Goal: Book appointment/travel/reservation

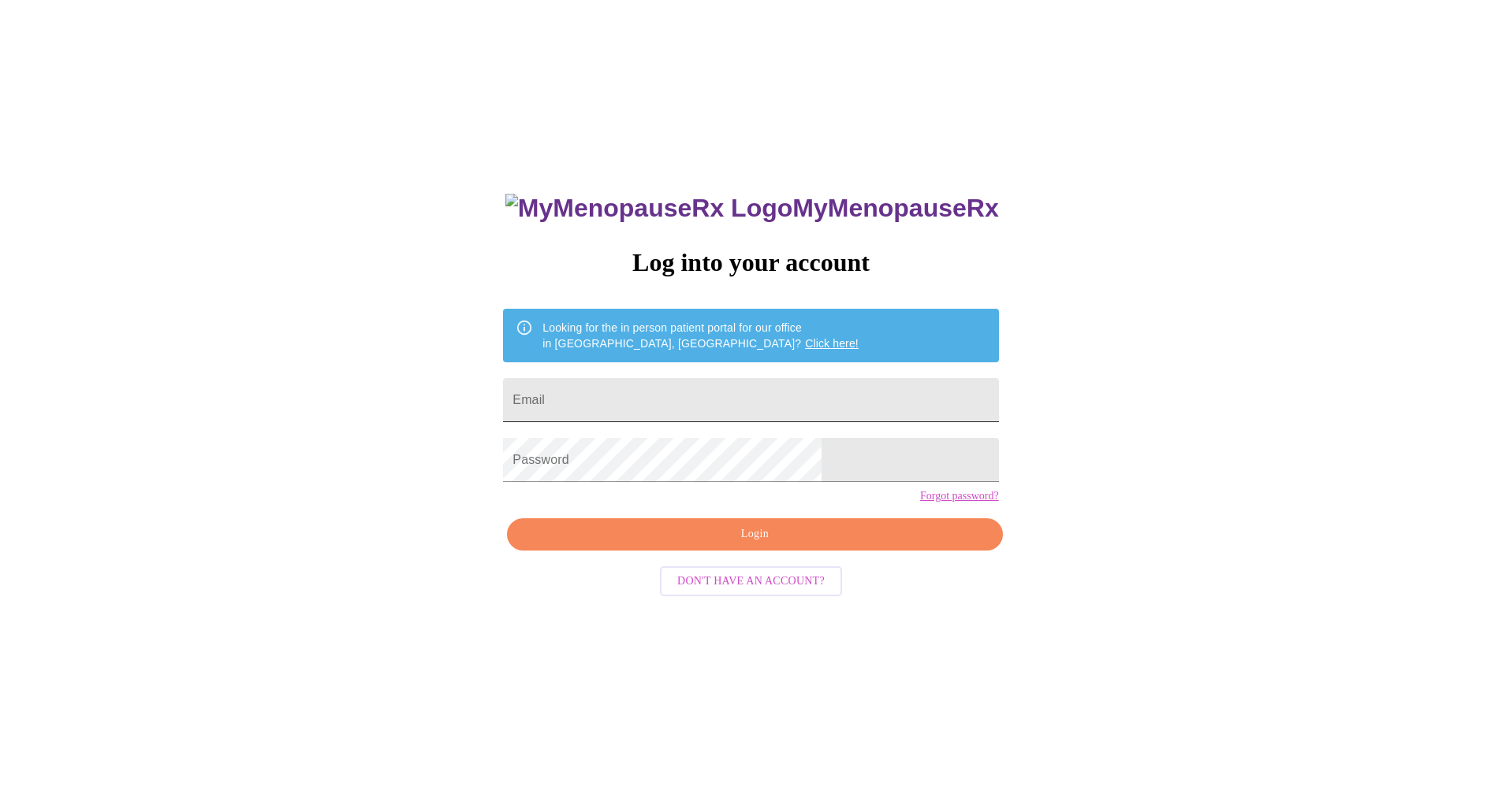
click at [615, 390] on input "Email" at bounding box center [750, 400] width 495 height 44
type input "[EMAIL_ADDRESS][DOMAIN_NAME]"
click at [743, 544] on span "Login" at bounding box center [754, 534] width 459 height 20
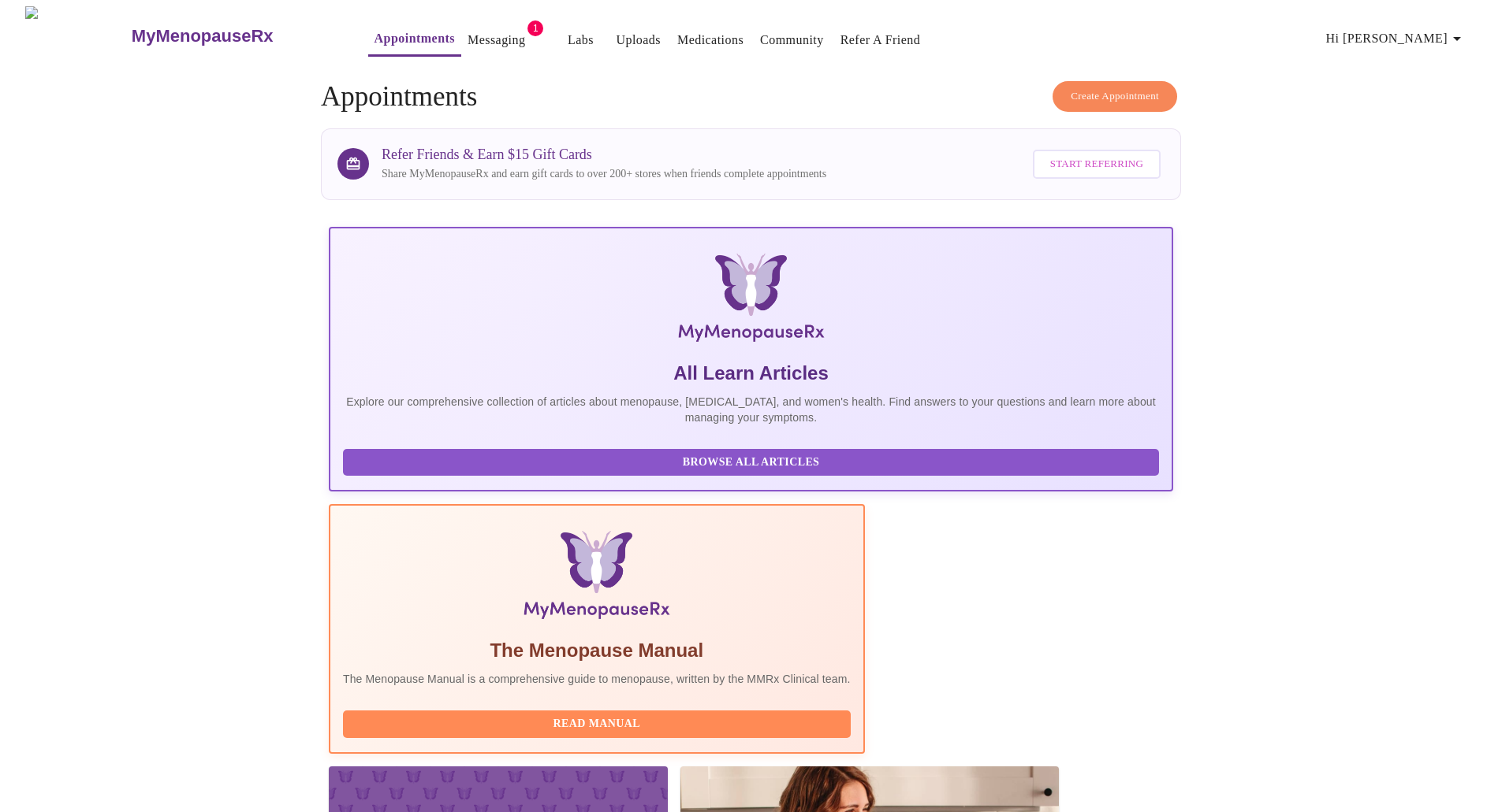
click at [463, 45] on button "Messaging" at bounding box center [496, 40] width 70 height 32
click at [467, 32] on link "Messaging" at bounding box center [496, 40] width 58 height 22
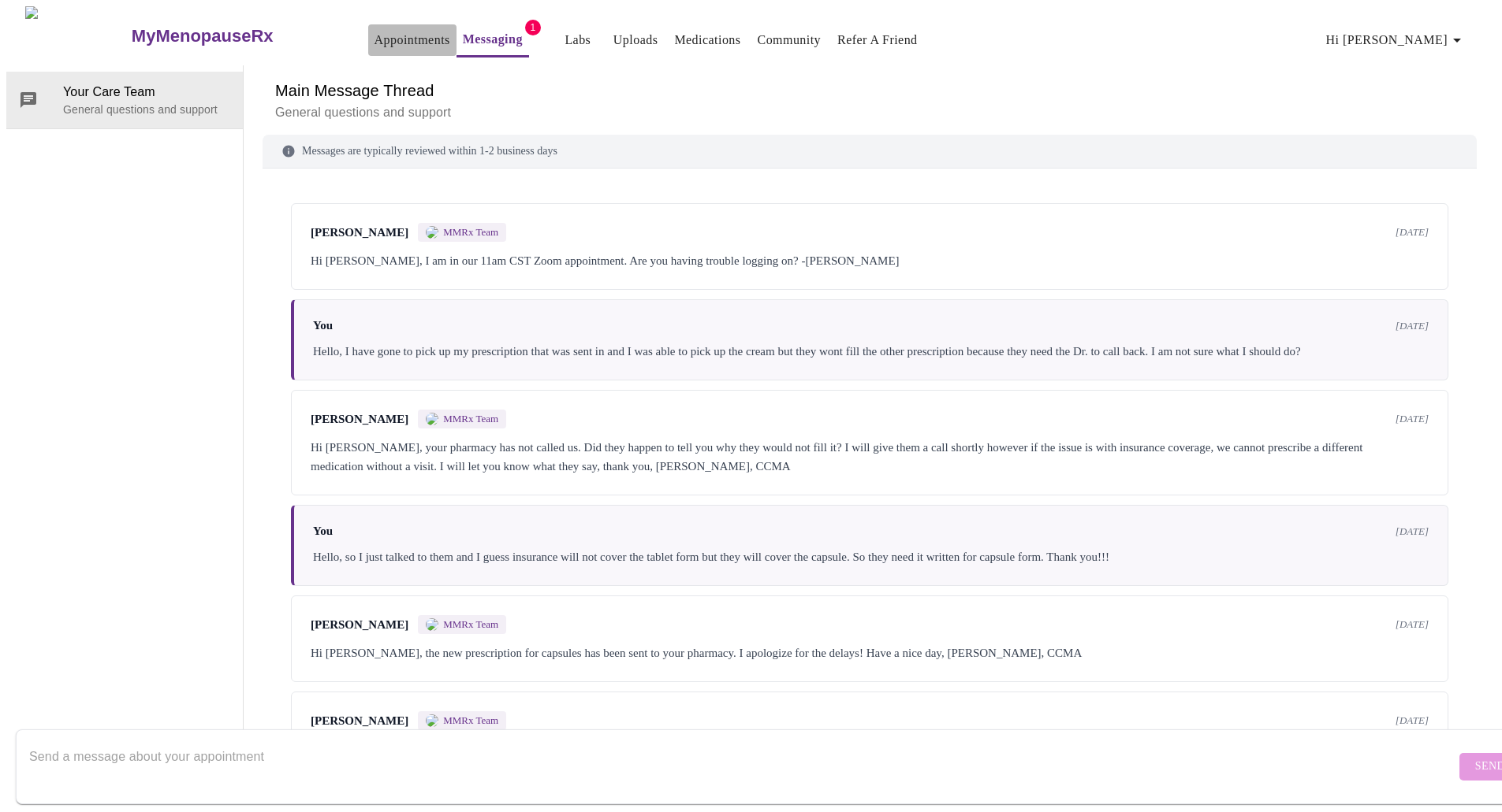
click at [385, 32] on link "Appointments" at bounding box center [412, 40] width 76 height 22
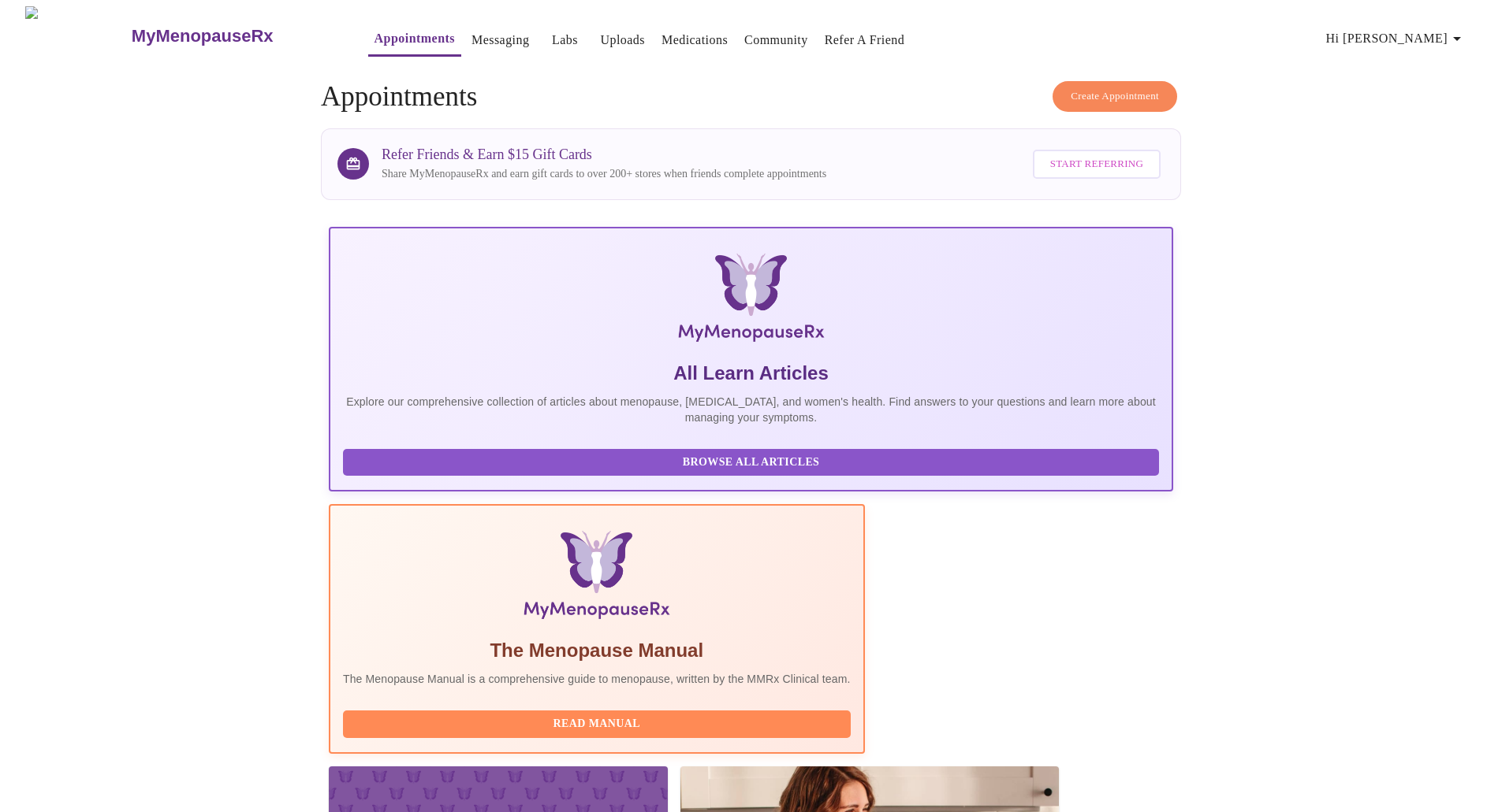
click at [1107, 93] on span "Create Appointment" at bounding box center [1114, 96] width 88 height 18
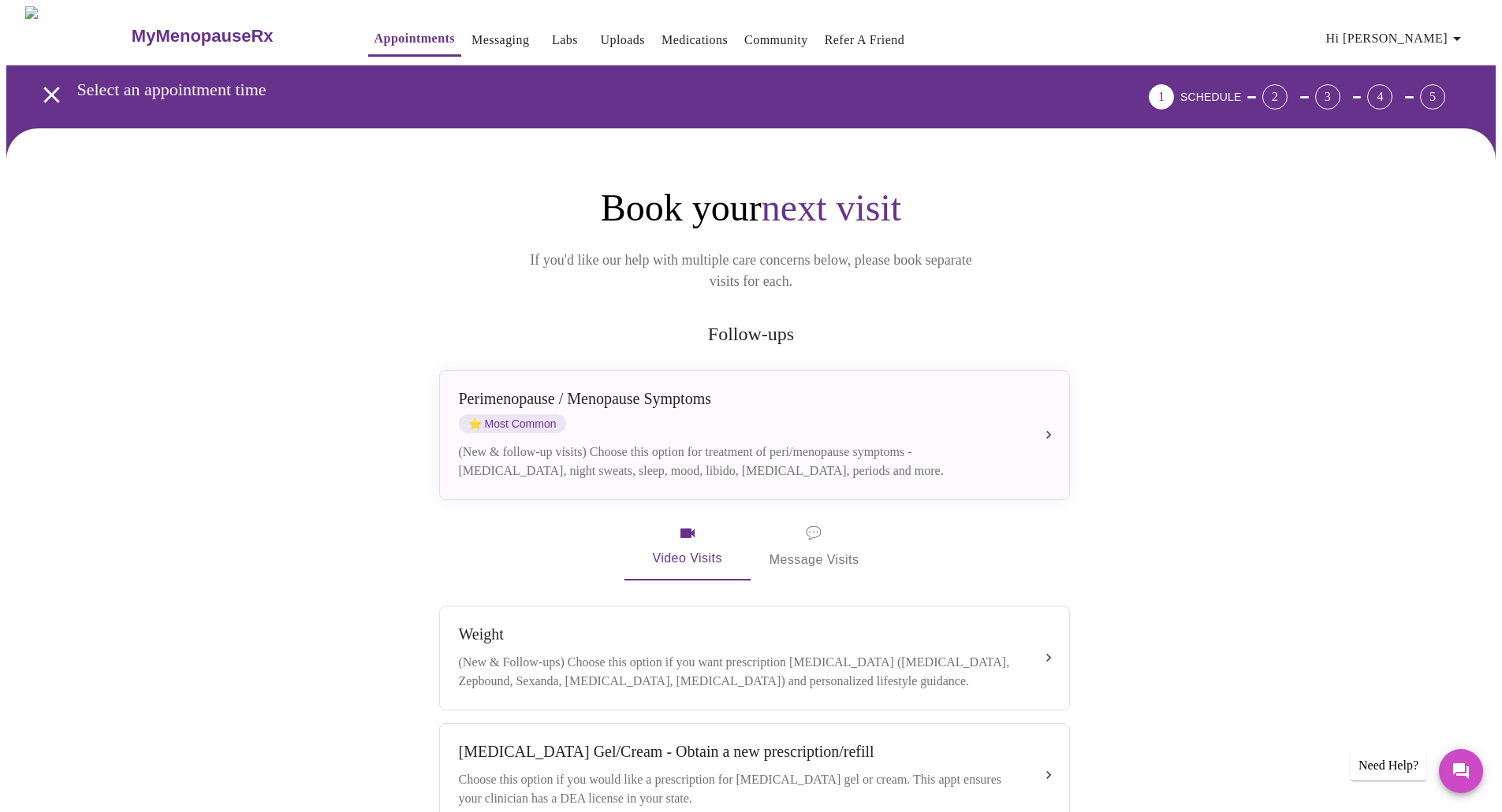
click at [827, 533] on span "💬 Message Visits" at bounding box center [814, 547] width 90 height 49
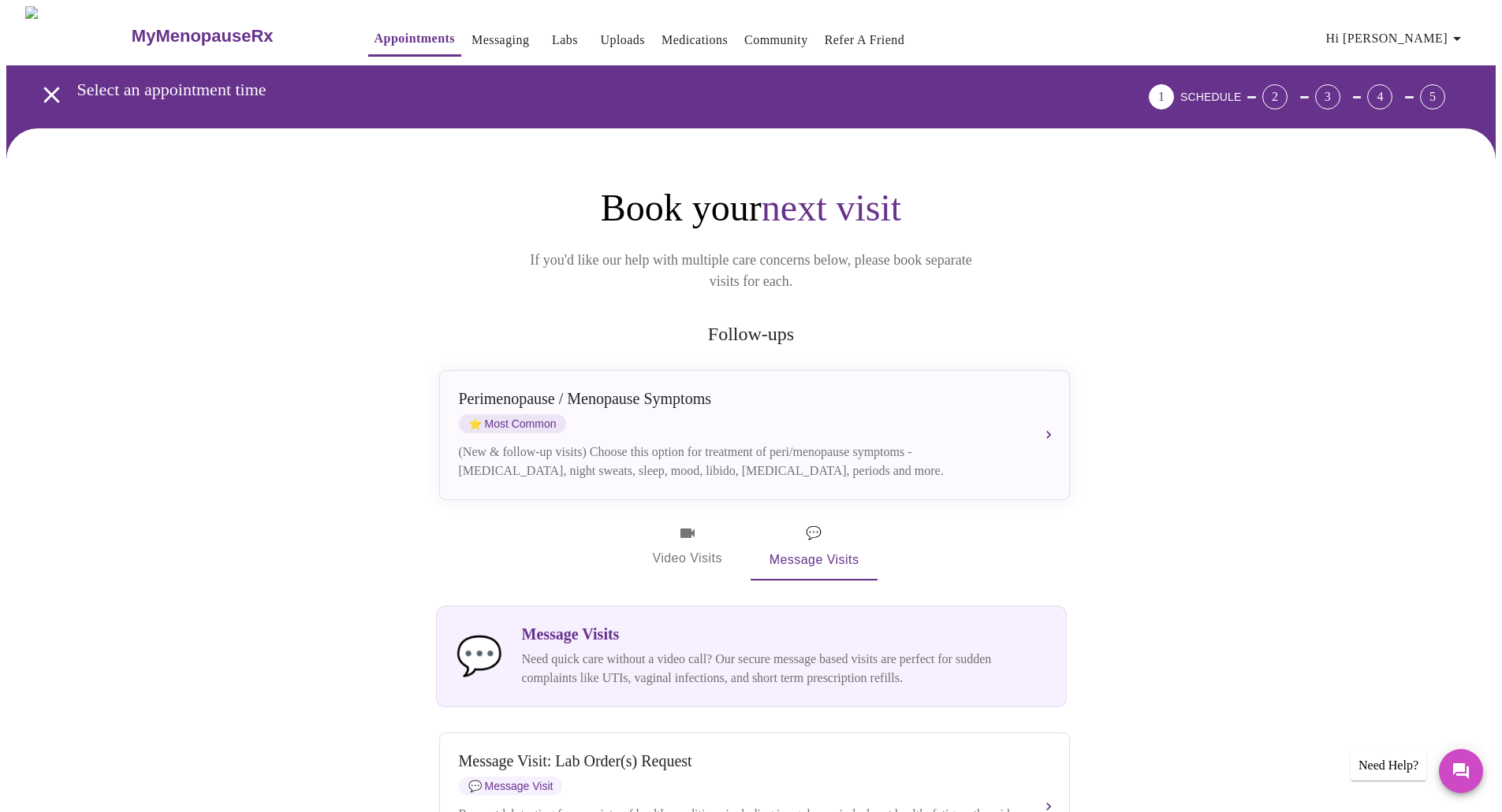
click at [643, 650] on p "Need quick care without a video call? Our secure message based visits are perfe…" at bounding box center [784, 669] width 525 height 38
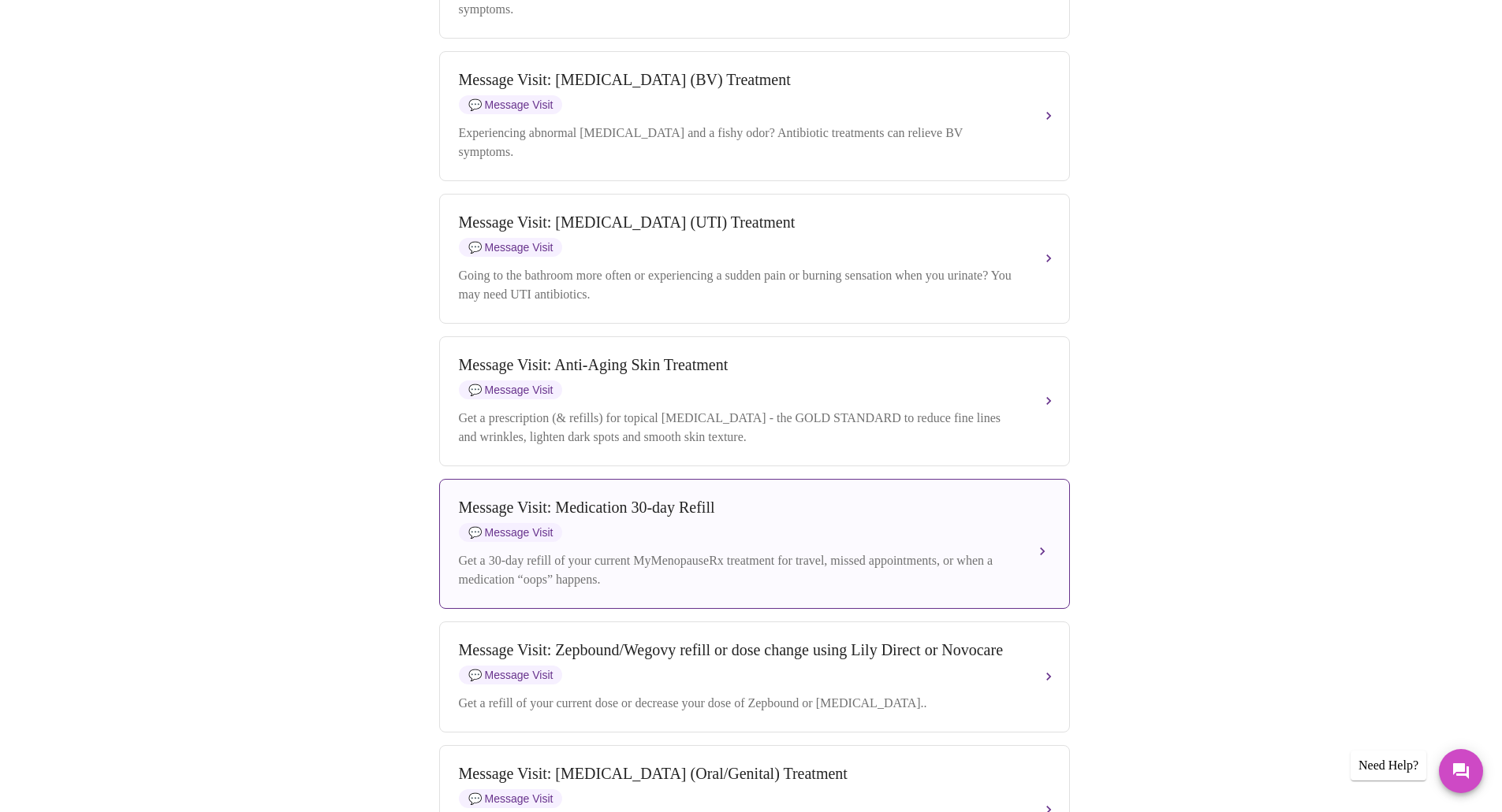
scroll to position [1655, 0]
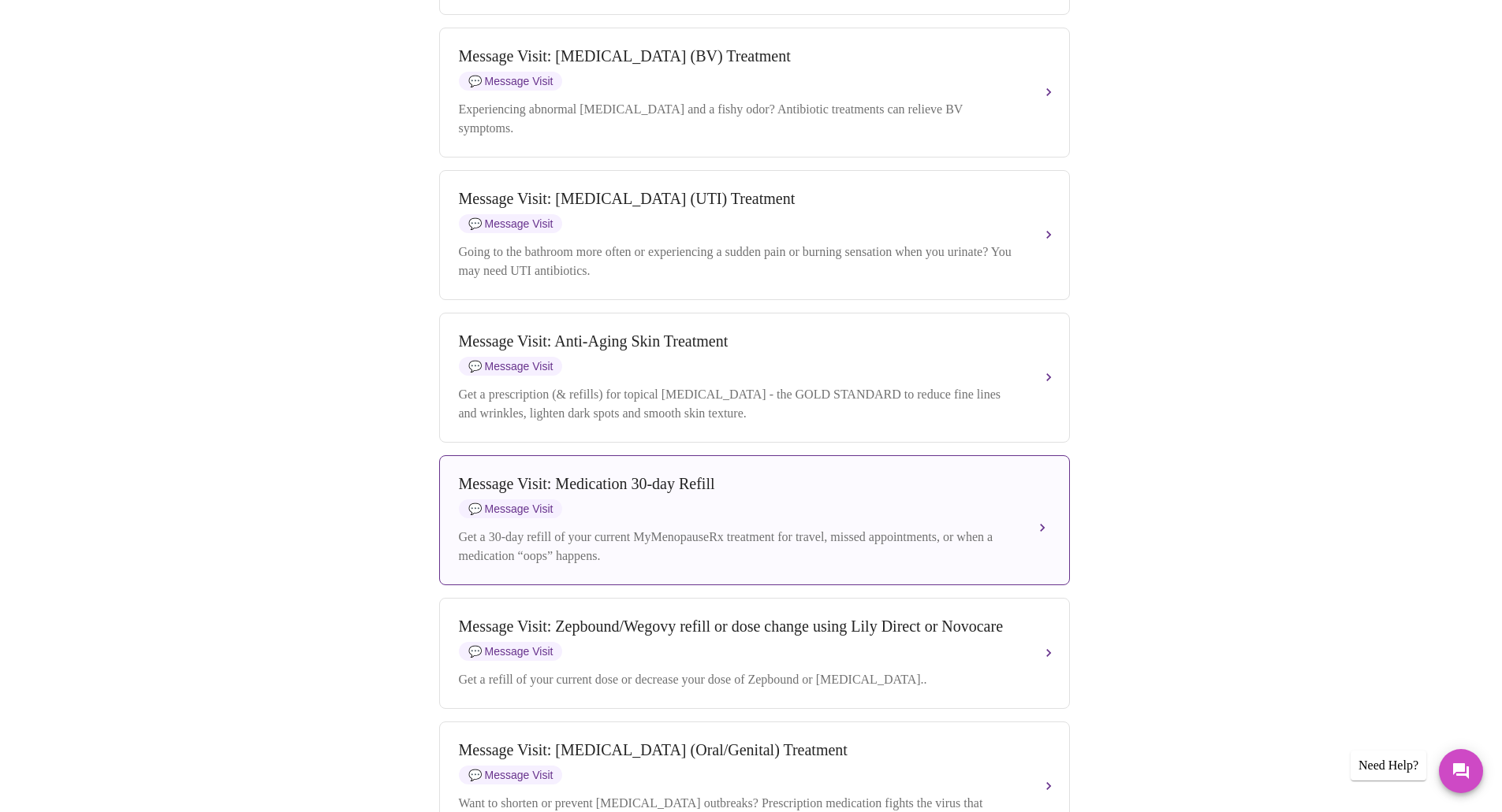
click at [722, 566] on div "Get a 30-day refill of your current MyMenopauseRx treatment for travel, missed …" at bounding box center [738, 547] width 560 height 38
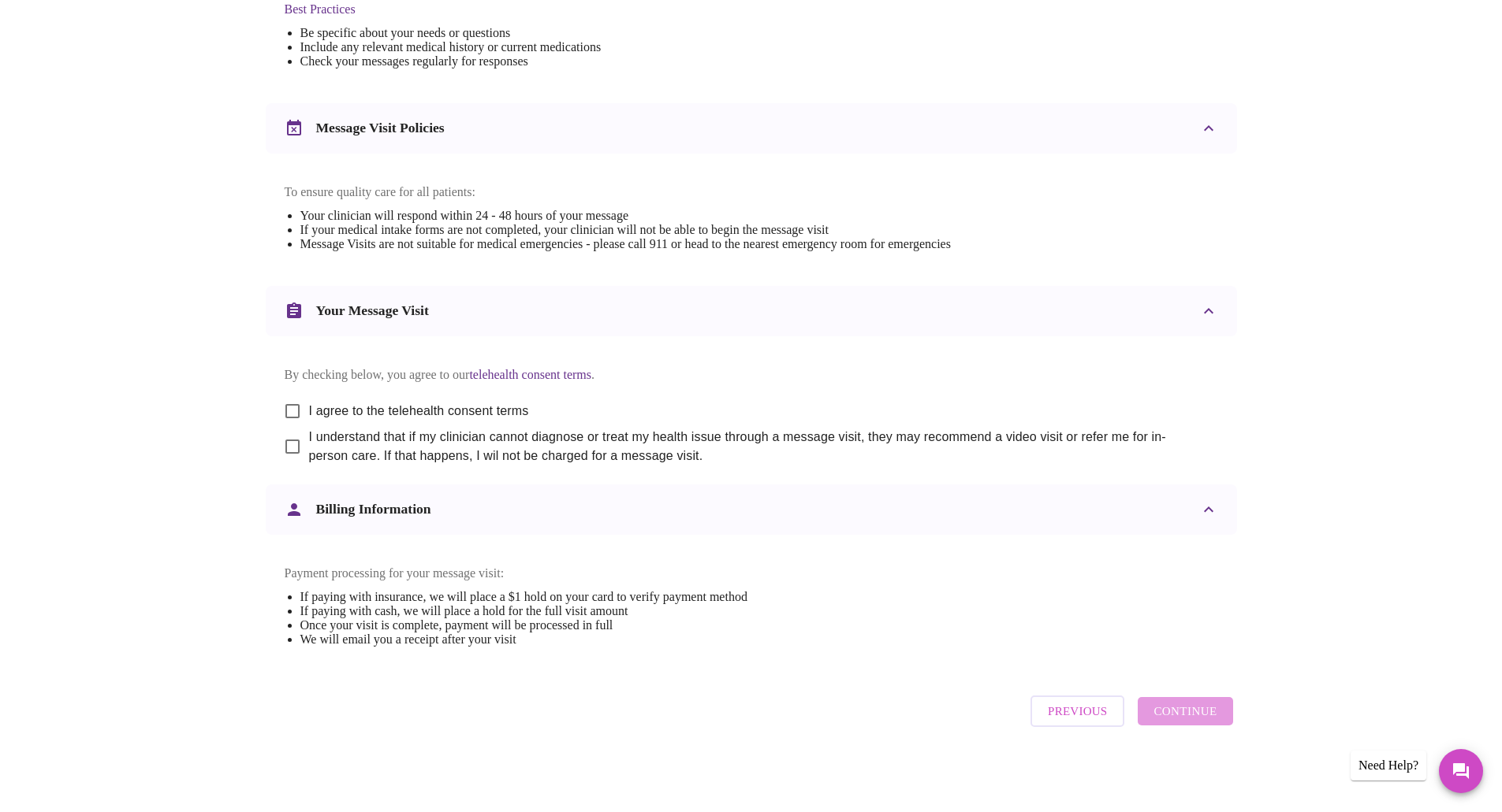
scroll to position [580, 0]
click at [398, 402] on span "I agree to the telehealth consent terms" at bounding box center [419, 411] width 220 height 19
click at [309, 395] on input "I agree to the telehealth consent terms" at bounding box center [292, 411] width 33 height 33
checkbox input "true"
click at [304, 436] on input "I understand that if my clinician cannot diagnose or treat my health issue thro…" at bounding box center [292, 446] width 33 height 33
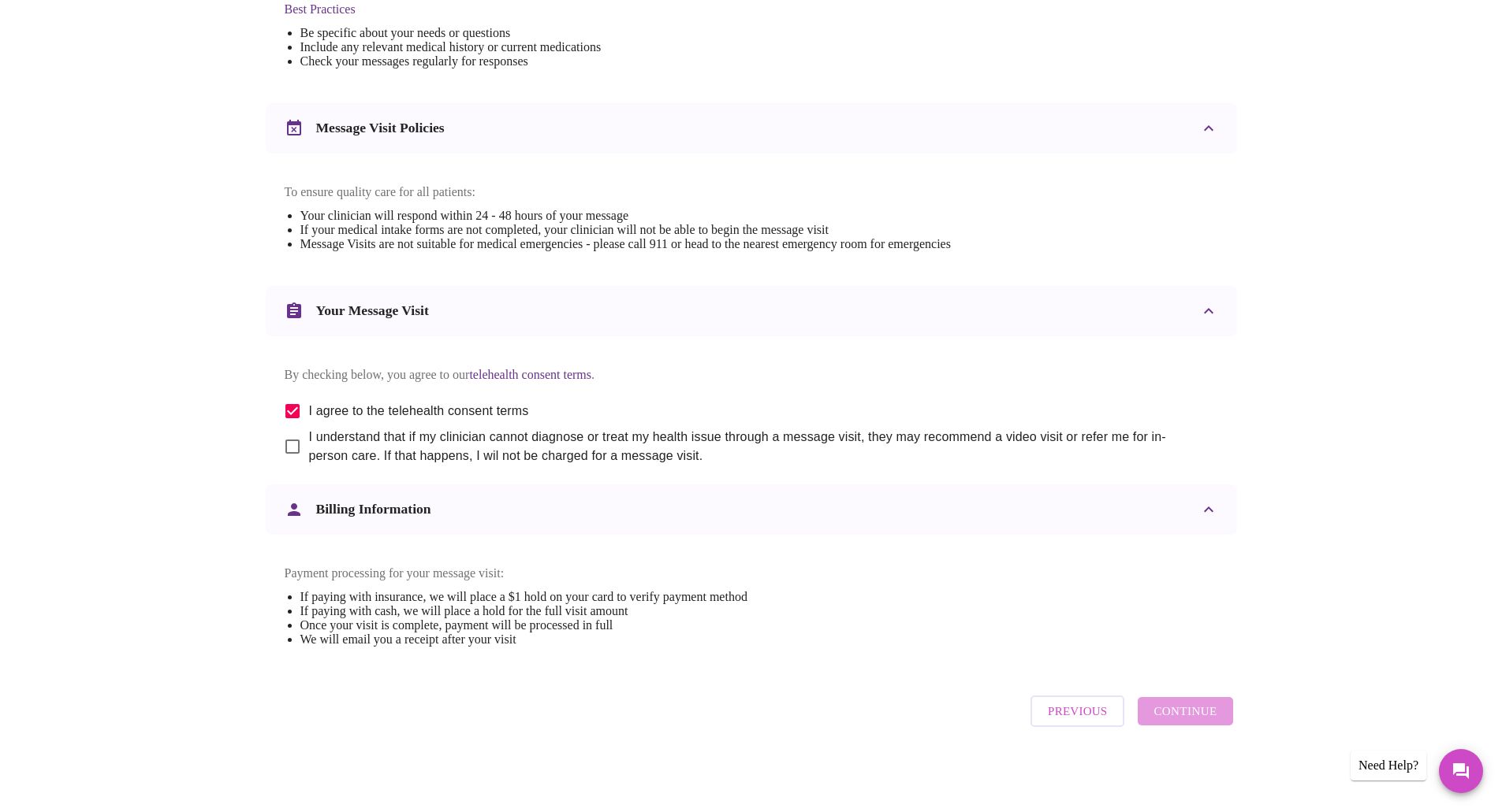
checkbox input "true"
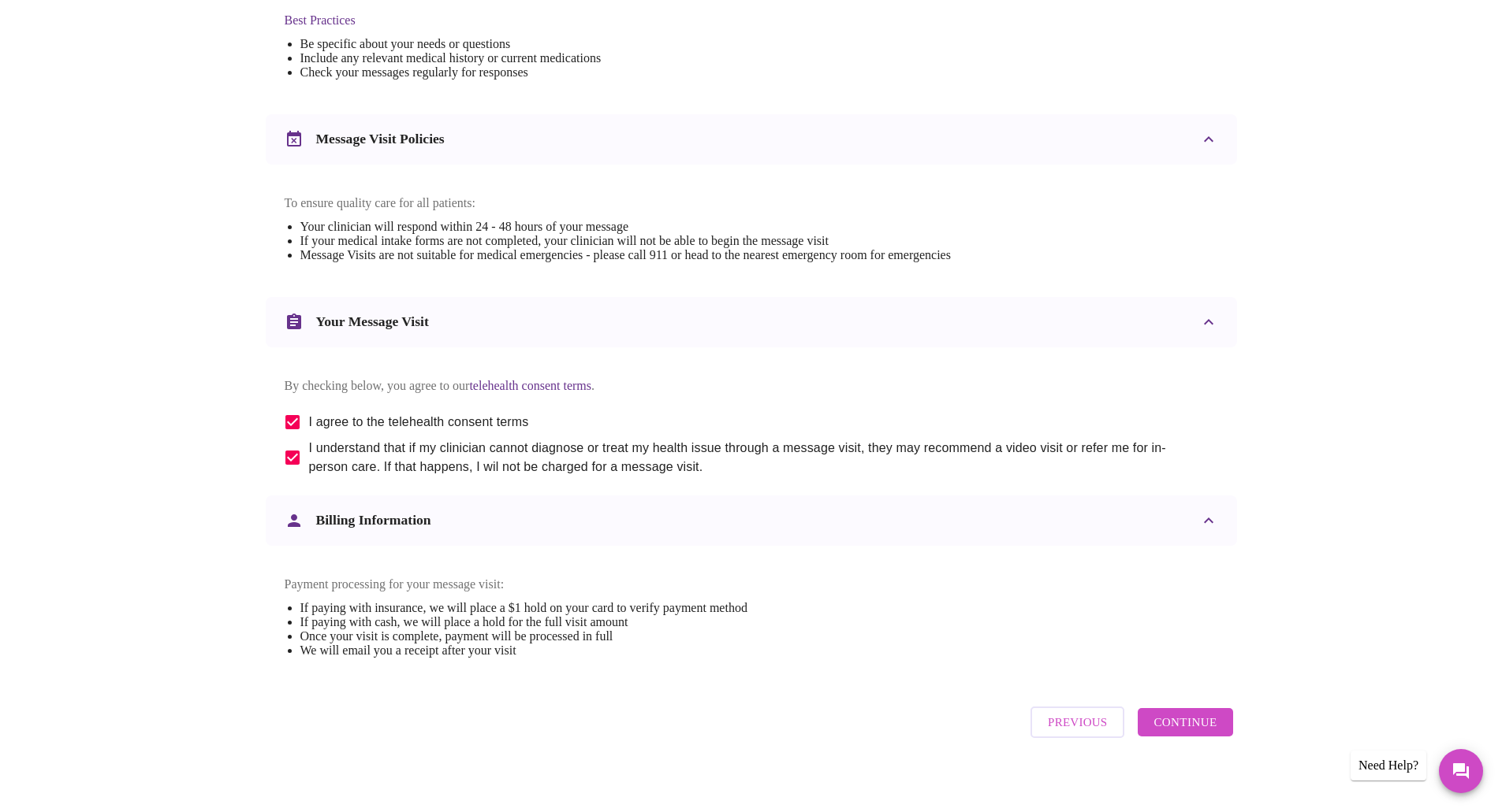
scroll to position [502, 0]
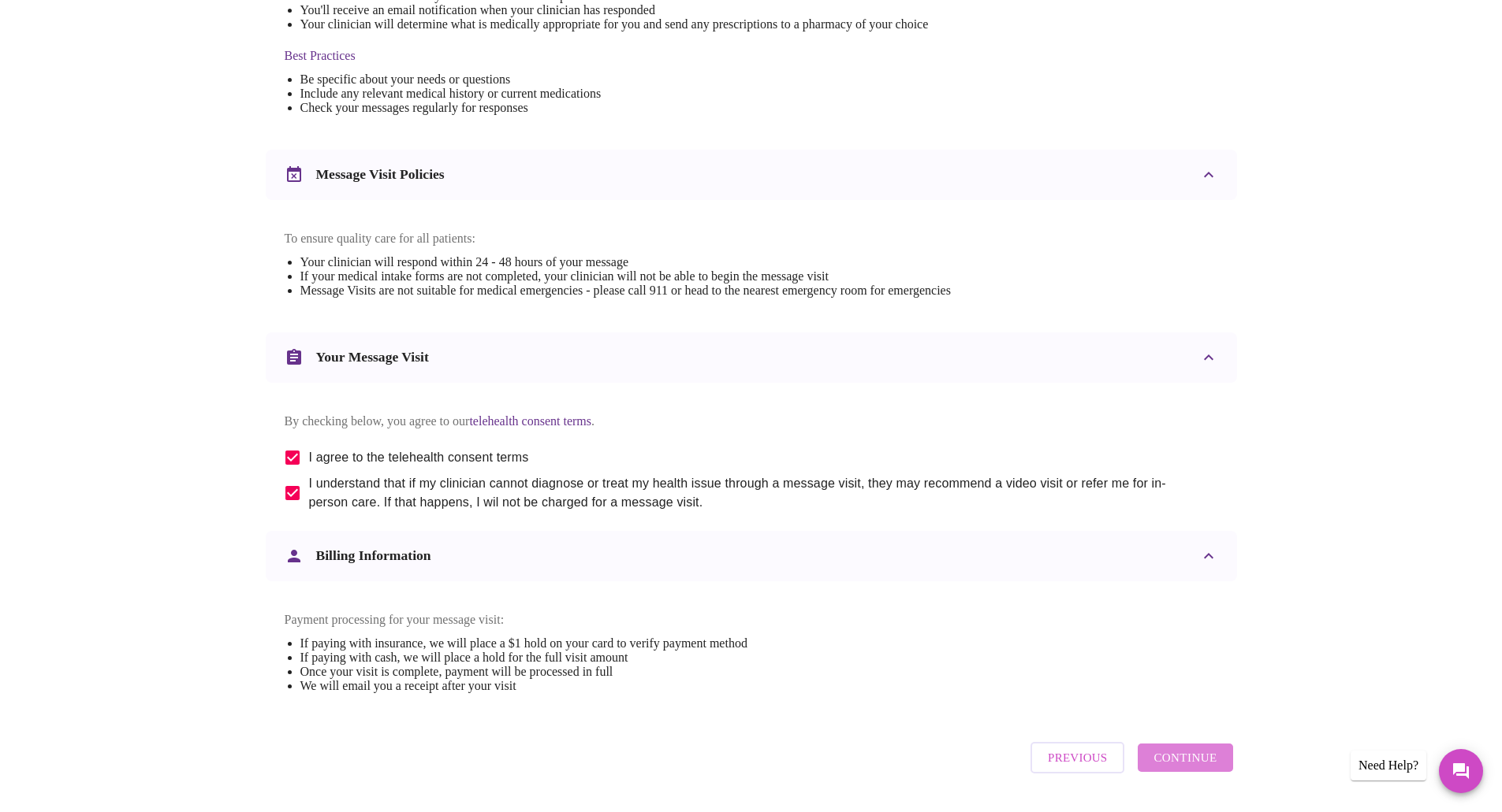
click at [1198, 768] on span "Continue" at bounding box center [1185, 758] width 63 height 21
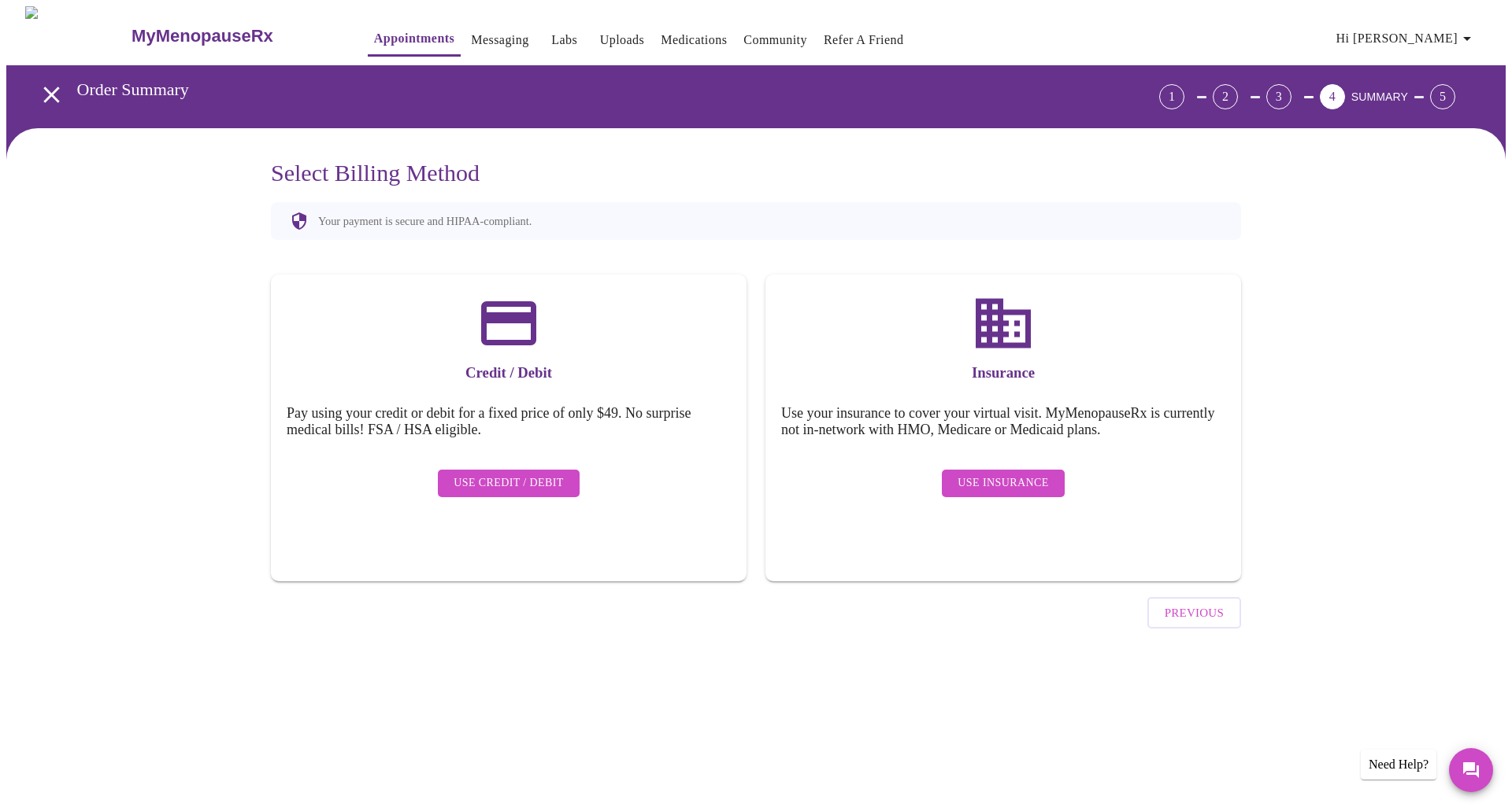
click at [1017, 473] on span "Use Insurance" at bounding box center [1002, 483] width 91 height 20
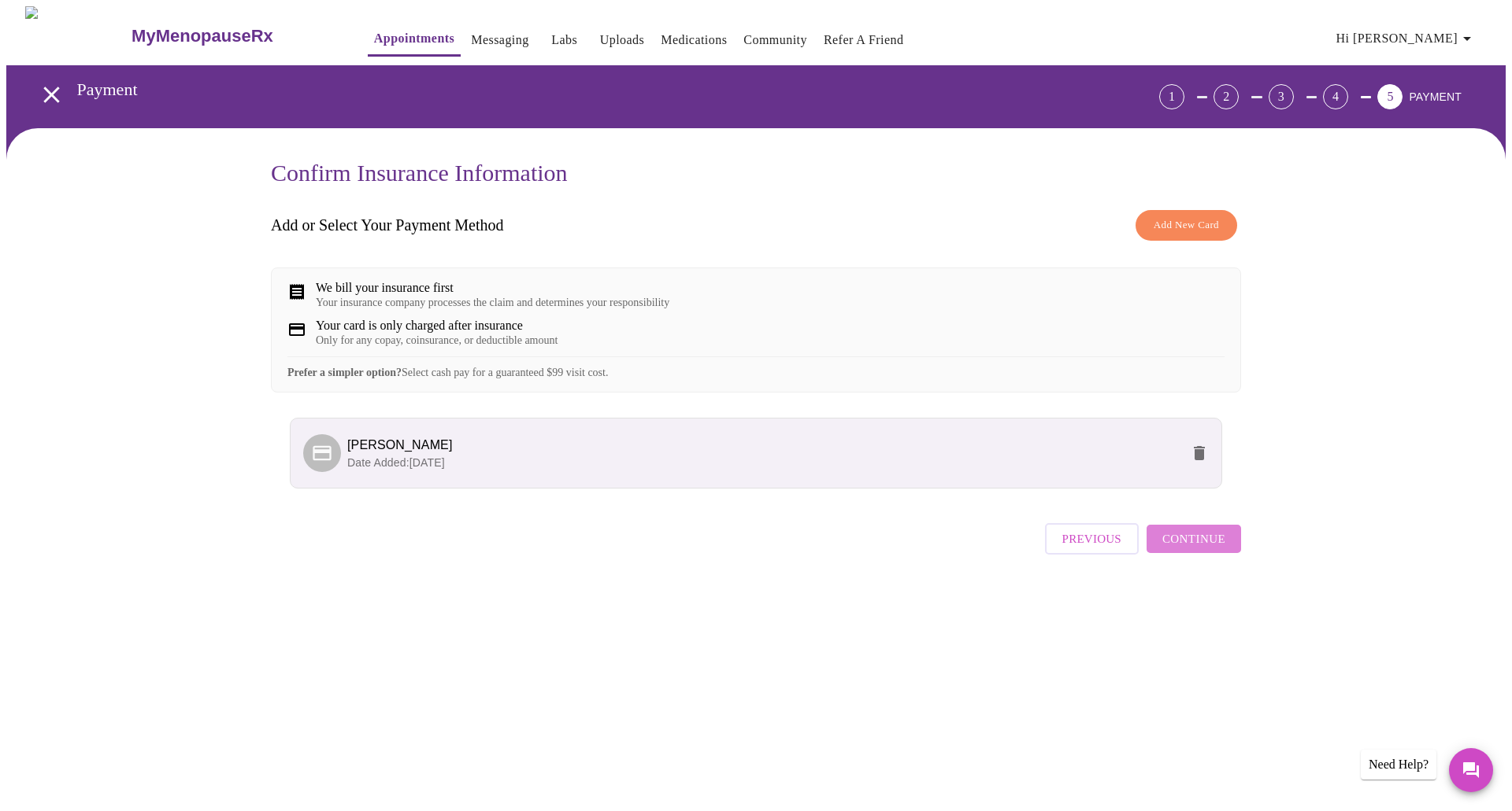
click at [1212, 549] on span "Continue" at bounding box center [1194, 539] width 63 height 21
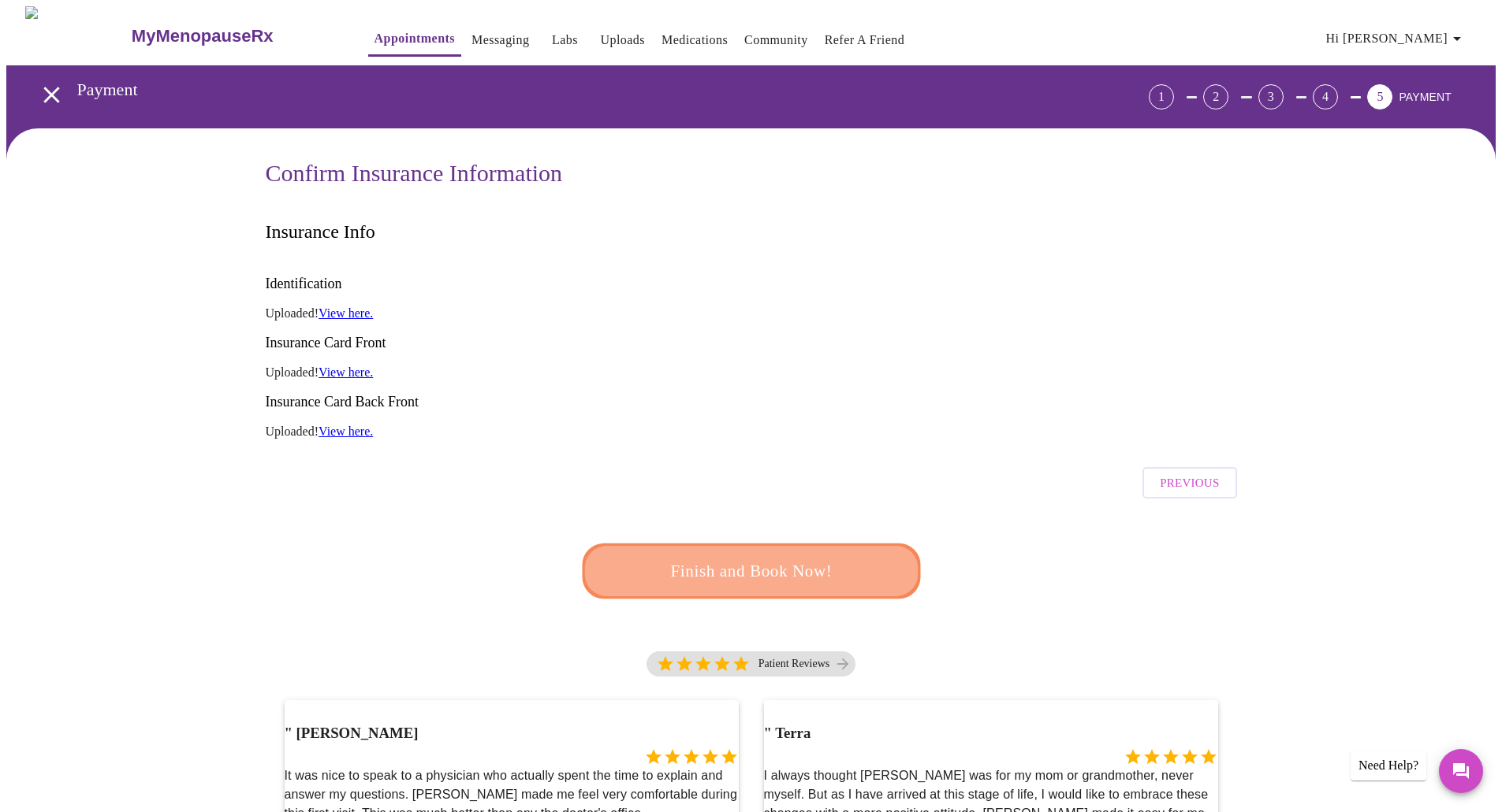
click at [816, 556] on span "Finish and Book Now!" at bounding box center [751, 571] width 305 height 31
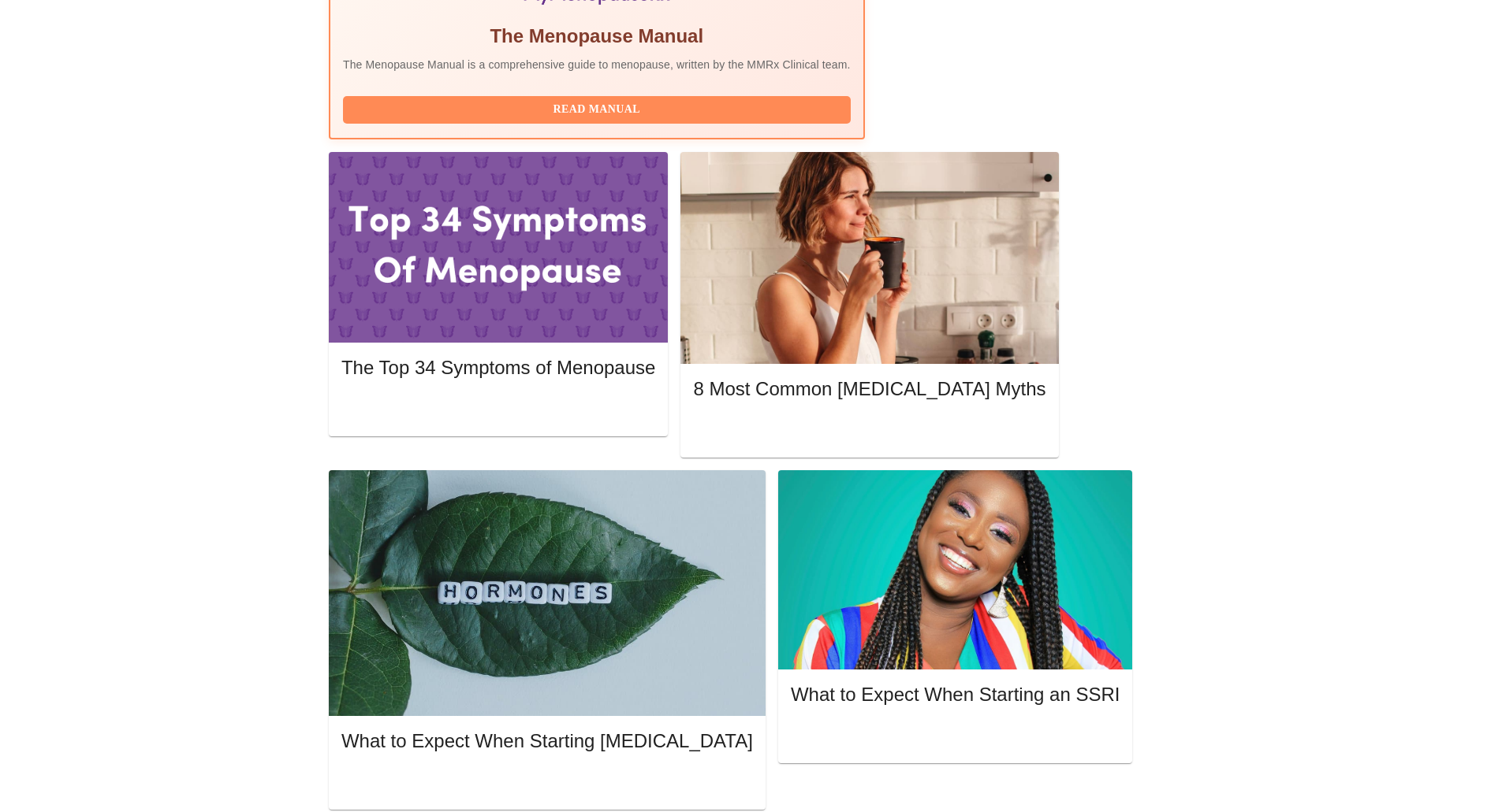
scroll to position [630, 0]
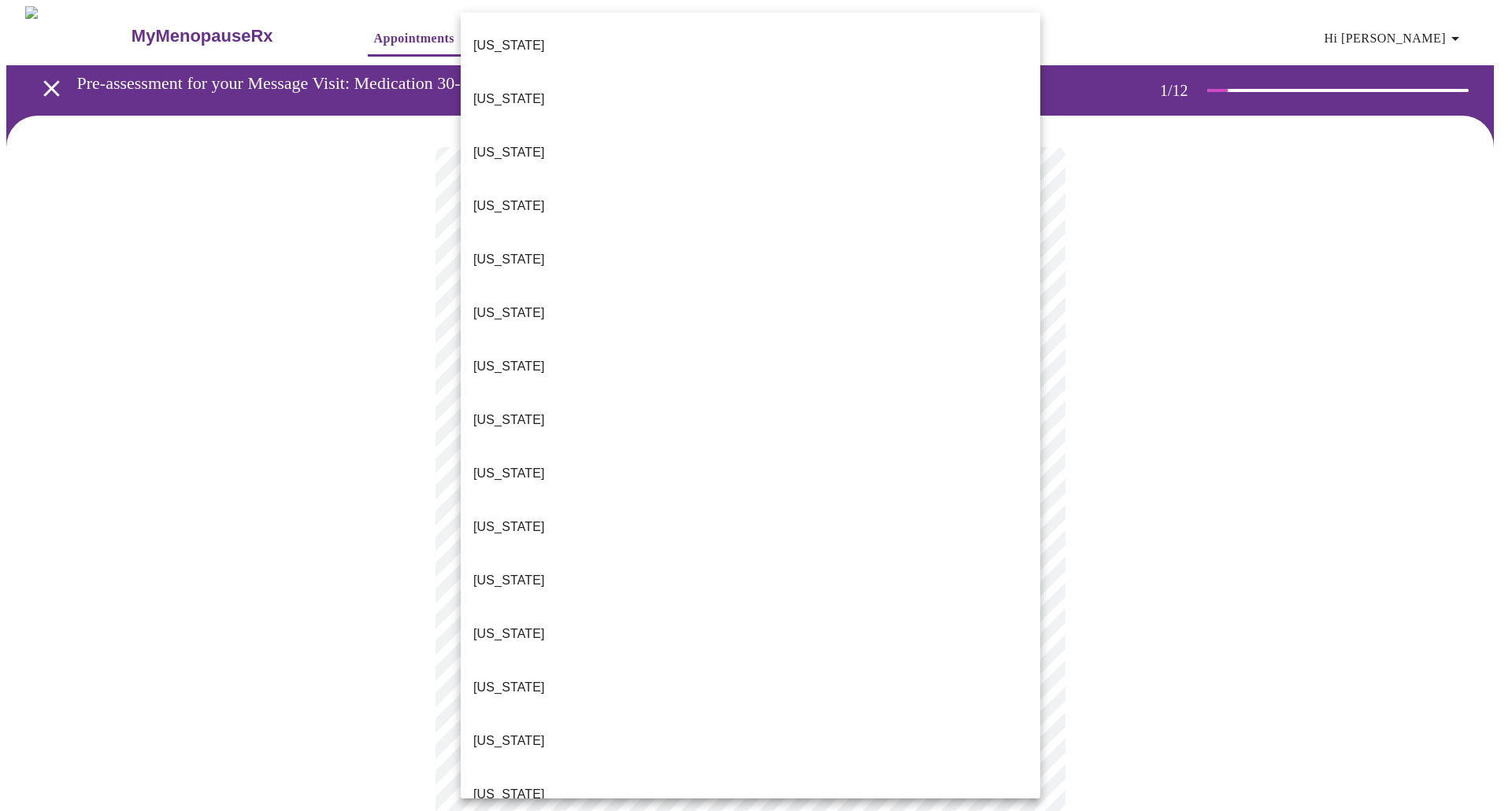
click at [626, 351] on body "MyMenopauseRx Appointments Messaging Labs Uploads Medications Community Refer a…" at bounding box center [756, 725] width 1499 height 1437
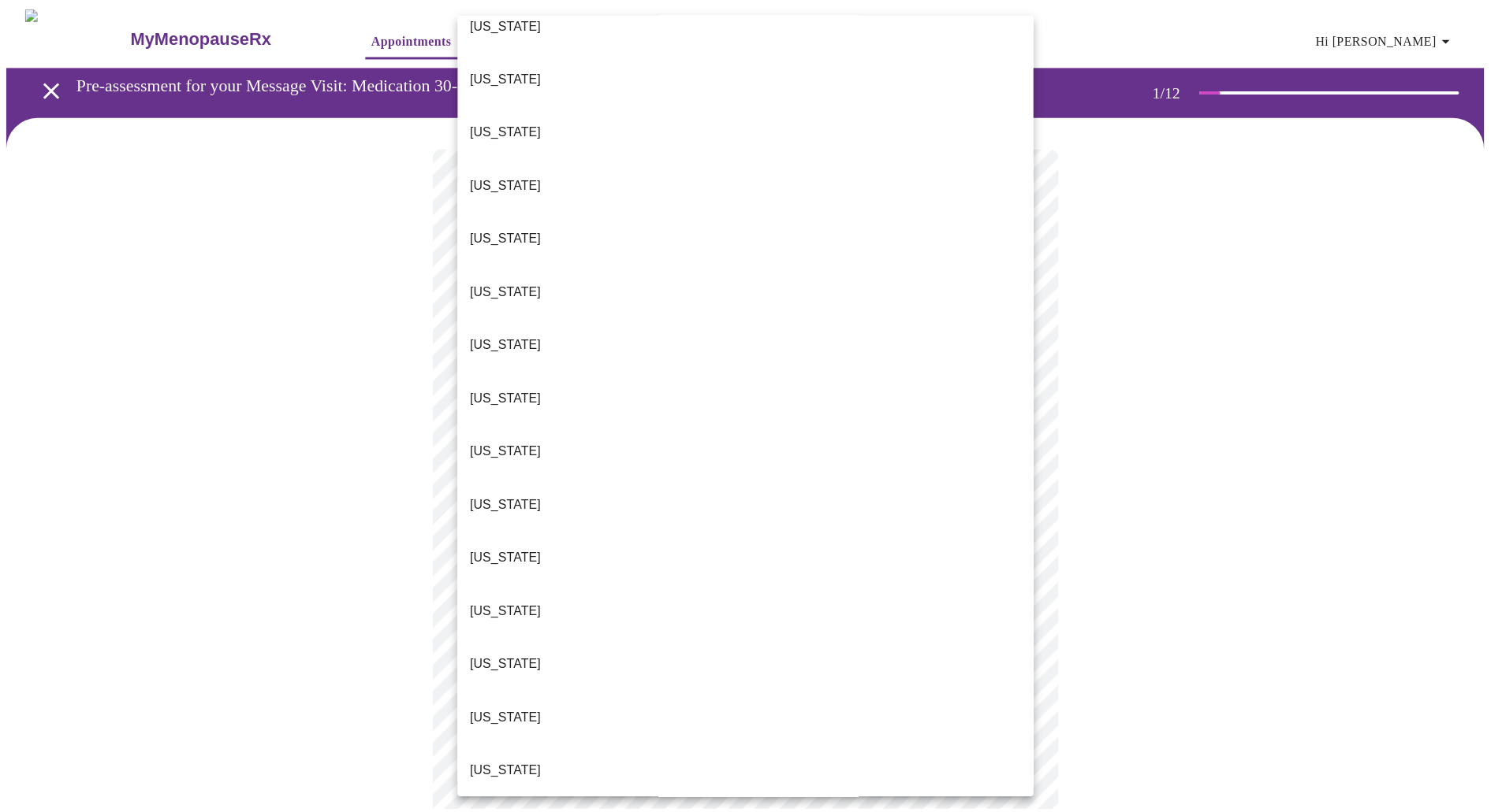
scroll to position [394, 0]
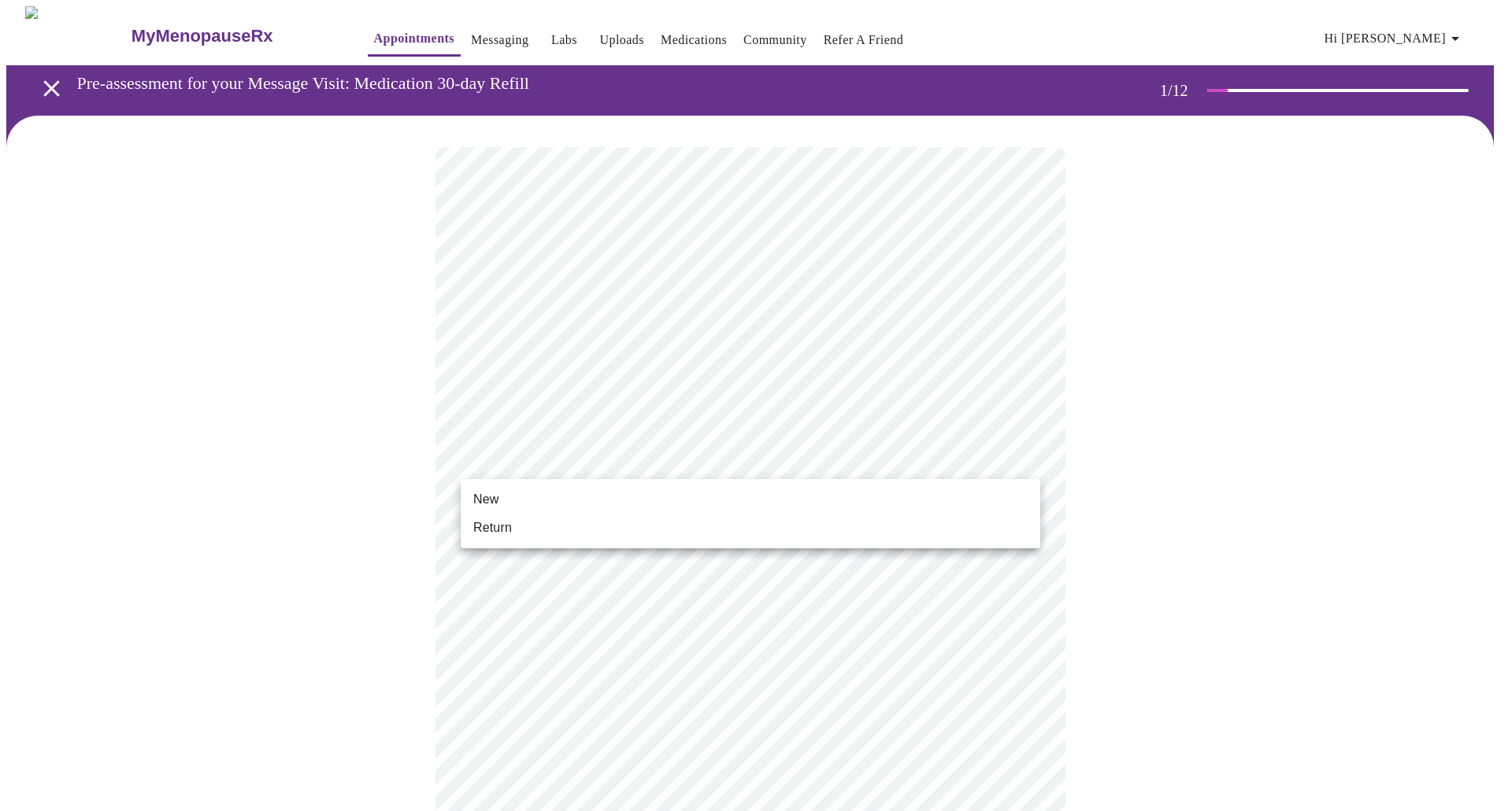
click at [559, 455] on body "MyMenopauseRx Appointments Messaging Labs Uploads Medications Community Refer a…" at bounding box center [756, 720] width 1499 height 1428
drag, startPoint x: 516, startPoint y: 506, endPoint x: 480, endPoint y: 537, distance: 47.5
click at [480, 537] on ul "New Return" at bounding box center [750, 513] width 580 height 69
click at [481, 536] on span "Return" at bounding box center [492, 527] width 39 height 19
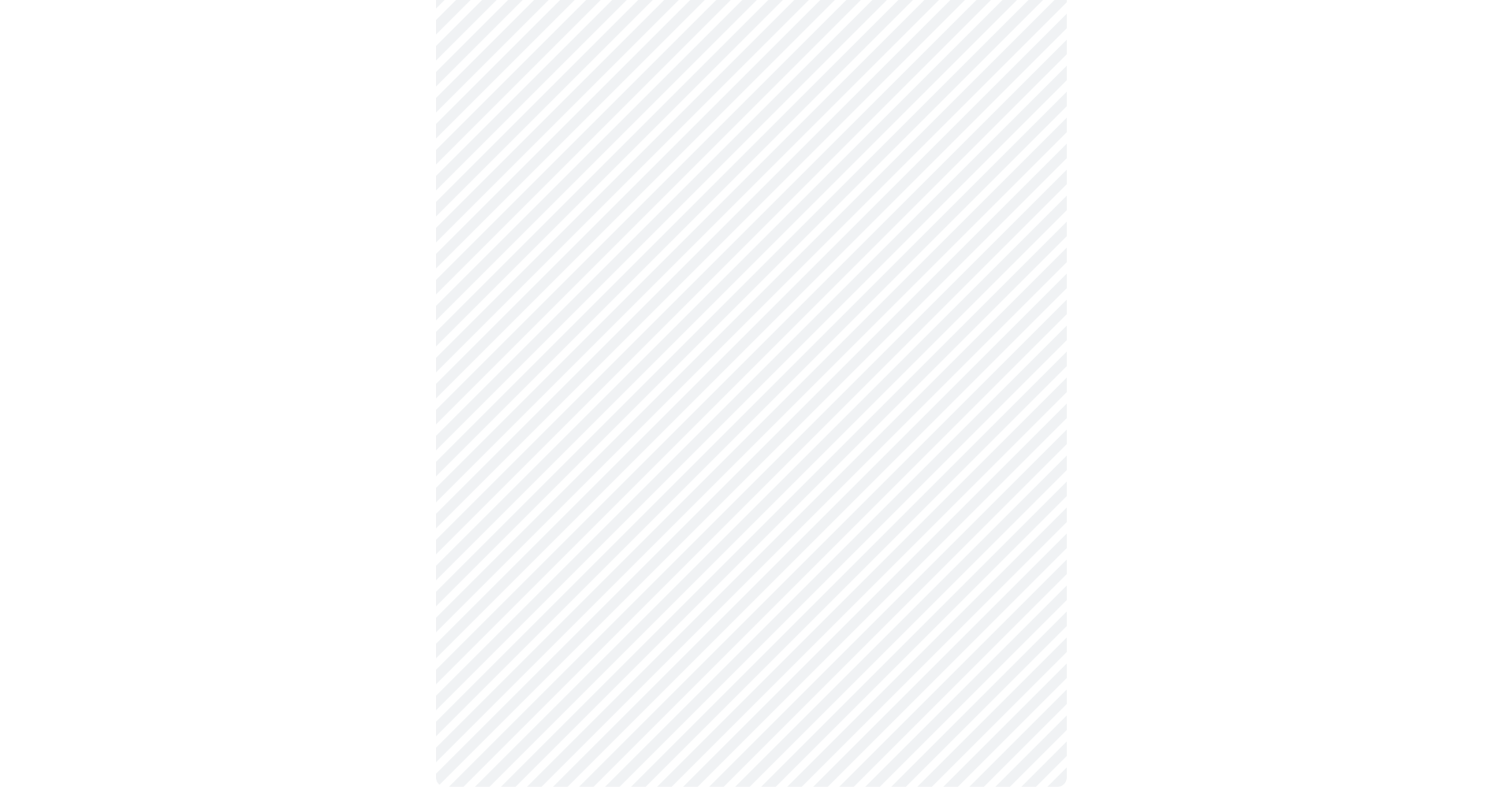
scroll to position [0, 0]
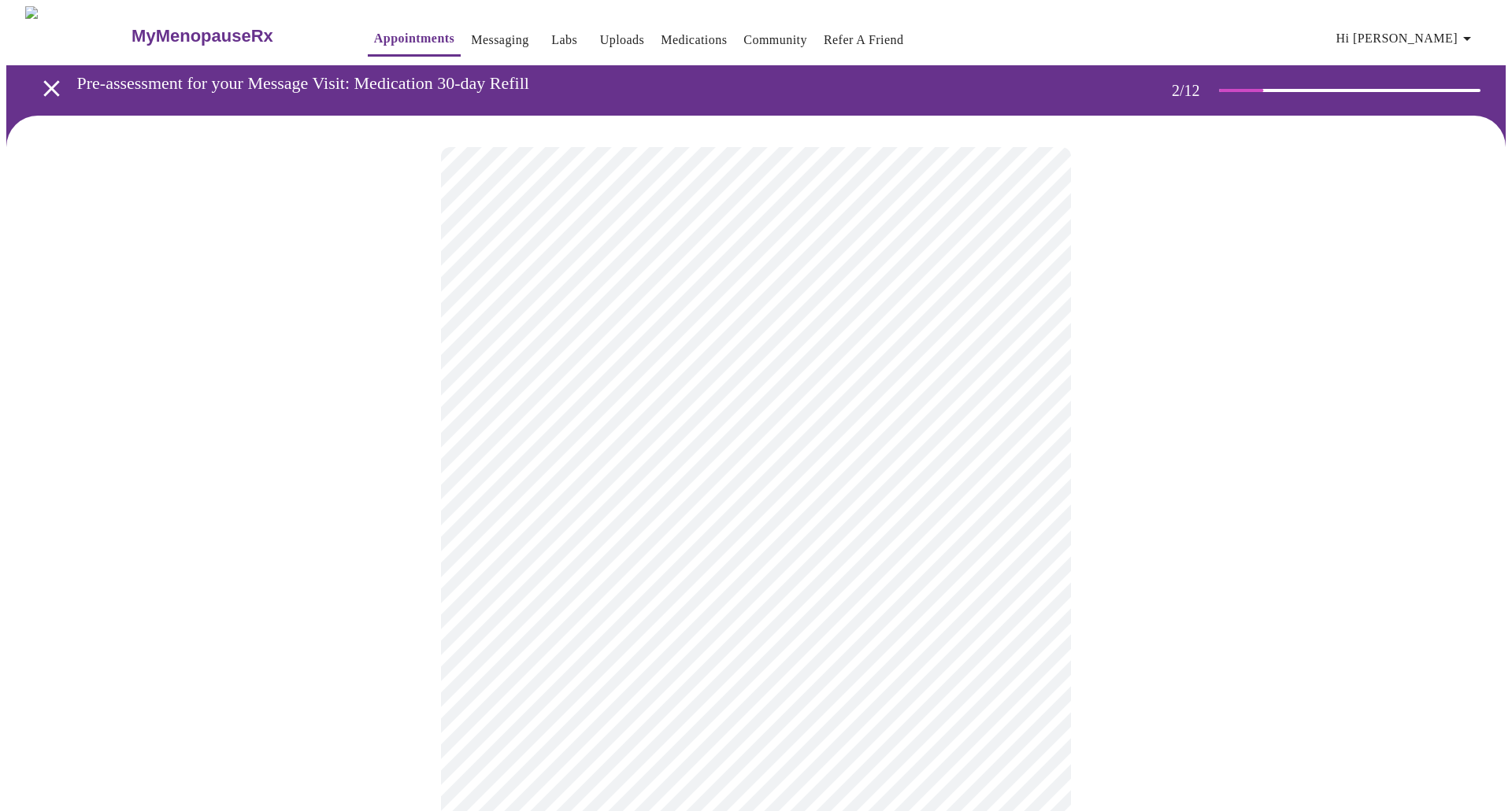
click at [733, 349] on body "MyMenopauseRx Appointments Messaging Labs Uploads Medications Community Refer a…" at bounding box center [756, 644] width 1499 height 1275
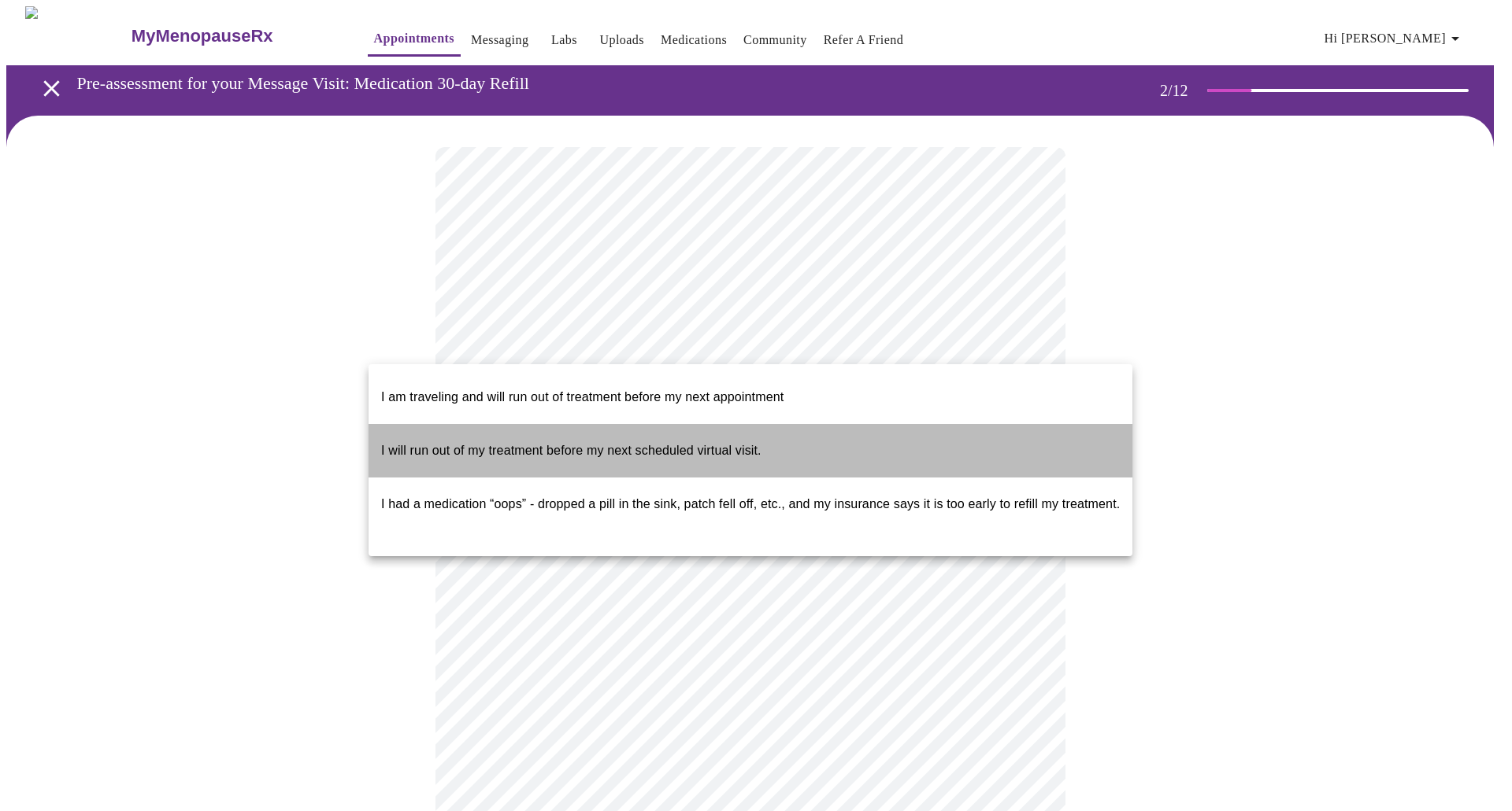
click at [531, 441] on p "I will run out of my treatment before my next scheduled virtual visit." at bounding box center [571, 450] width 380 height 19
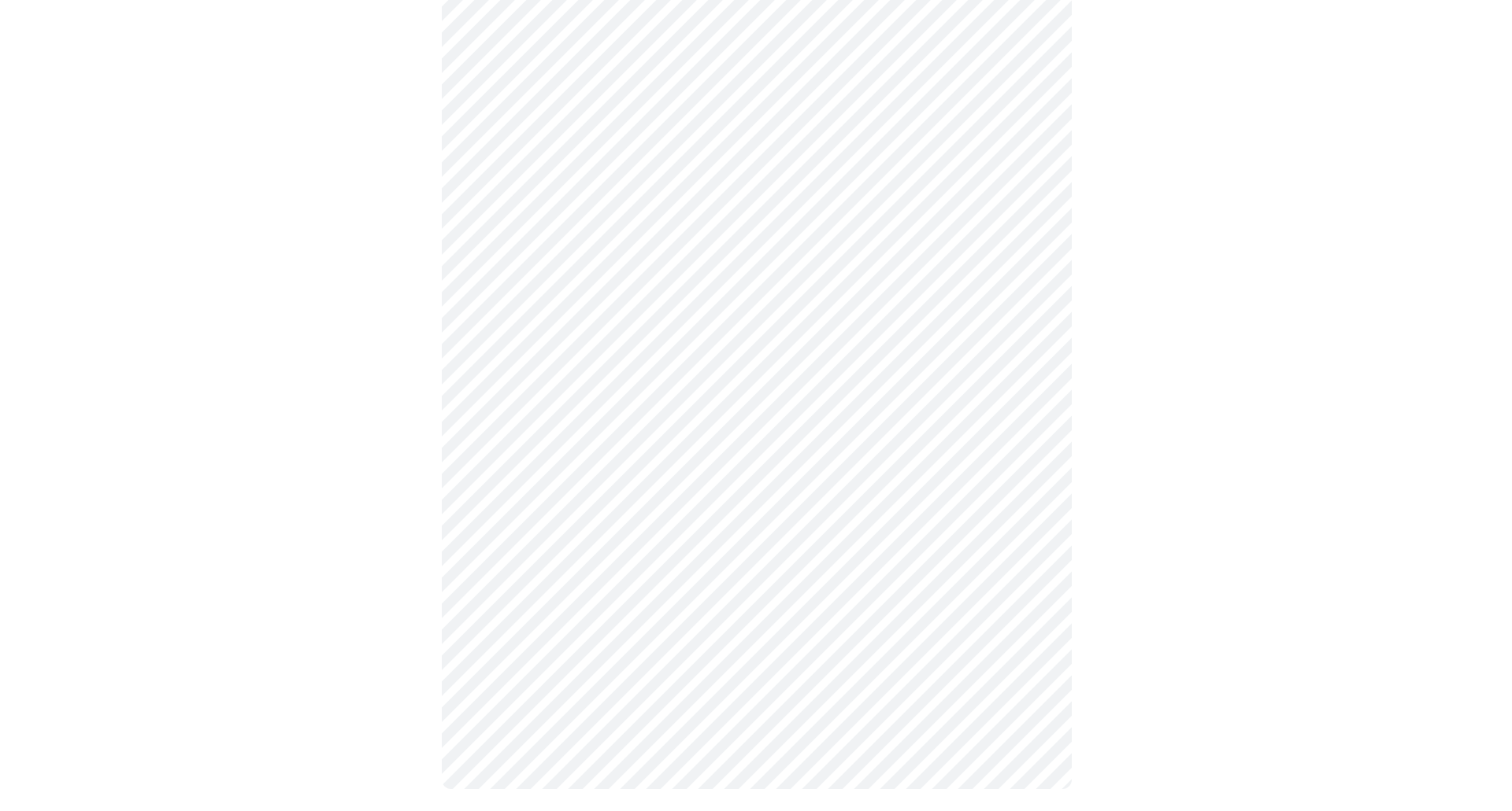
scroll to position [352, 0]
click at [494, 595] on body "MyMenopauseRx Appointments Messaging Labs Uploads Medications Community Refer a…" at bounding box center [756, 236] width 1499 height 1163
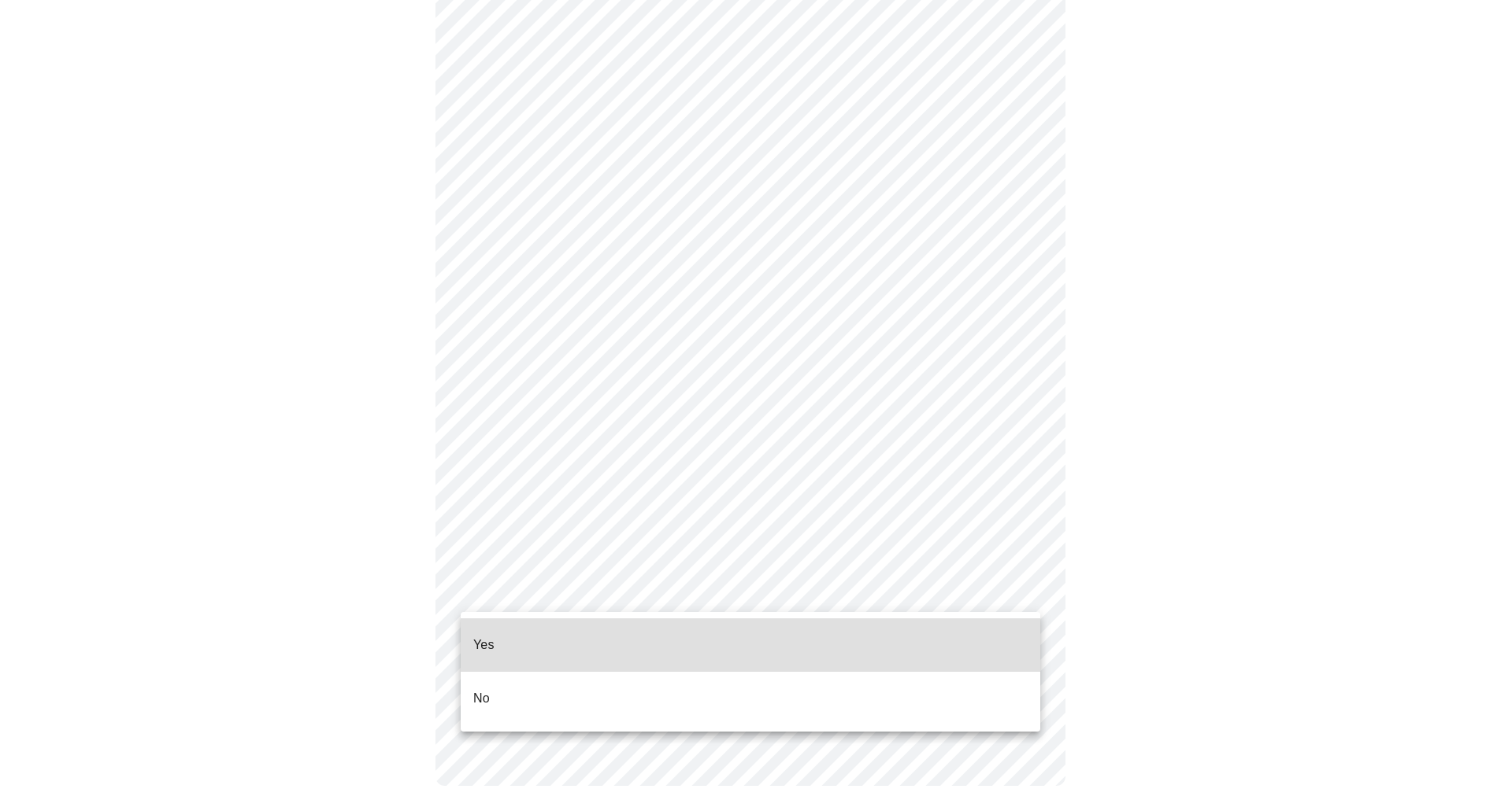
click at [498, 639] on li "Yes" at bounding box center [750, 644] width 580 height 53
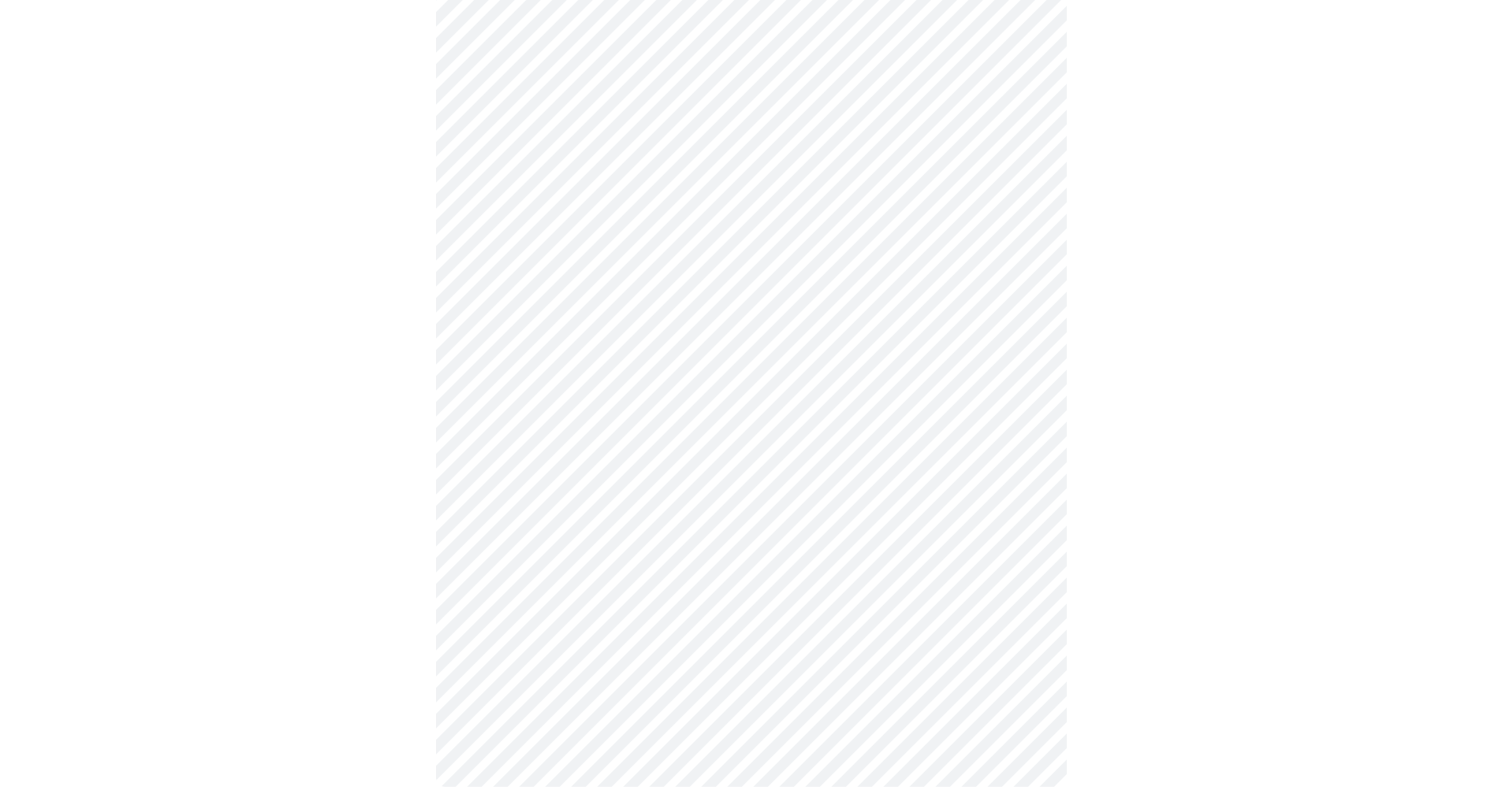
scroll to position [0, 0]
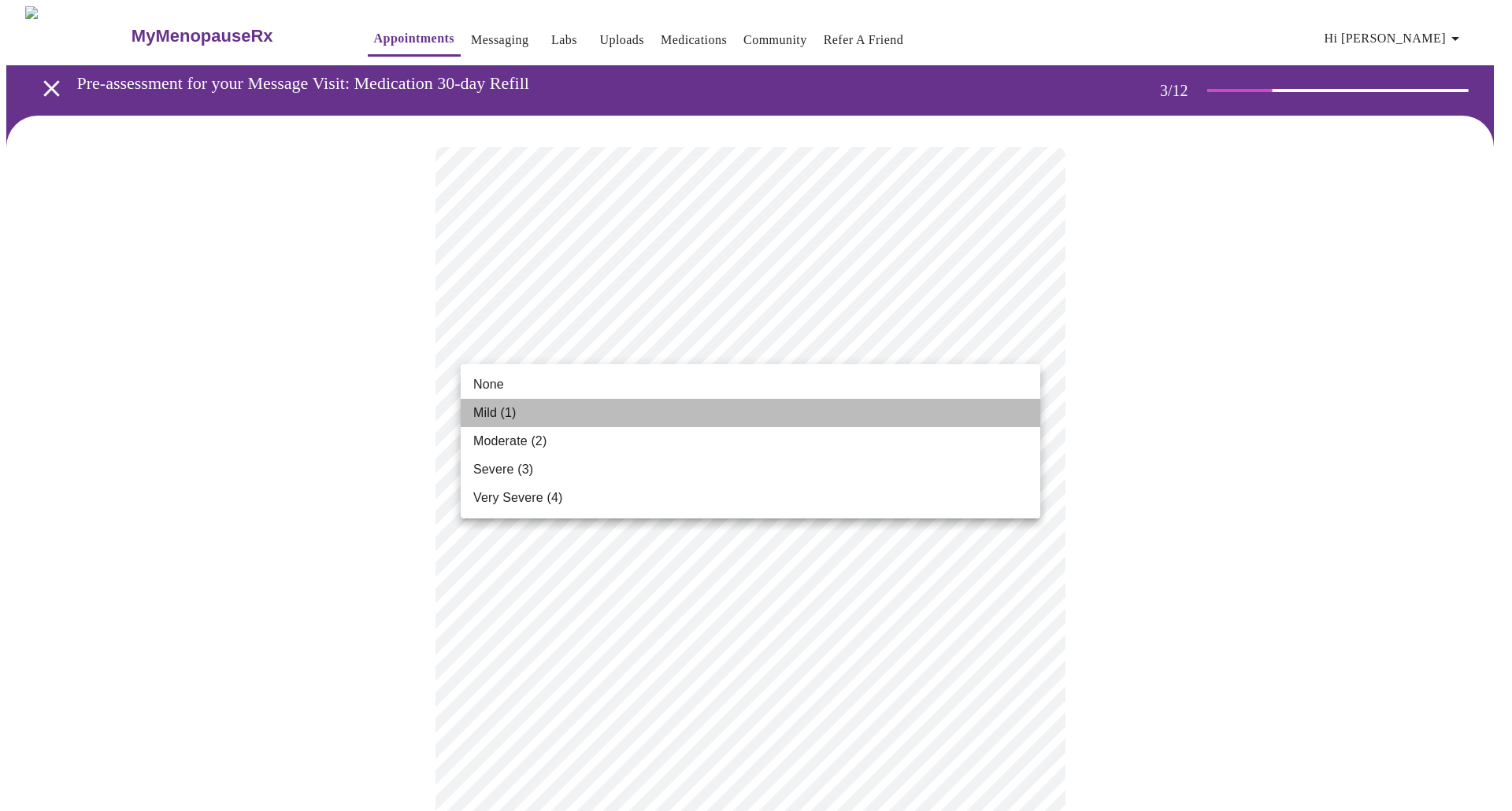
click at [550, 416] on li "Mild (1)" at bounding box center [750, 412] width 580 height 28
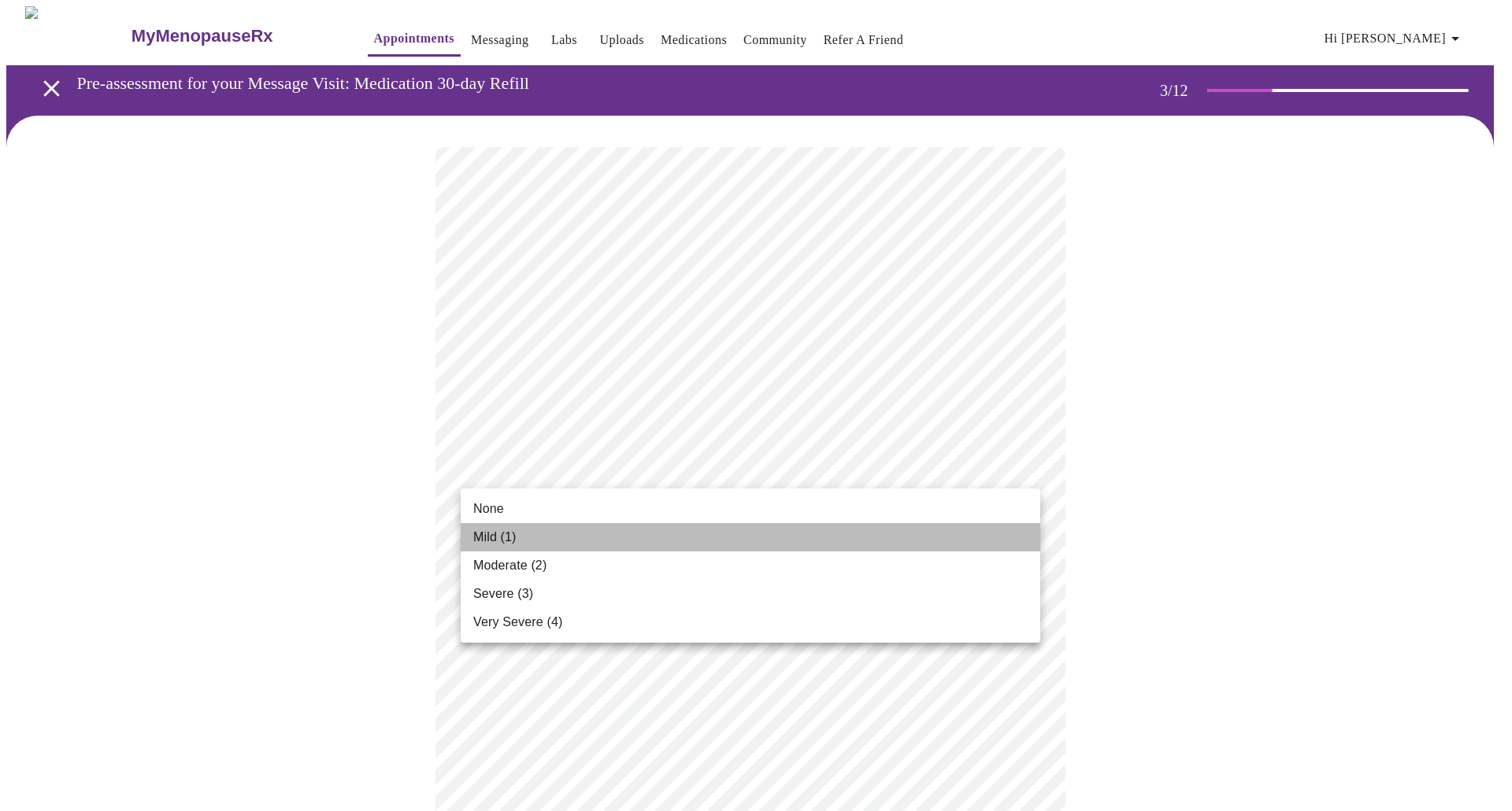
click at [492, 536] on span "Mild (1)" at bounding box center [494, 537] width 43 height 19
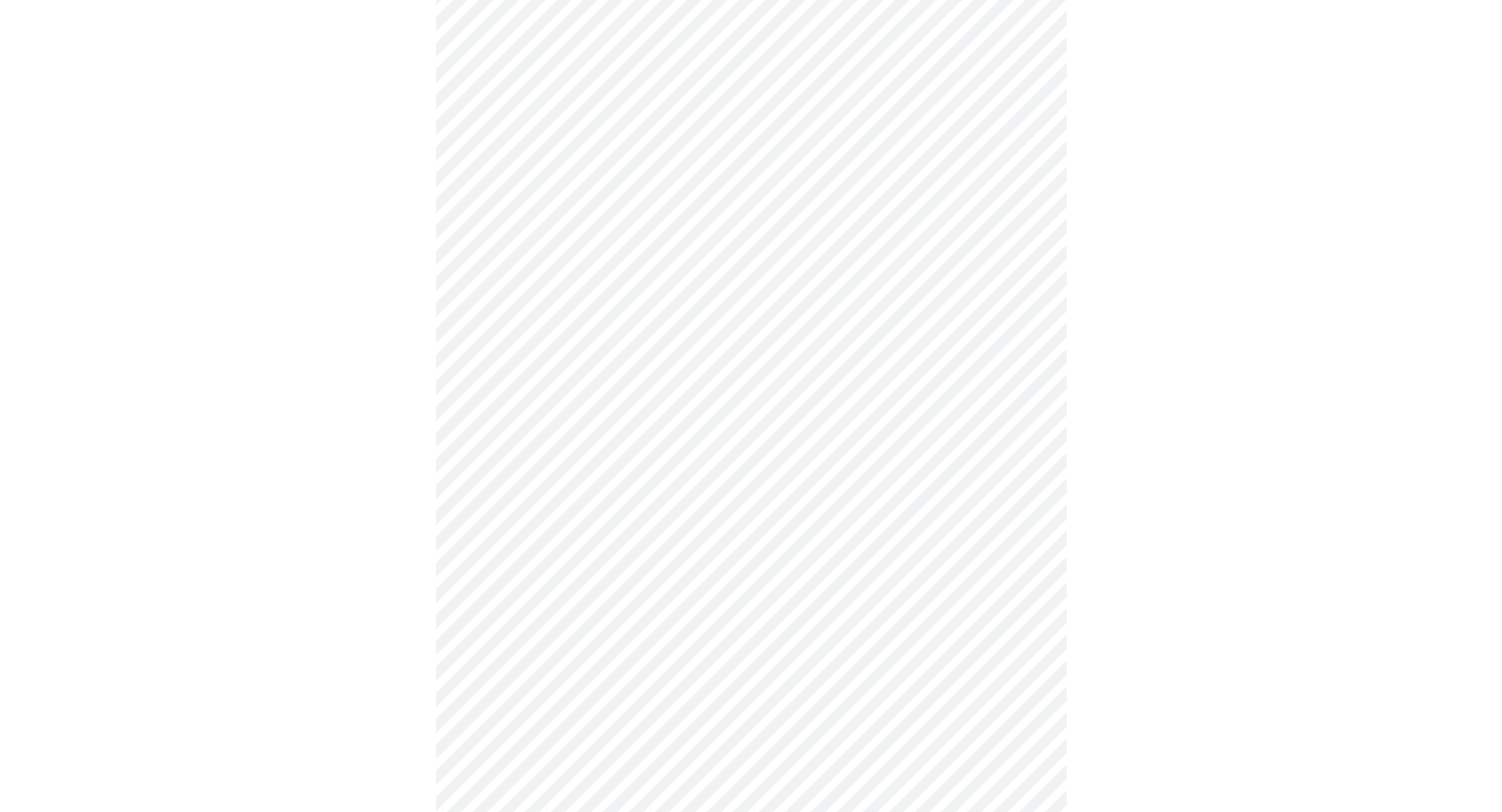
scroll to position [158, 0]
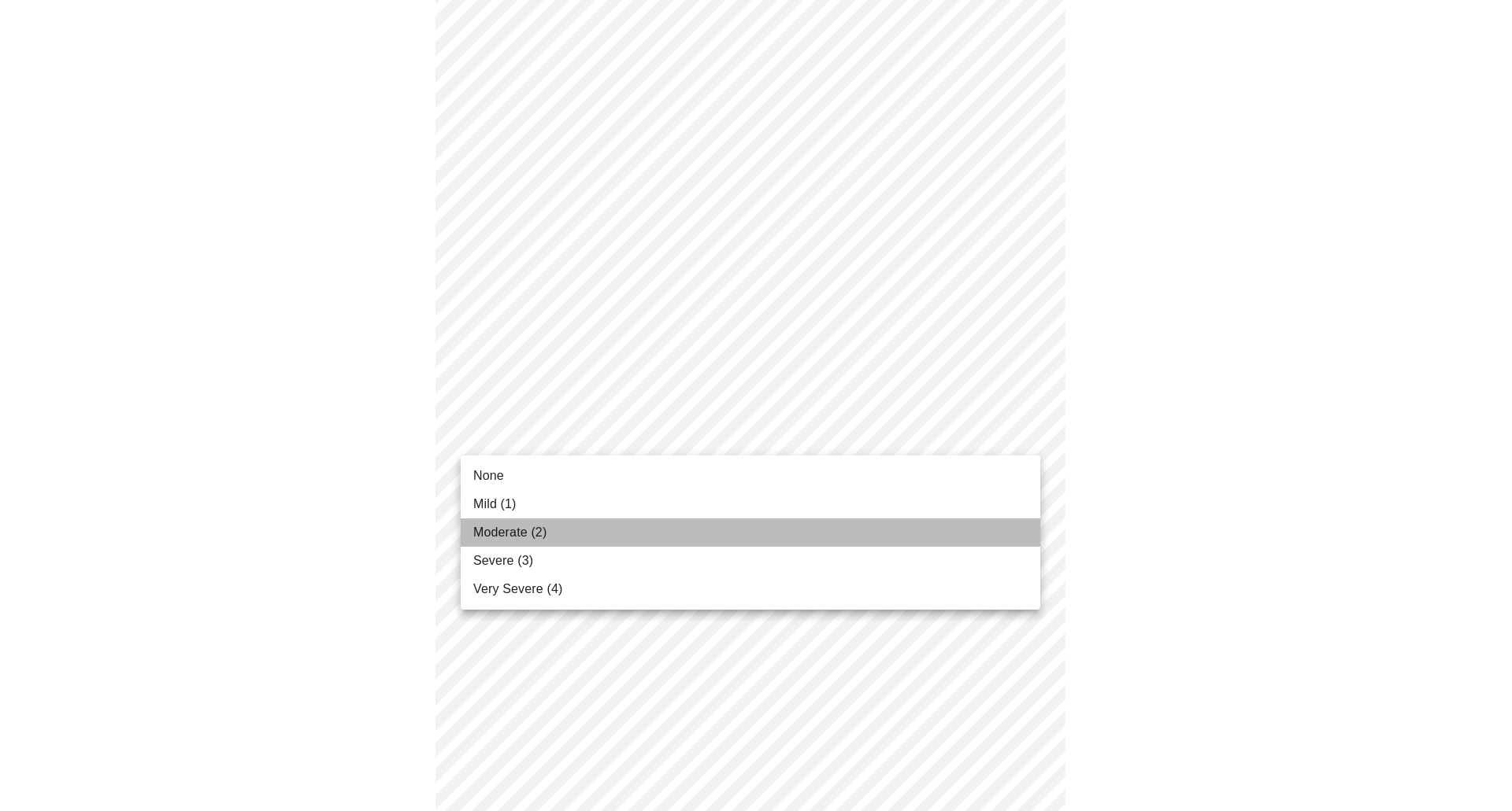
click at [521, 527] on span "Moderate (2)" at bounding box center [509, 532] width 73 height 19
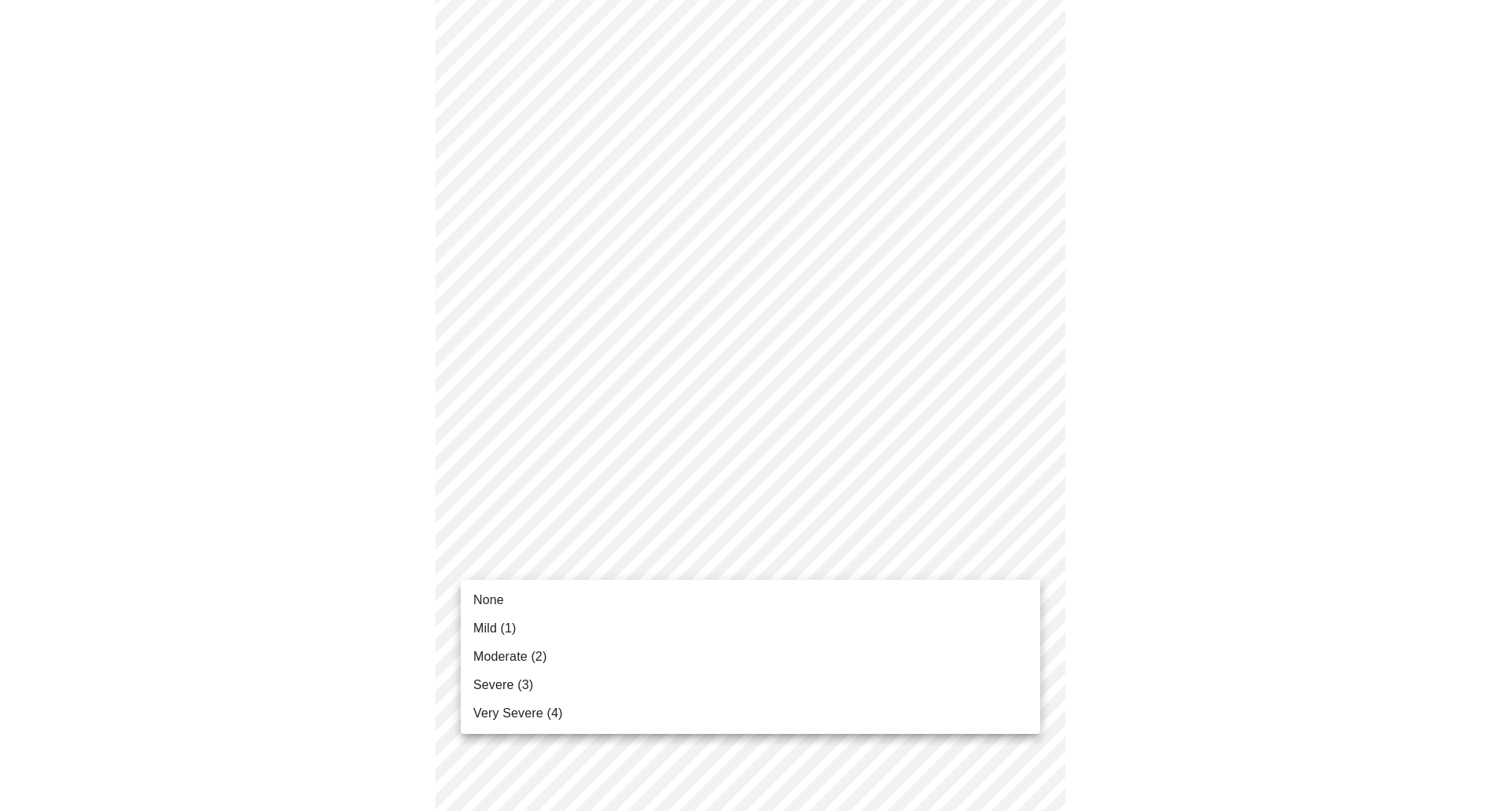
click at [523, 658] on span "Moderate (2)" at bounding box center [509, 657] width 73 height 19
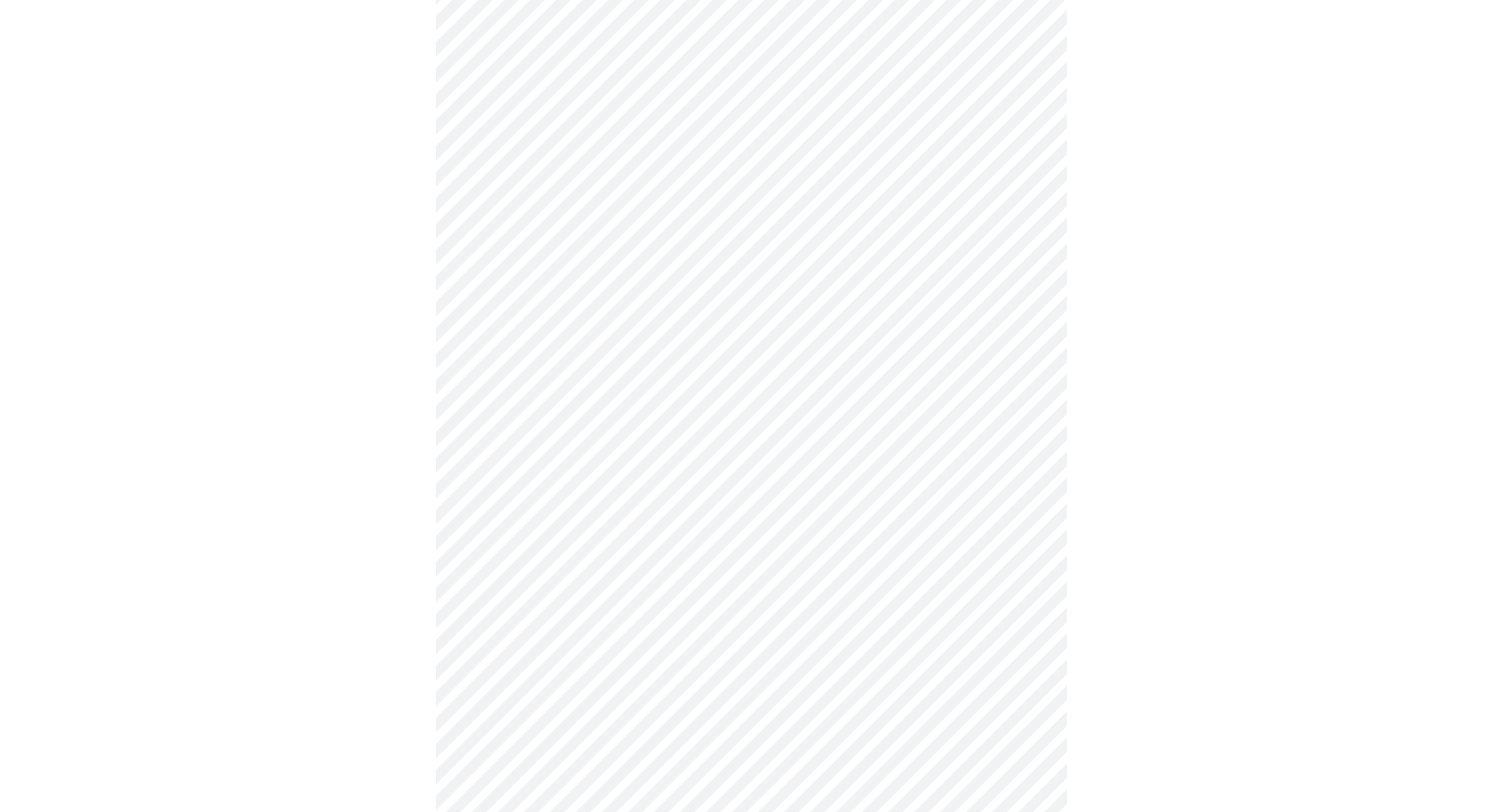
scroll to position [236, 0]
click at [745, 583] on body "MyMenopauseRx Appointments Messaging Labs Uploads Medications Community Refer a…" at bounding box center [756, 774] width 1501 height 2008
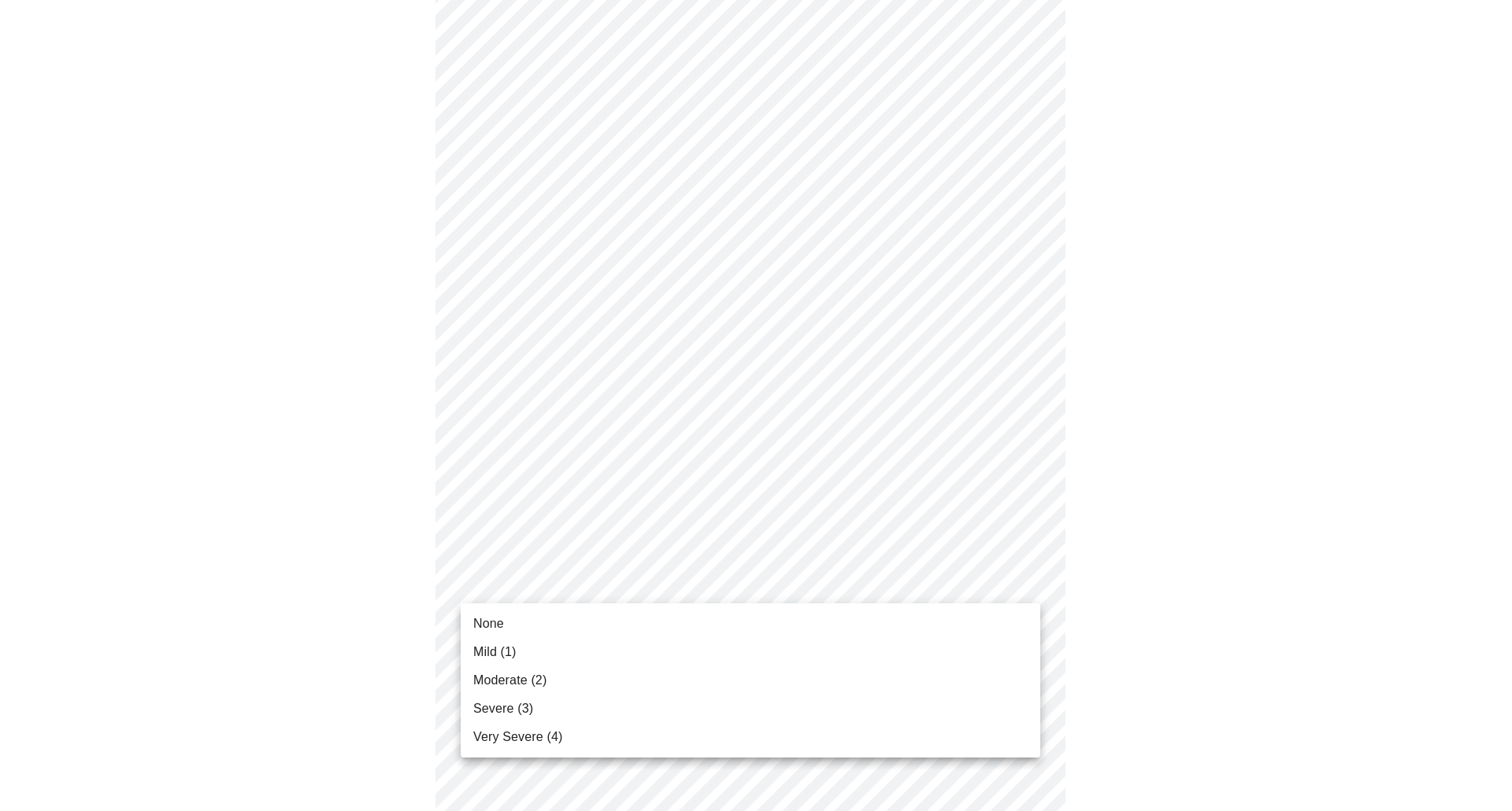
click at [660, 645] on li "Mild (1)" at bounding box center [750, 652] width 580 height 28
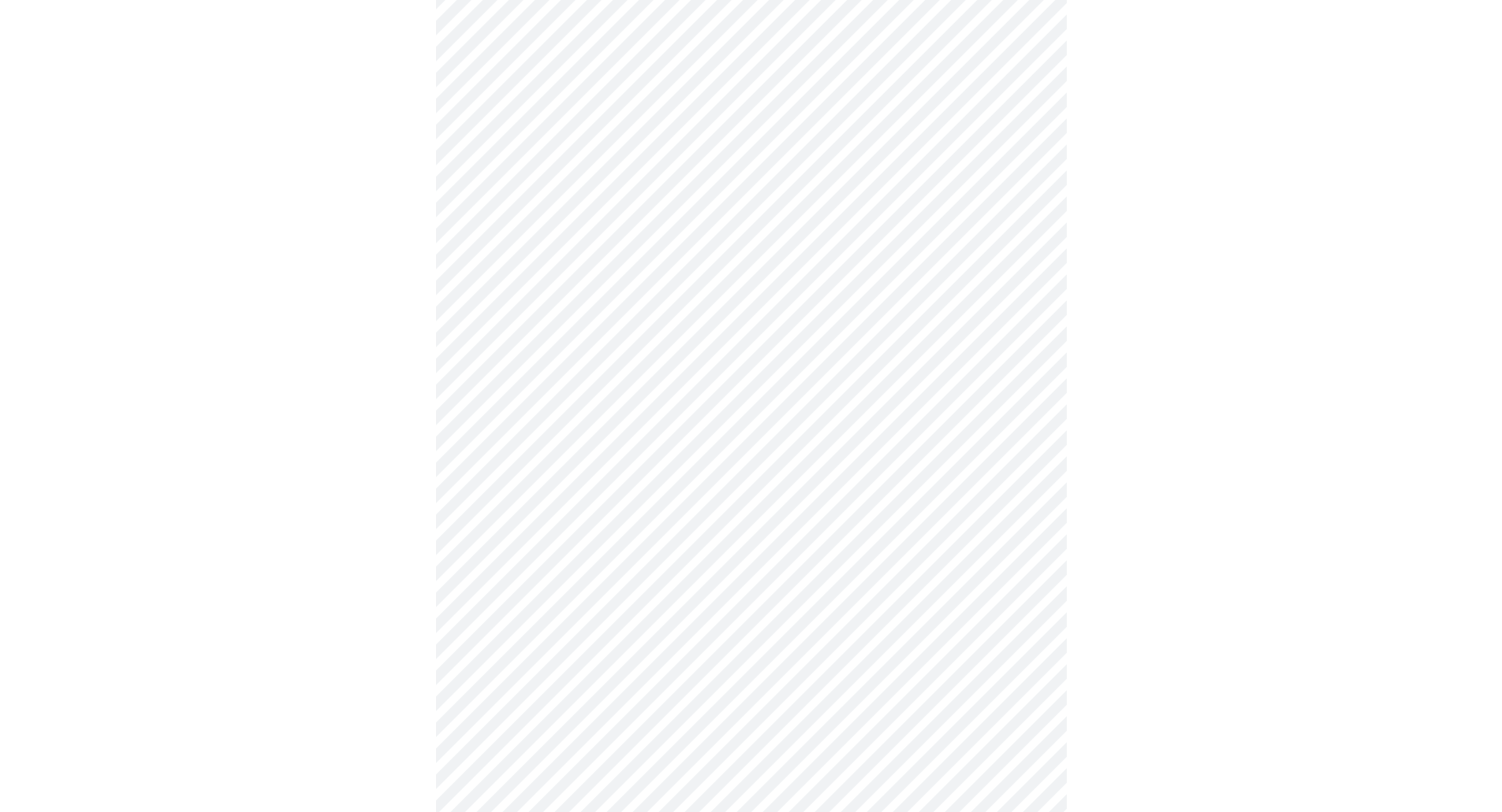
scroll to position [394, 0]
click at [603, 525] on body "MyMenopauseRx Appointments Messaging Labs Uploads Medications Community Refer a…" at bounding box center [756, 605] width 1501 height 1985
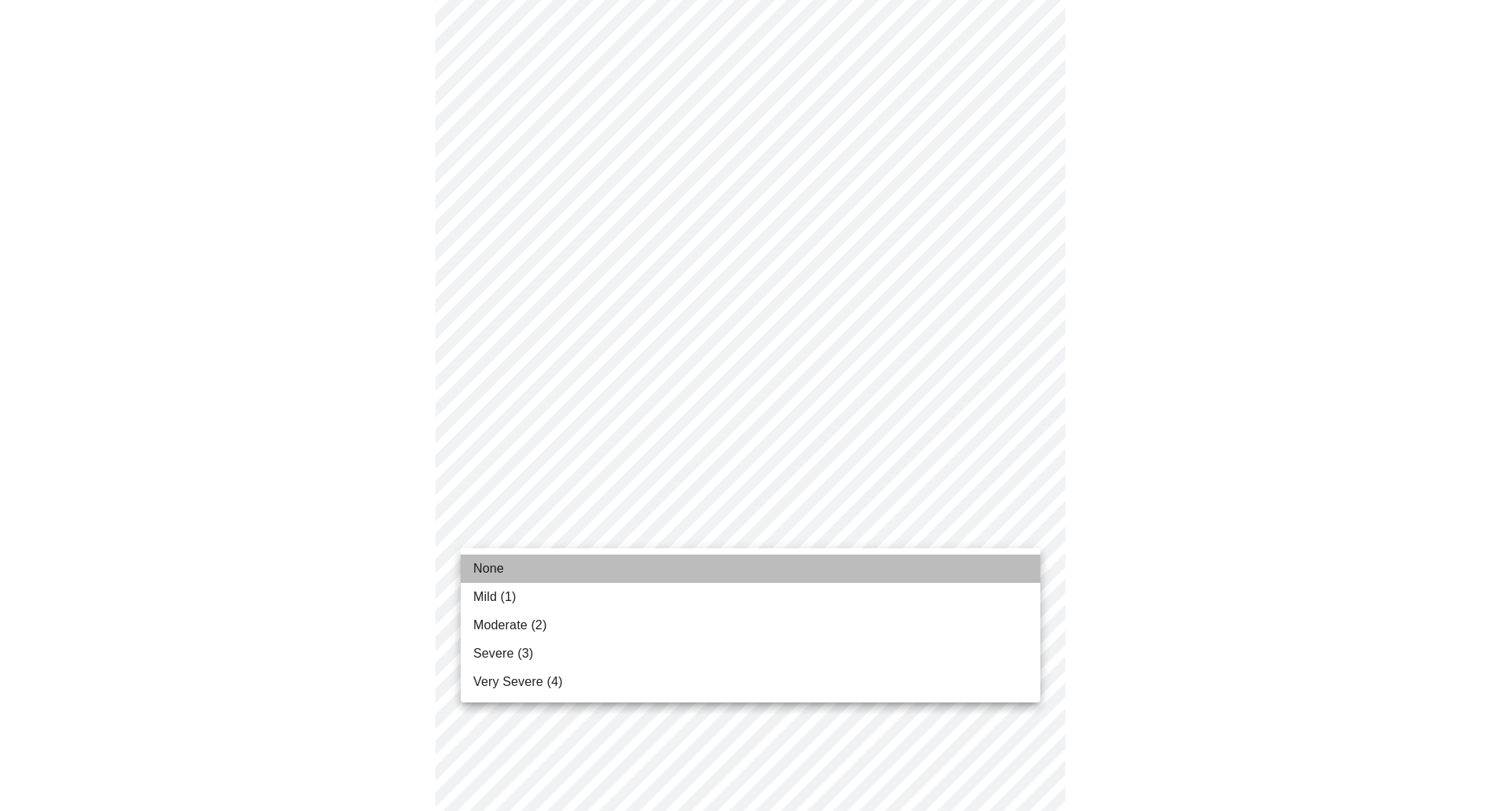
click at [597, 561] on li "None" at bounding box center [750, 568] width 580 height 28
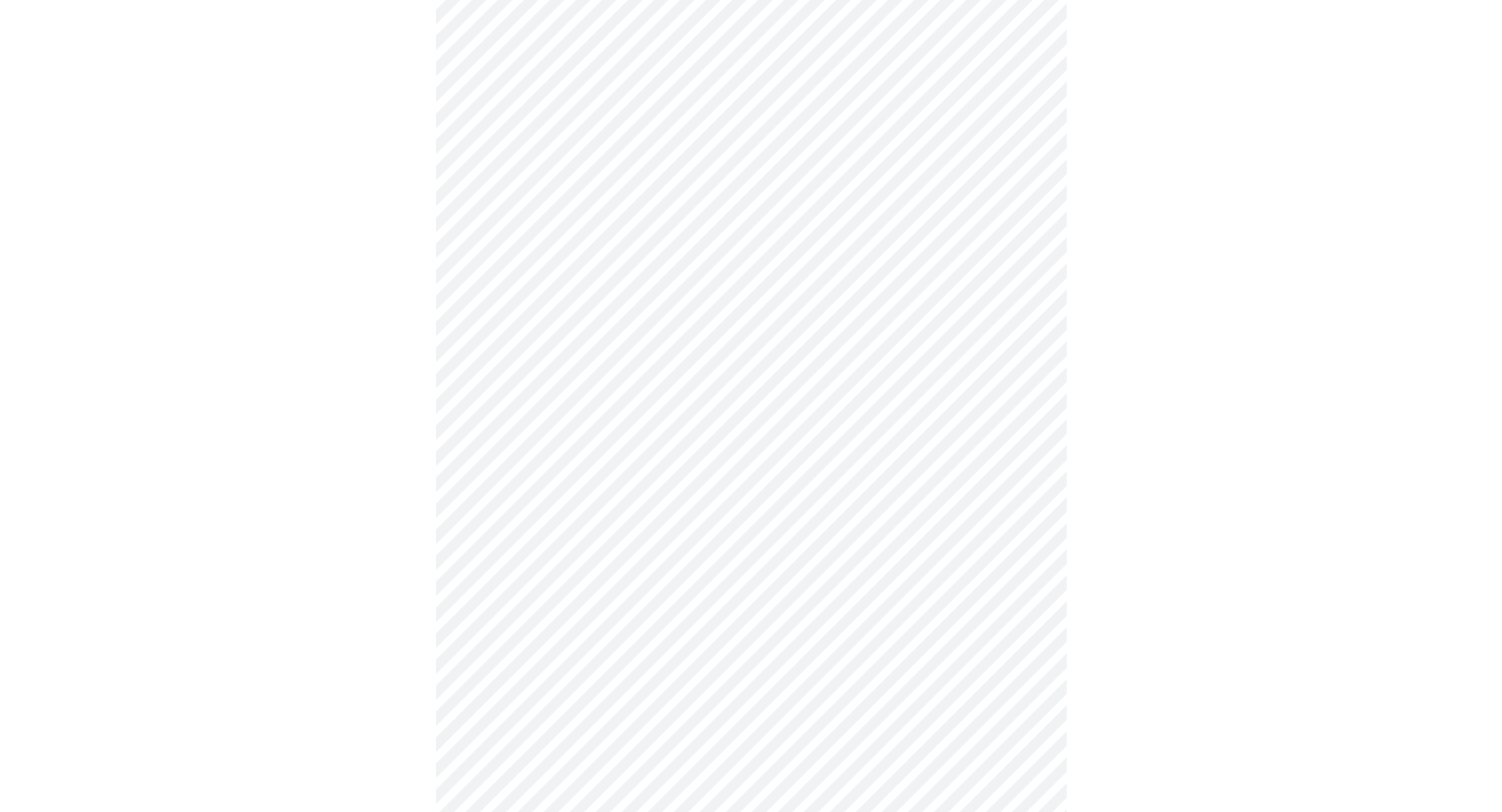
scroll to position [552, 0]
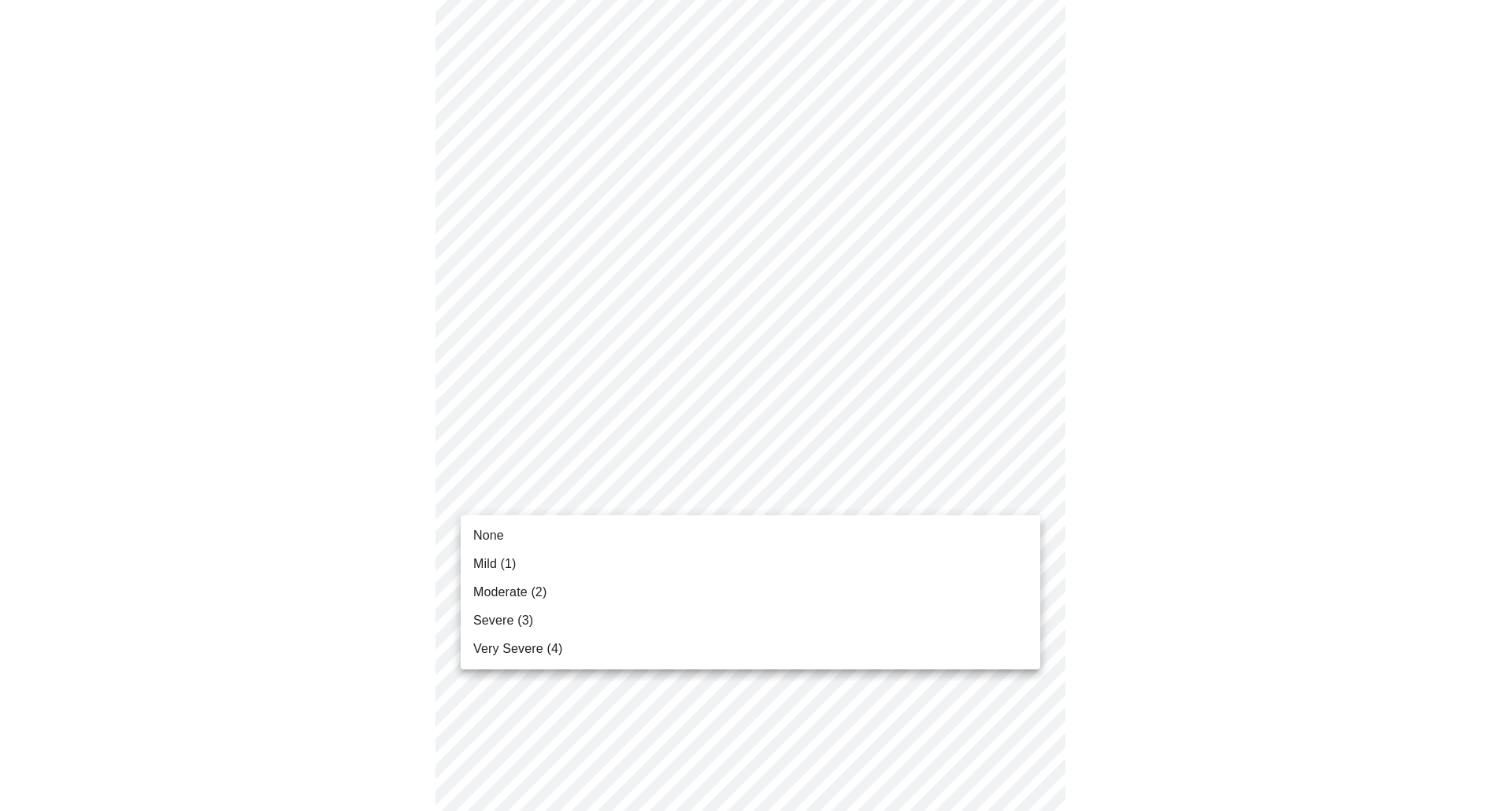
click at [581, 503] on body "MyMenopauseRx Appointments Messaging Labs Uploads Medications Community Refer a…" at bounding box center [756, 436] width 1499 height 1961
click at [519, 618] on span "Severe (3)" at bounding box center [502, 620] width 59 height 19
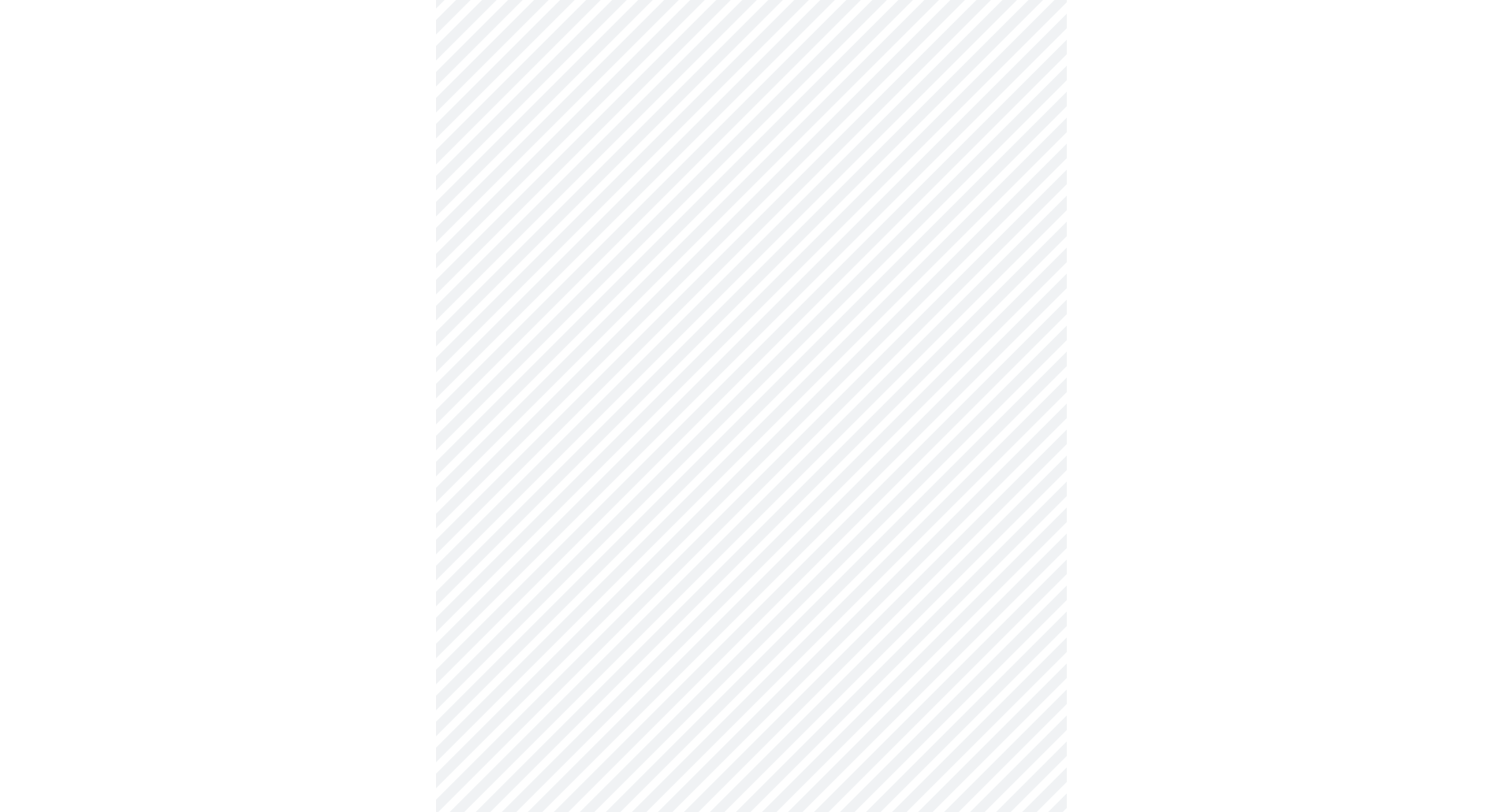
scroll to position [709, 0]
click at [646, 342] on body "MyMenopauseRx Appointments Messaging Labs Uploads Medications Community Refer a…" at bounding box center [751, 268] width 1489 height 1941
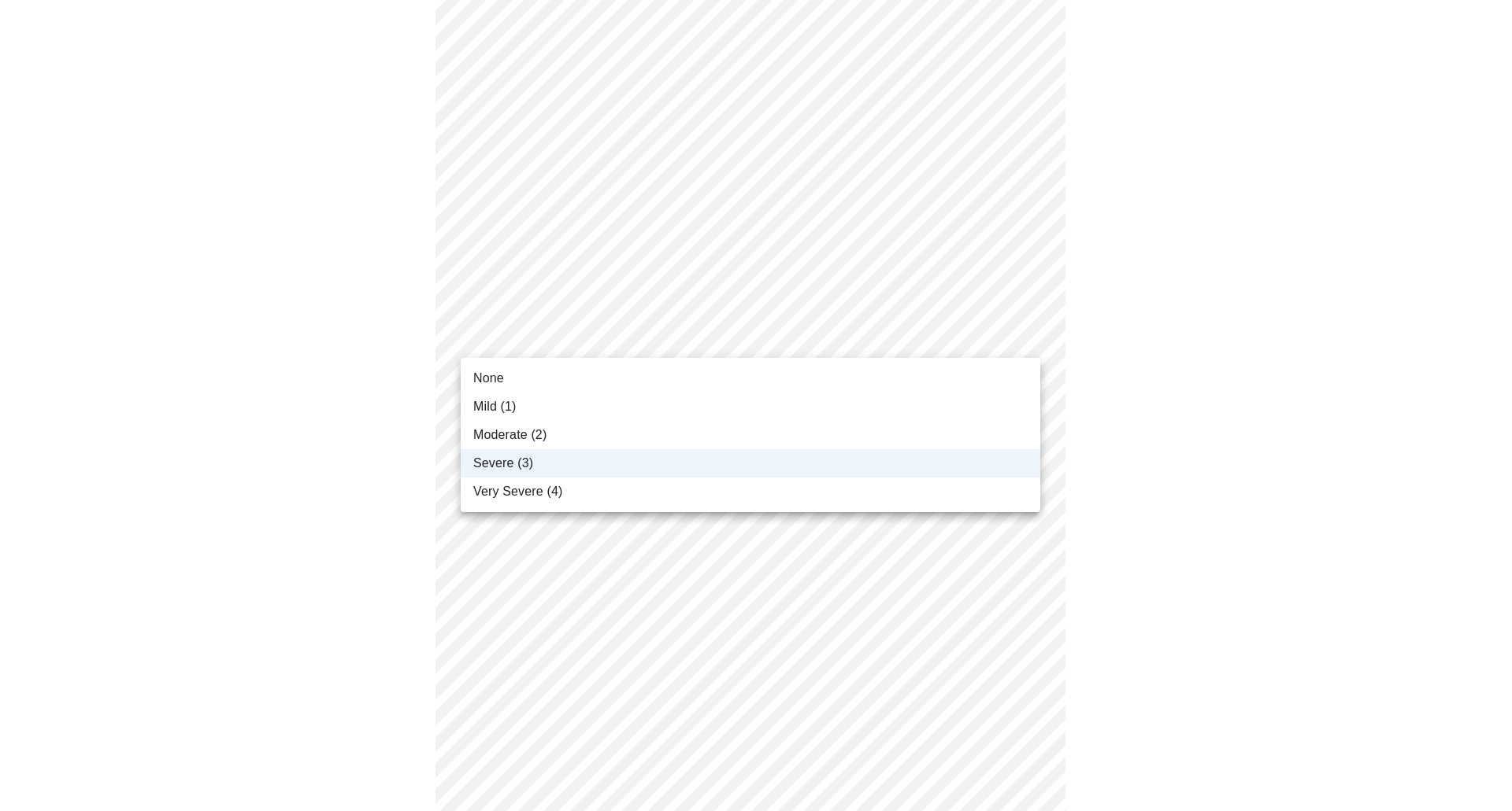
click at [563, 430] on li "Moderate (2)" at bounding box center [750, 435] width 580 height 28
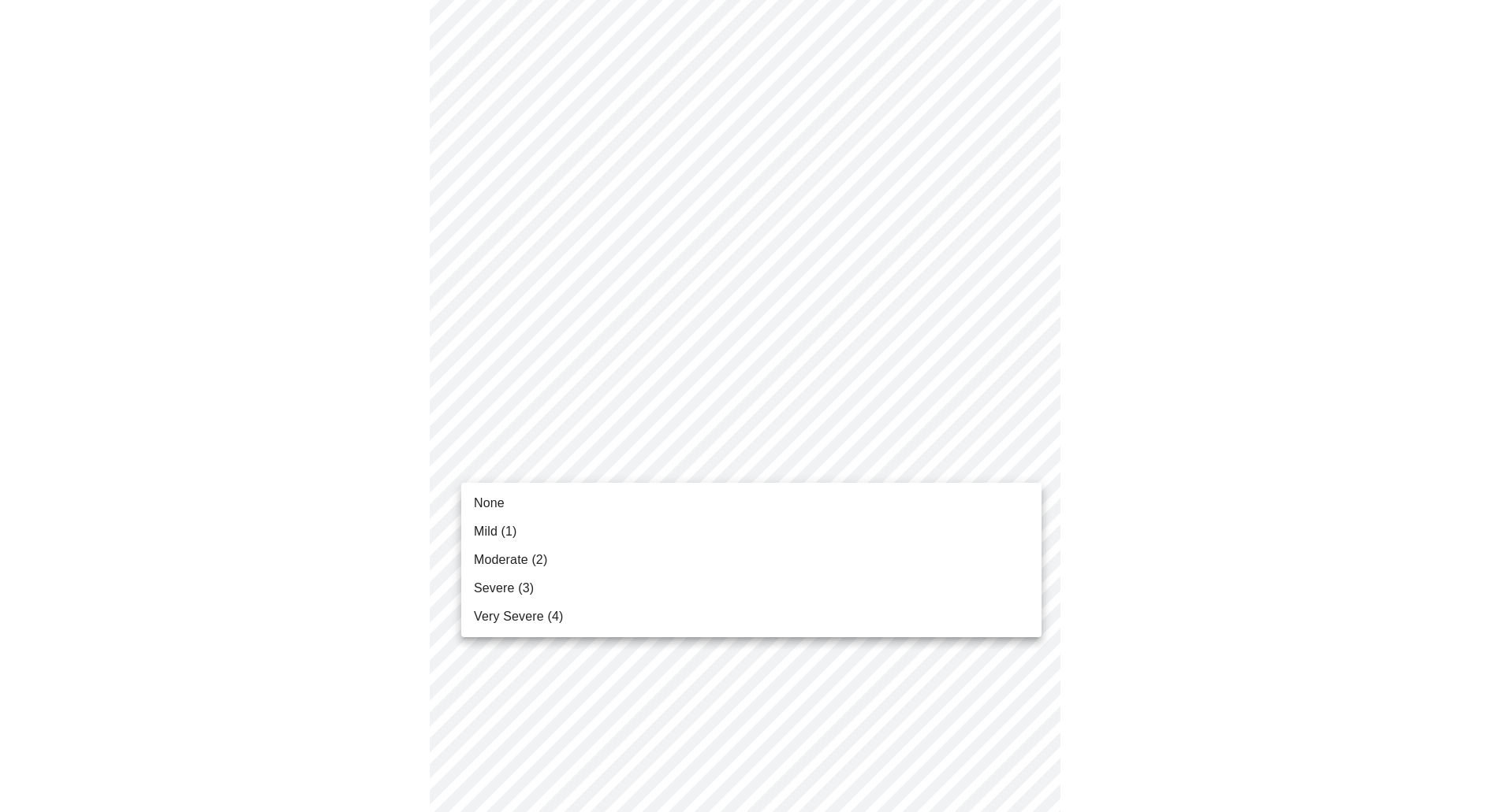
click at [637, 463] on body "MyMenopauseRx Appointments Messaging Labs Uploads Medications Community Refer a…" at bounding box center [751, 268] width 1489 height 1941
click at [540, 593] on li "Severe (3)" at bounding box center [751, 588] width 581 height 28
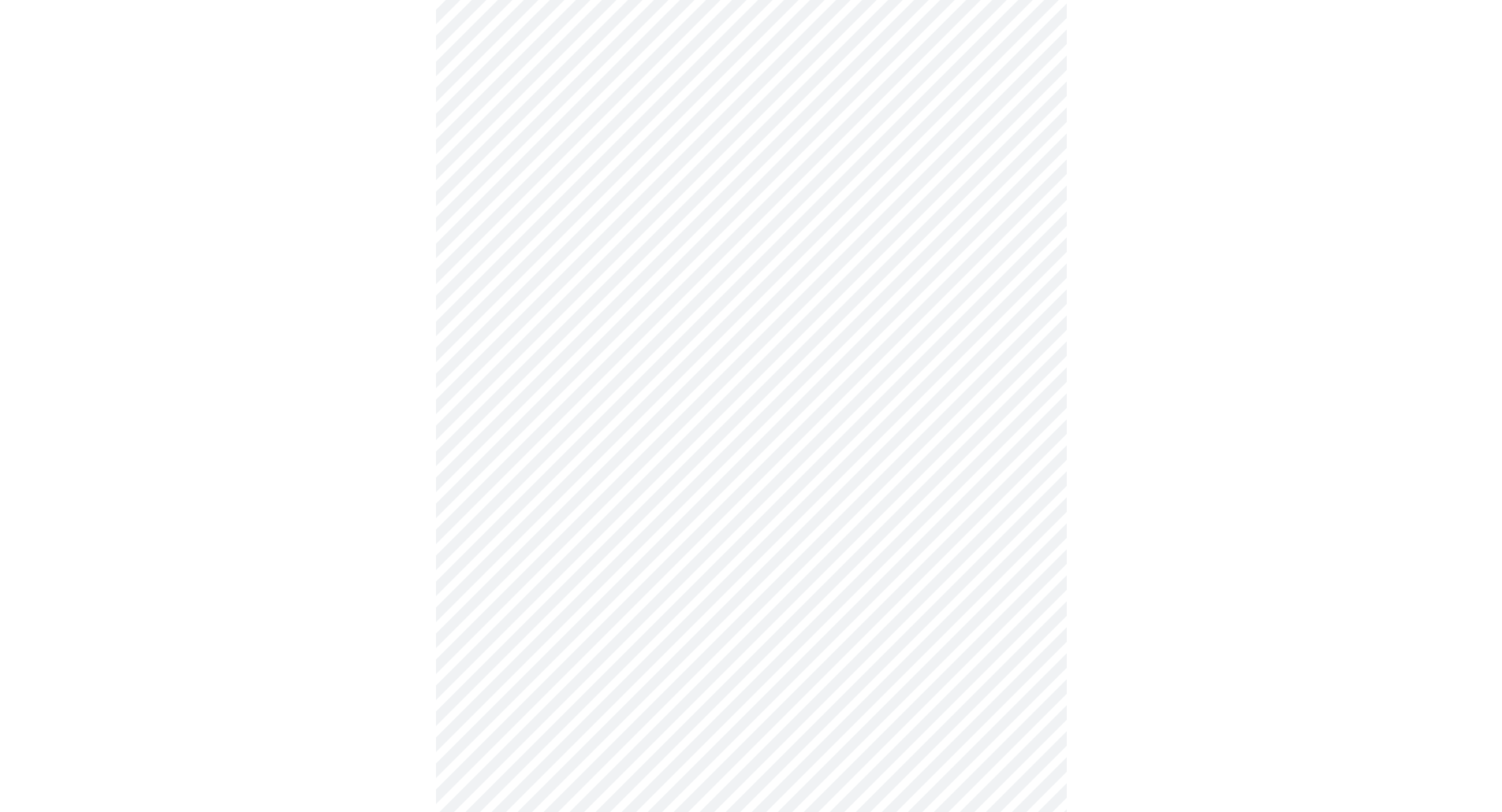
scroll to position [867, 0]
click at [564, 424] on body "MyMenopauseRx Appointments Messaging Labs Uploads Medications Community Refer a…" at bounding box center [751, 99] width 1489 height 1920
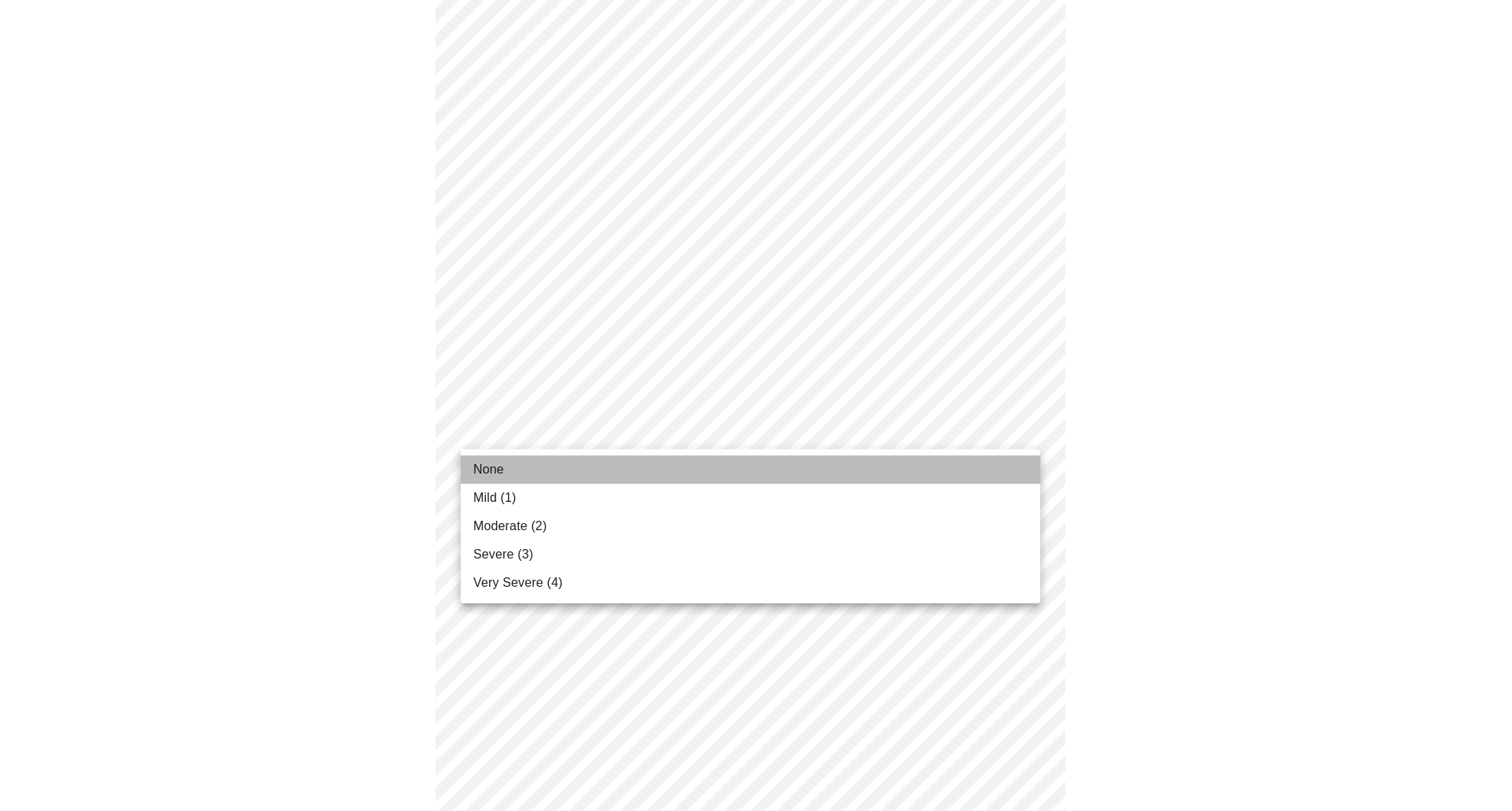
click at [540, 470] on li "None" at bounding box center [750, 469] width 580 height 28
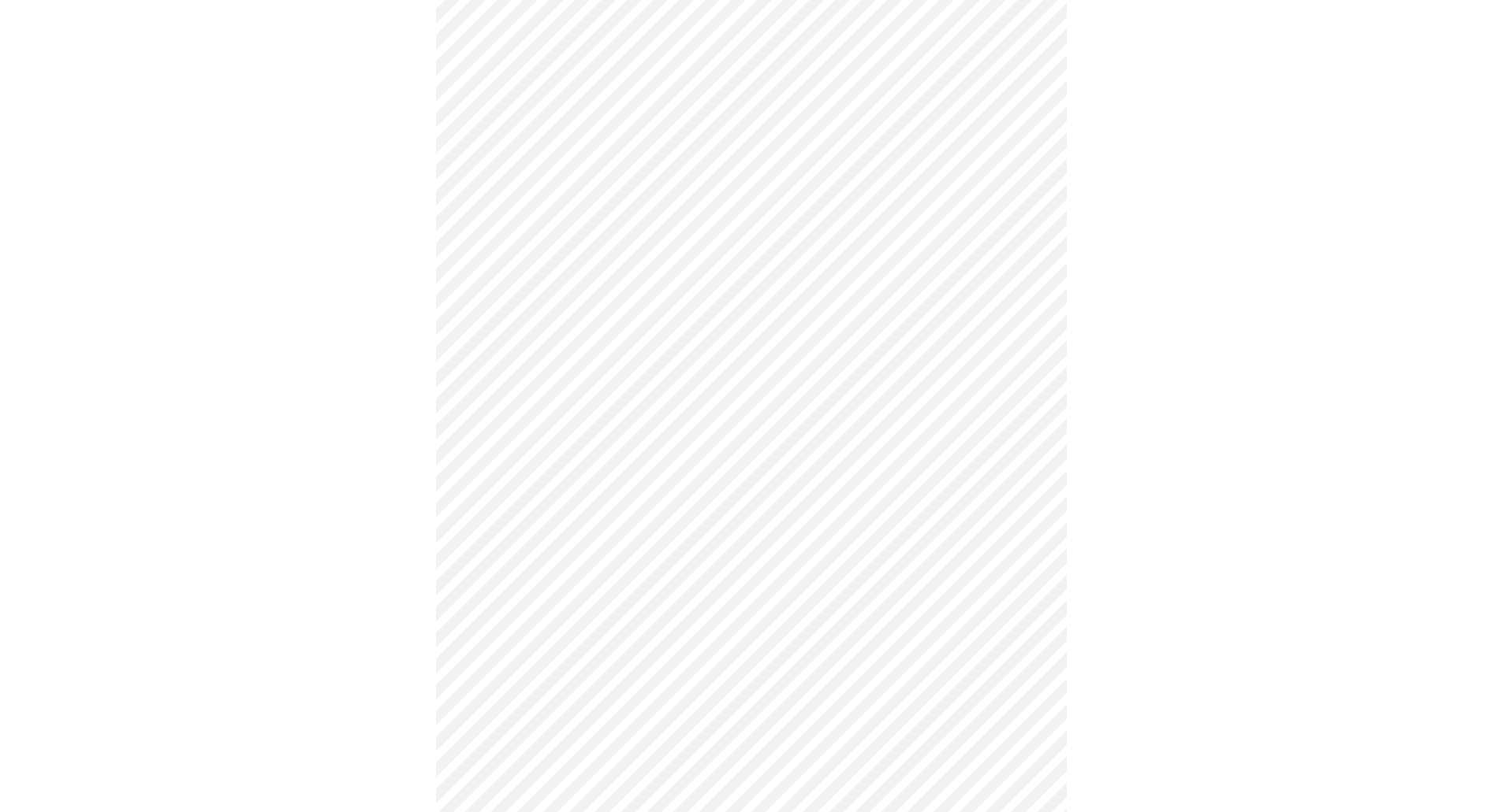
click at [630, 549] on body "MyMenopauseRx Appointments Messaging Labs Uploads Medications Community Refer a…" at bounding box center [751, 87] width 1489 height 1897
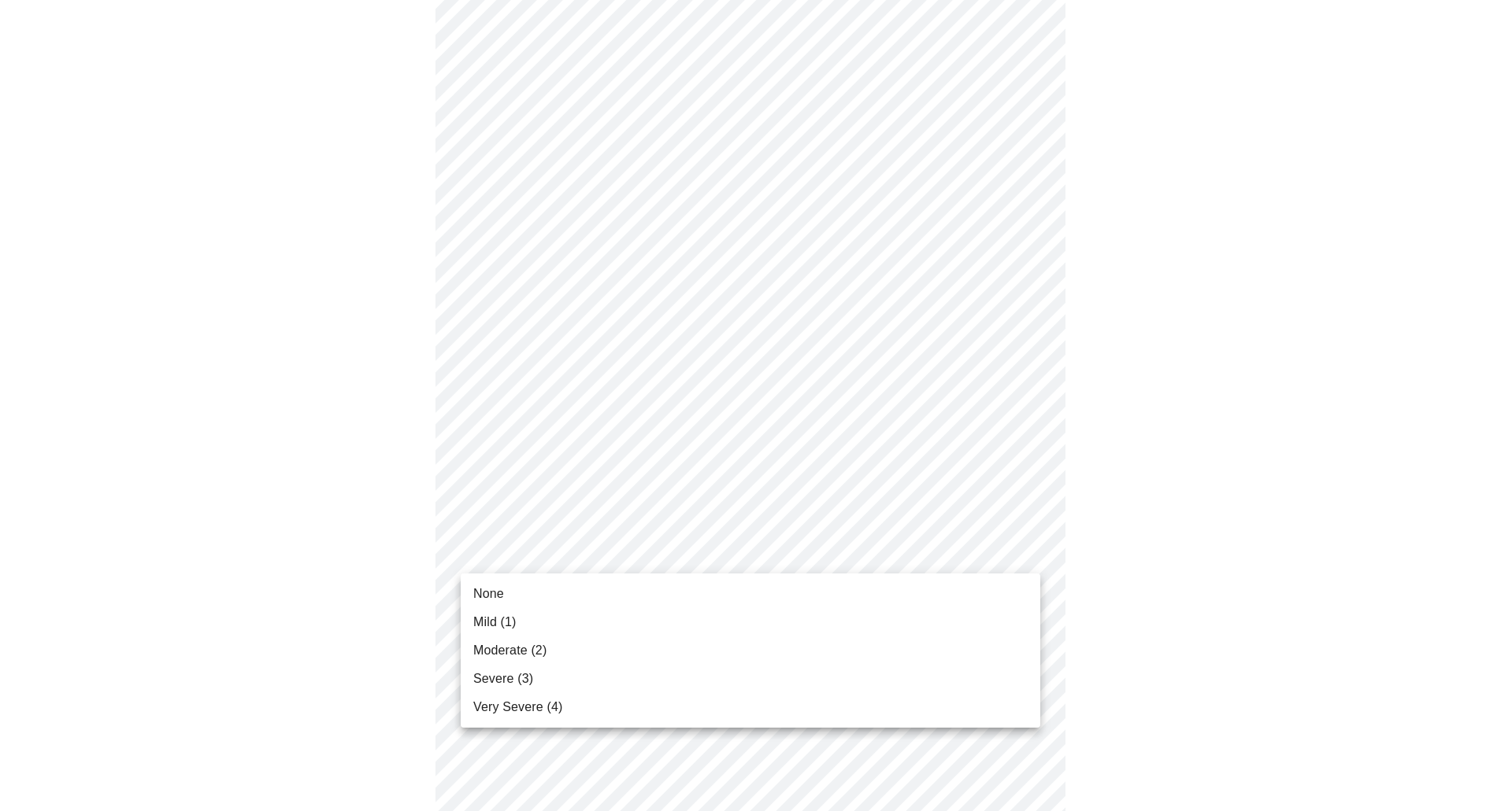
click at [572, 619] on li "Mild (1)" at bounding box center [750, 622] width 580 height 28
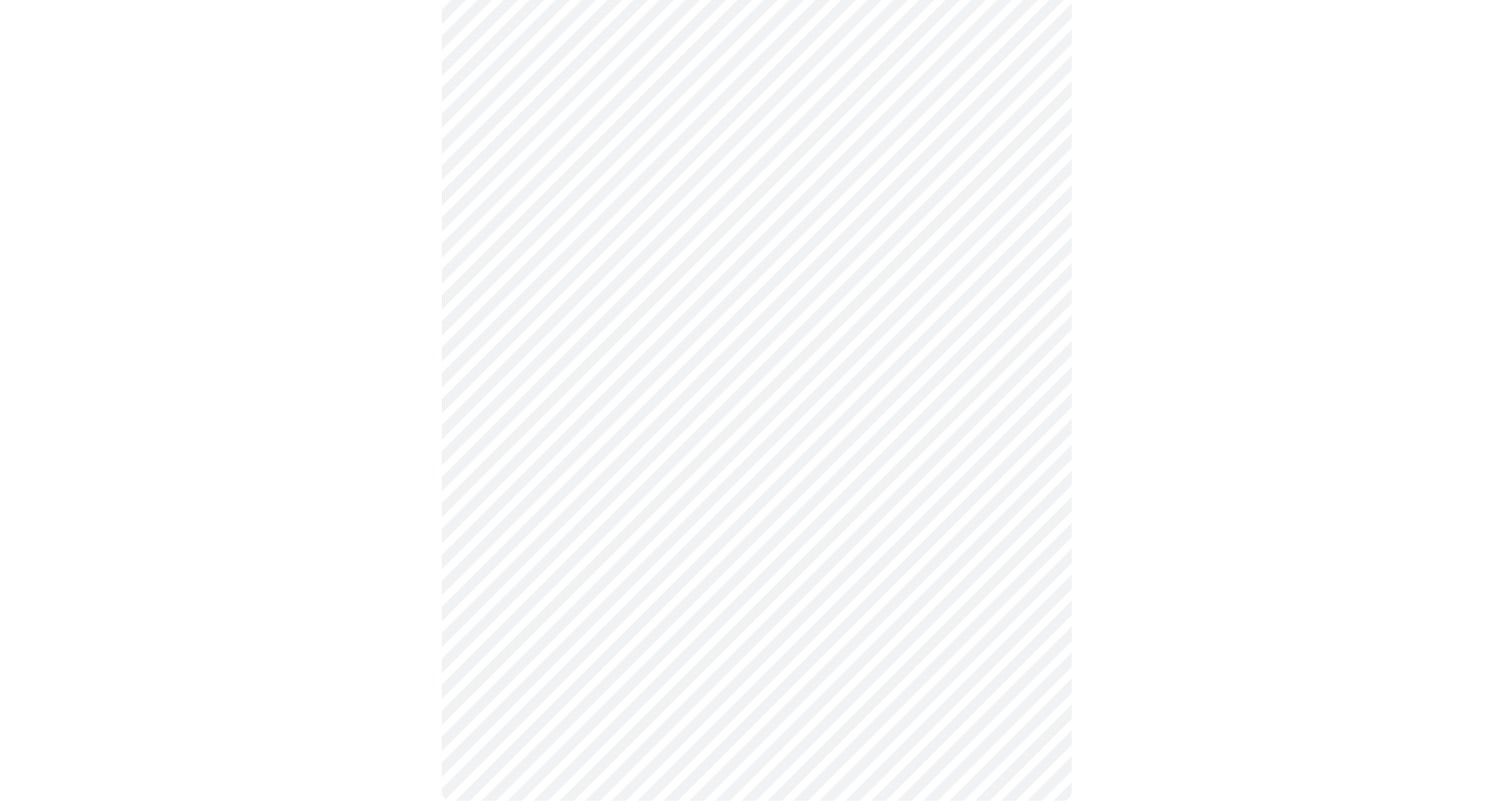
scroll to position [1061, 0]
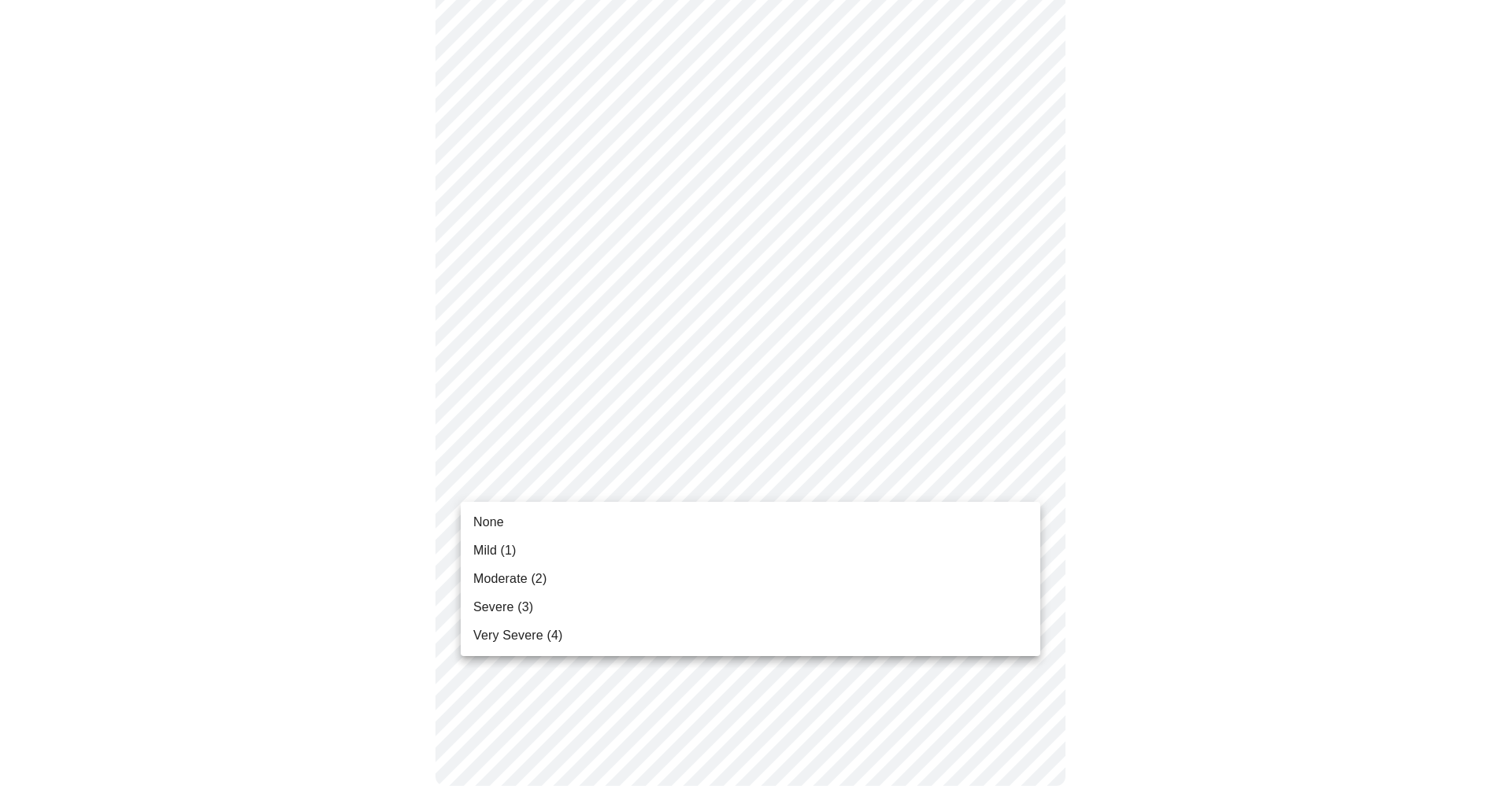
click at [559, 562] on li "Mild (1)" at bounding box center [750, 550] width 580 height 28
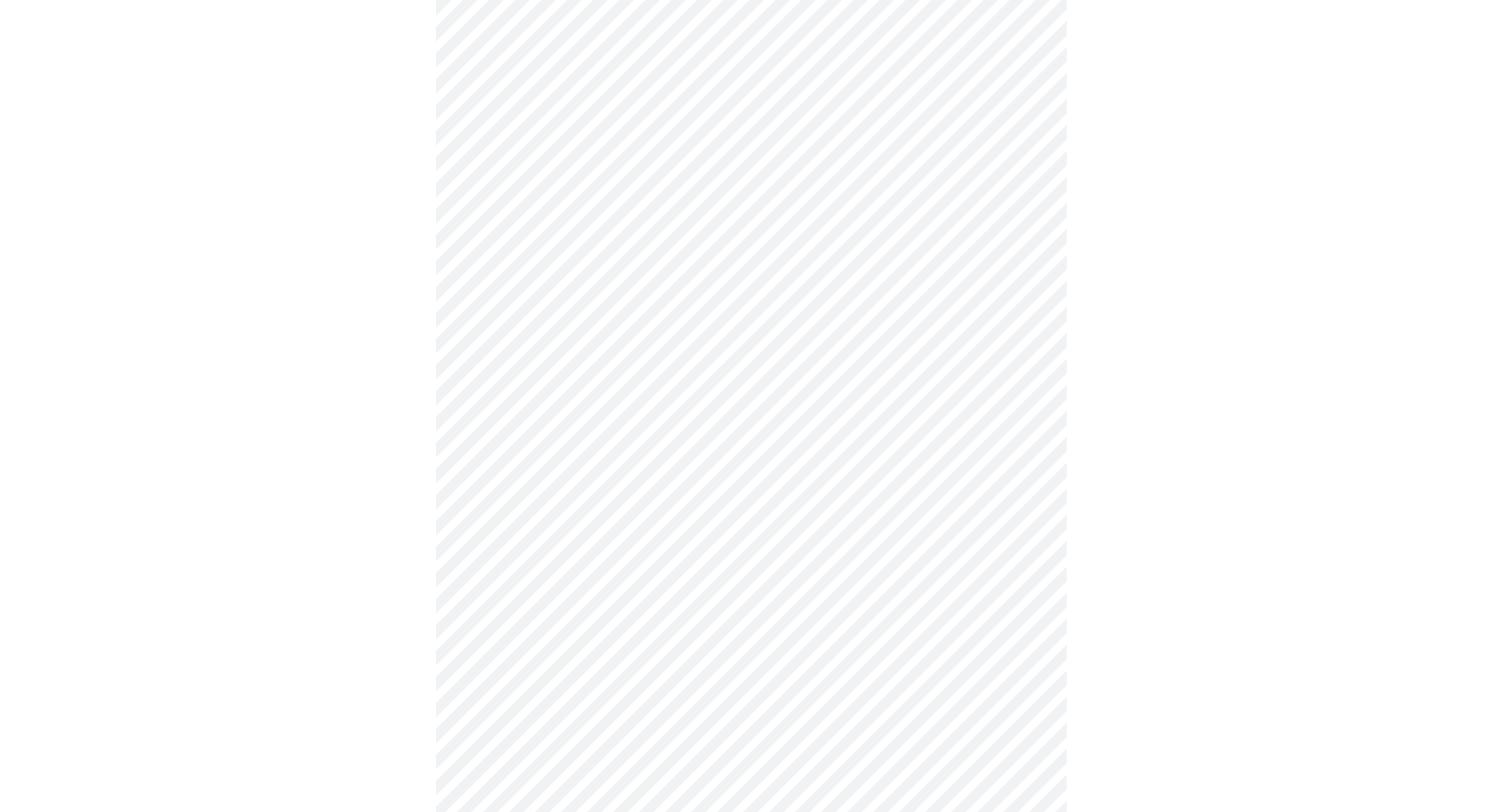
scroll to position [394, 0]
click at [611, 514] on body "MyMenopauseRx Appointments Messaging Labs Uploads Medications Community Refer a…" at bounding box center [751, 358] width 1489 height 1492
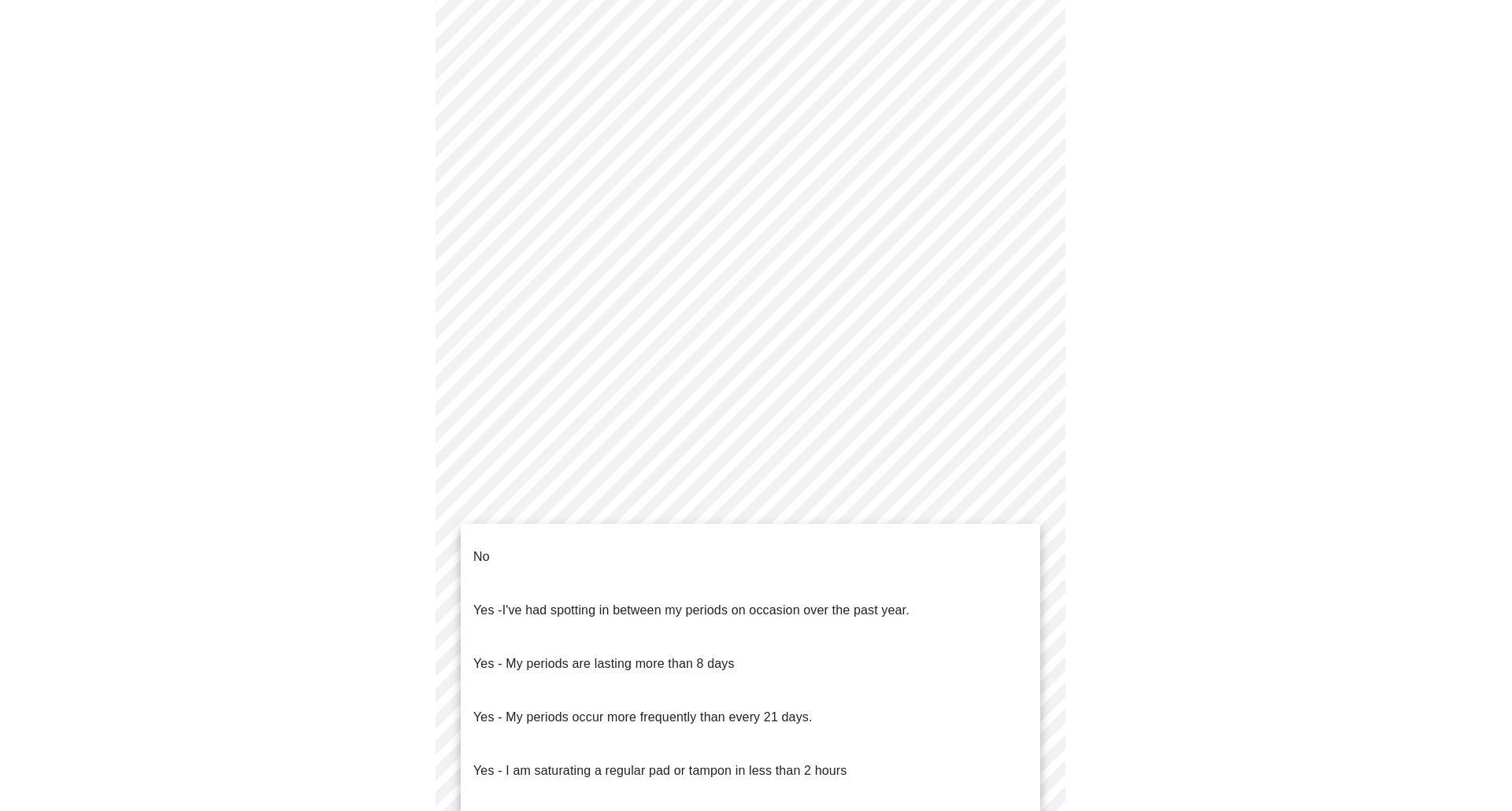
click at [581, 543] on li "No" at bounding box center [750, 556] width 580 height 53
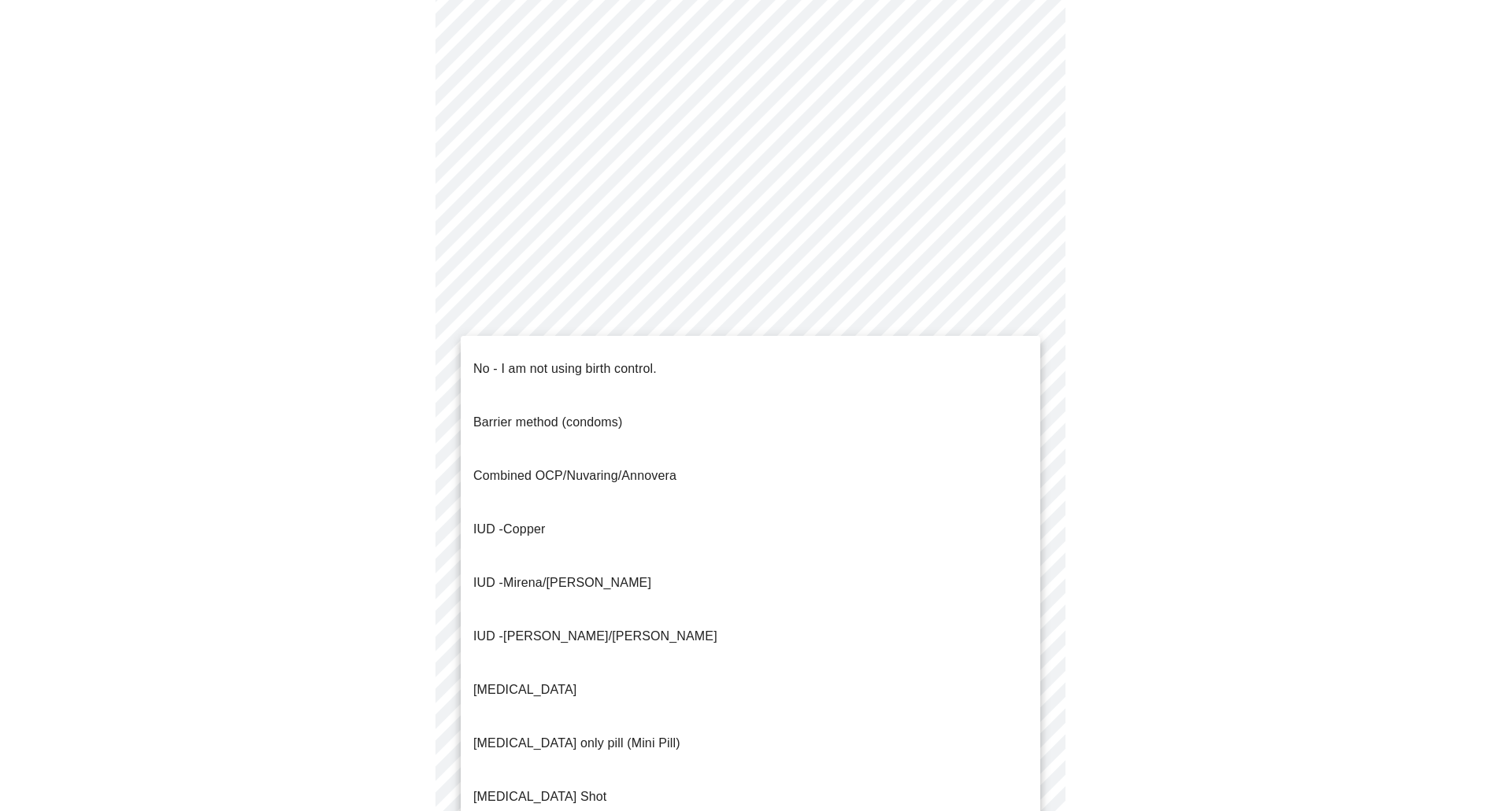
click at [559, 627] on body "MyMenopauseRx Appointments Messaging Labs Uploads Medications Community Refer a…" at bounding box center [756, 353] width 1499 height 1481
click at [556, 360] on p "No - I am not using birth control." at bounding box center [565, 369] width 184 height 19
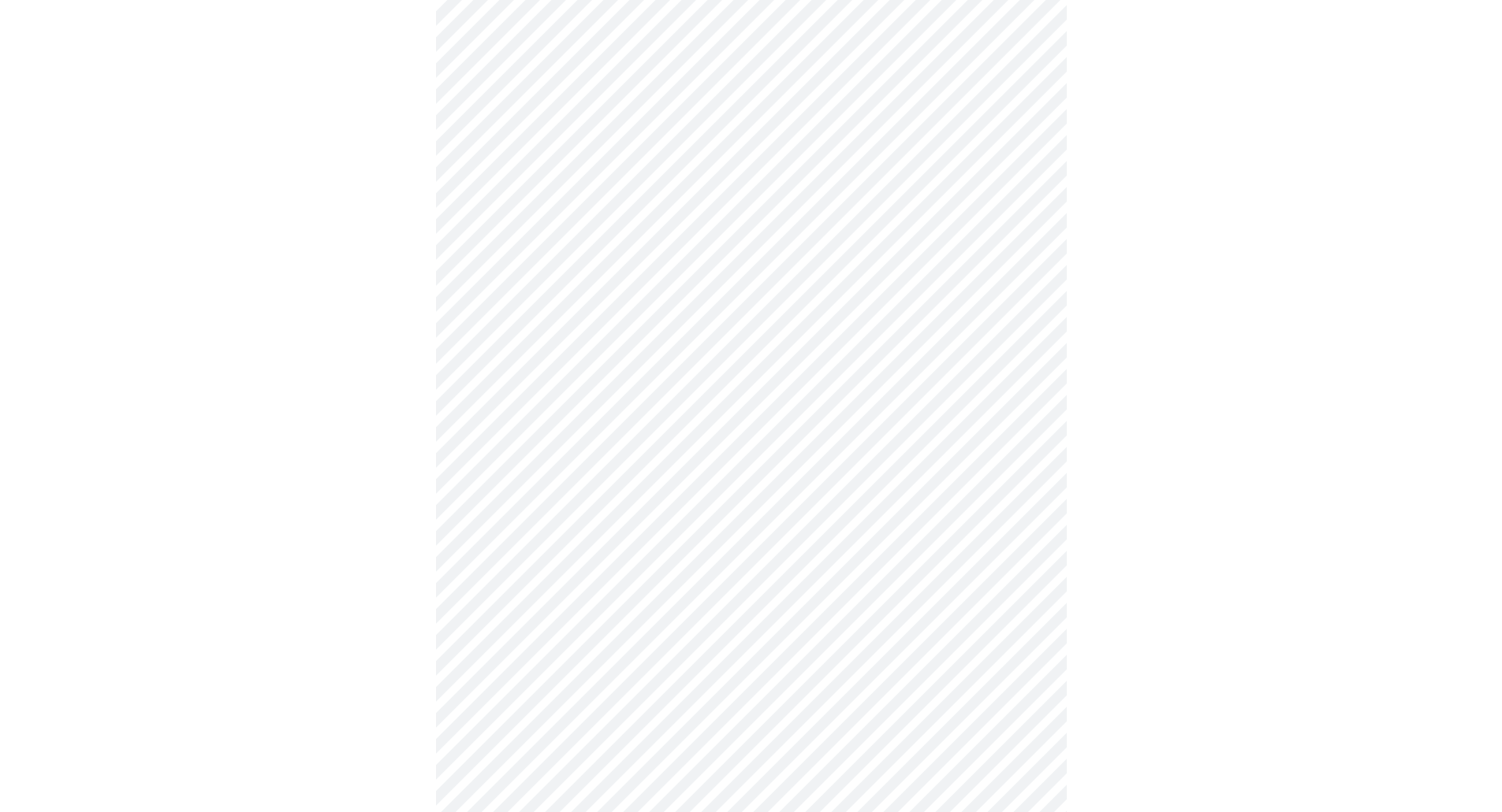
scroll to position [630, 0]
click at [529, 497] on body "MyMenopauseRx Appointments Messaging Labs Uploads Medications Community Refer a…" at bounding box center [756, 113] width 1501 height 1473
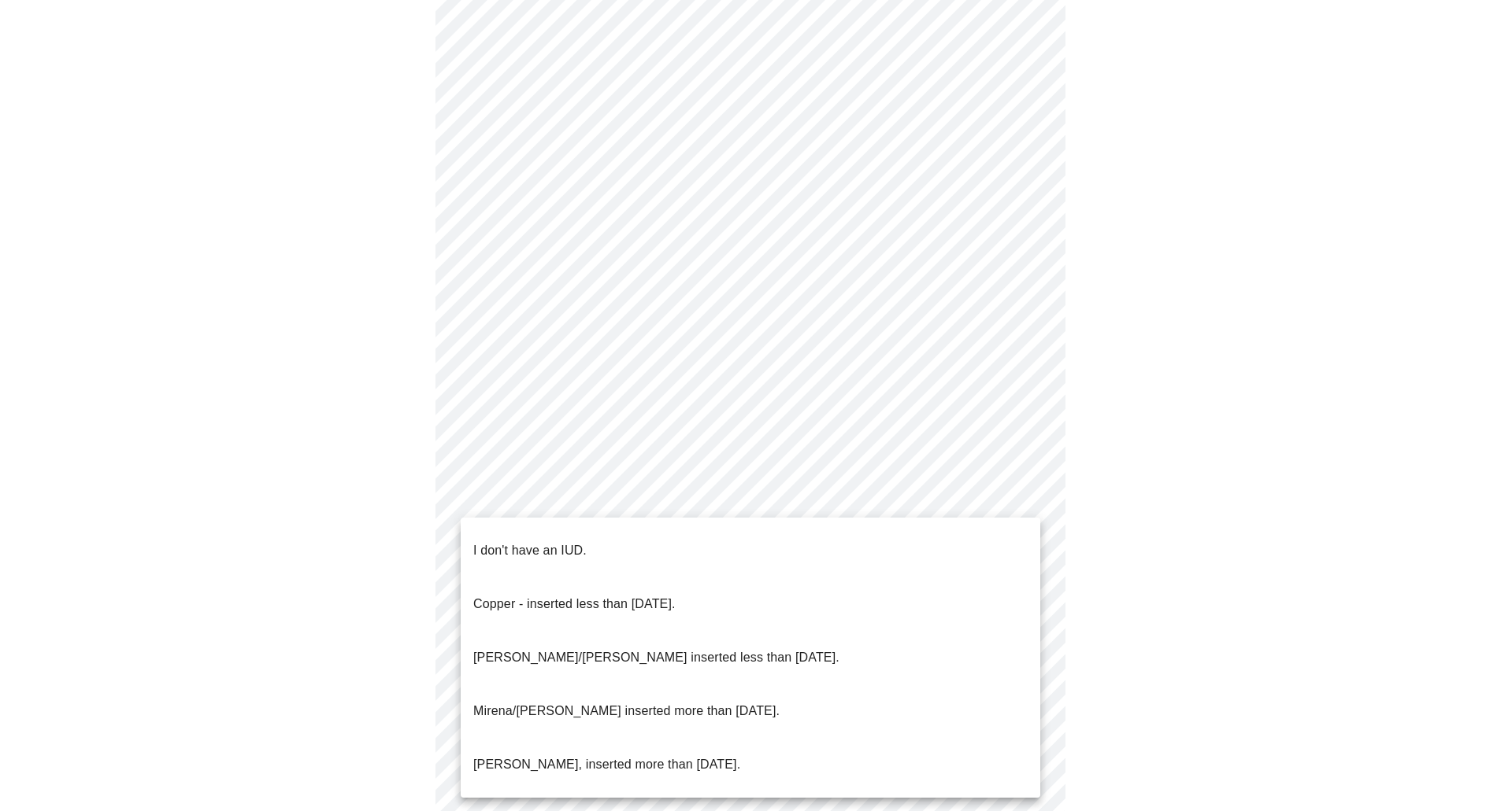
click at [537, 542] on p "I don't have an IUD." at bounding box center [530, 551] width 113 height 19
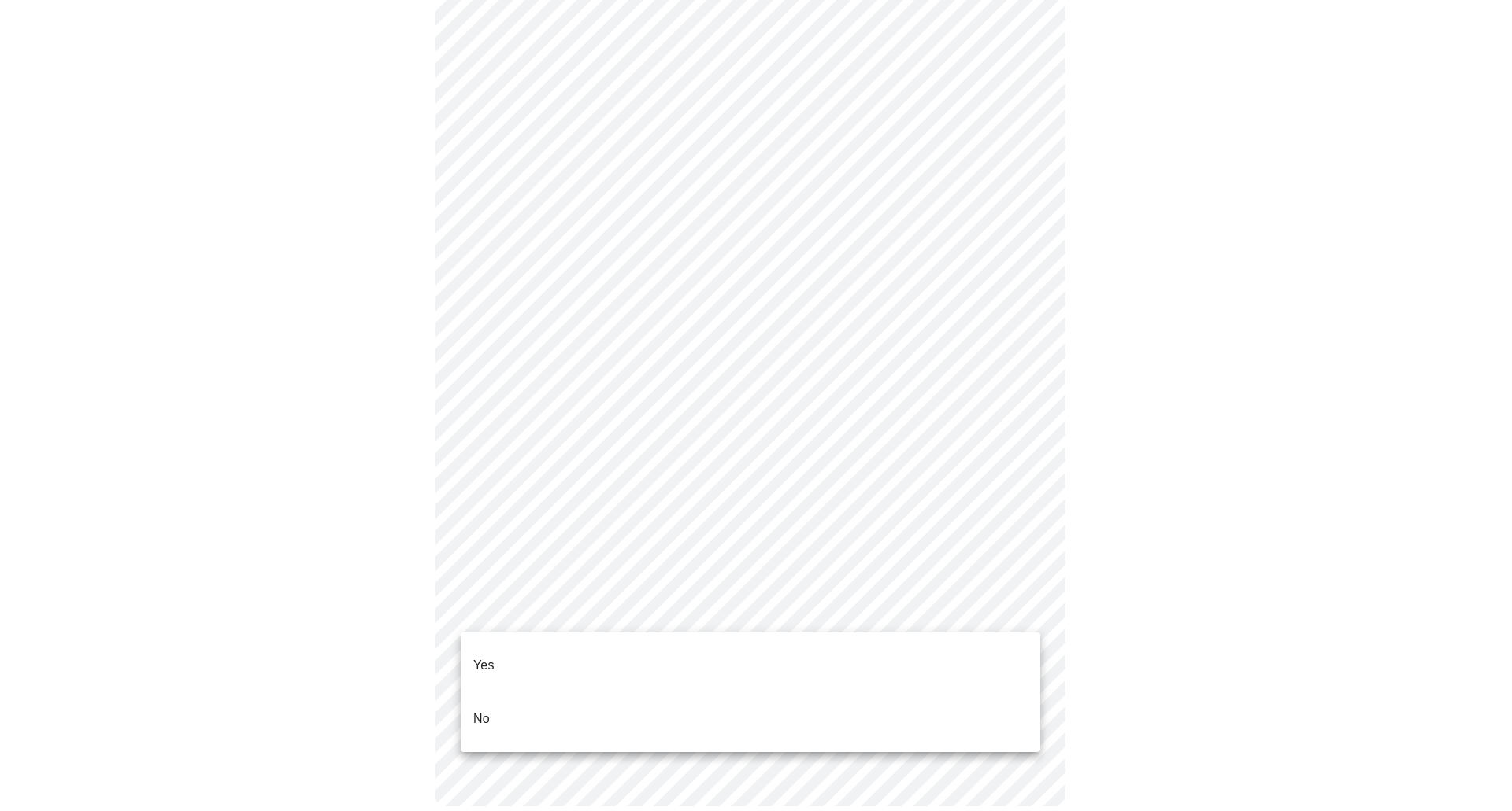
click at [561, 608] on body "MyMenopauseRx Appointments Messaging Labs Uploads Medications Community Refer a…" at bounding box center [756, 108] width 1499 height 1462
click at [530, 653] on li "Yes" at bounding box center [750, 665] width 580 height 53
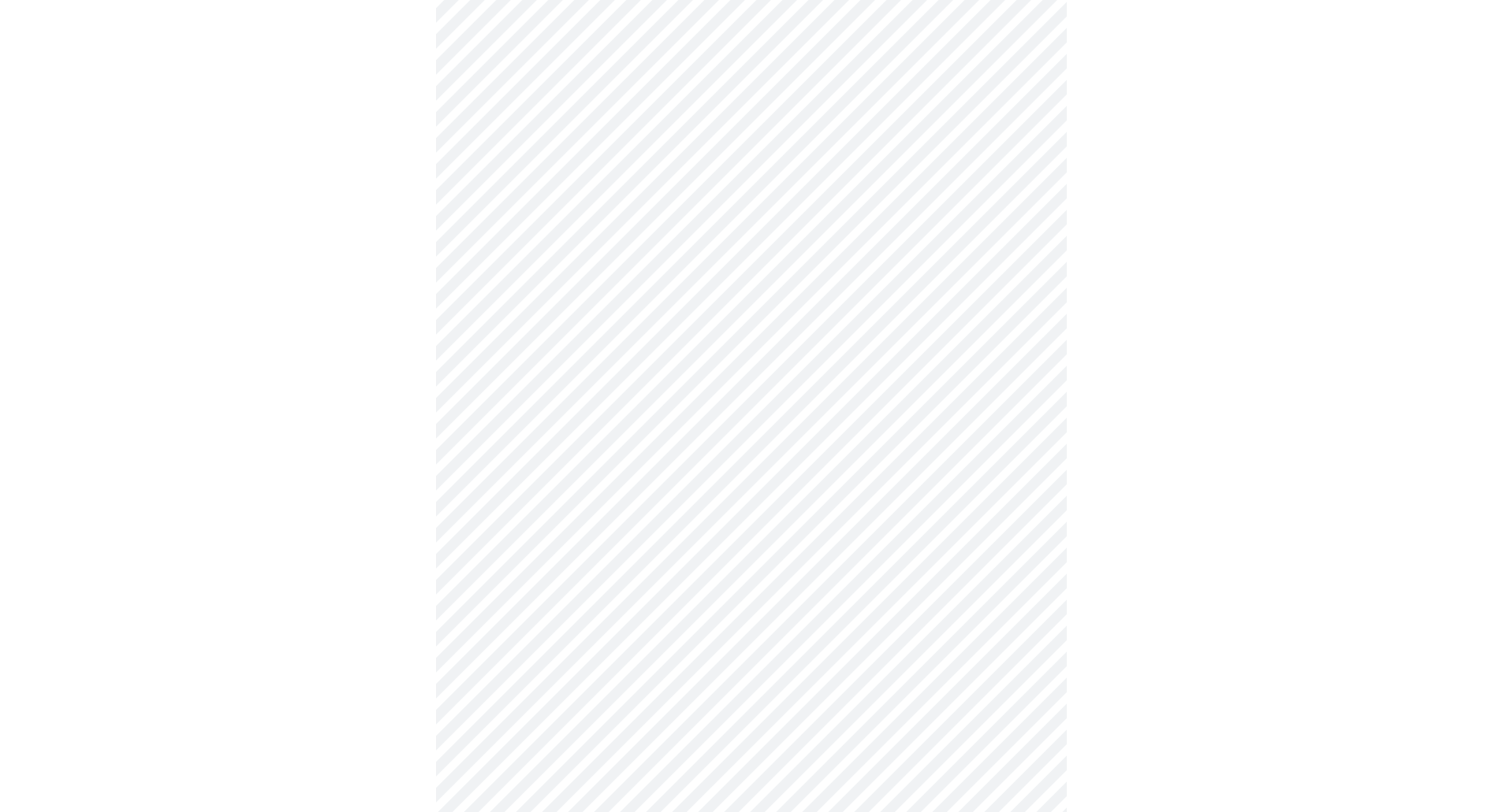
scroll to position [4098, 0]
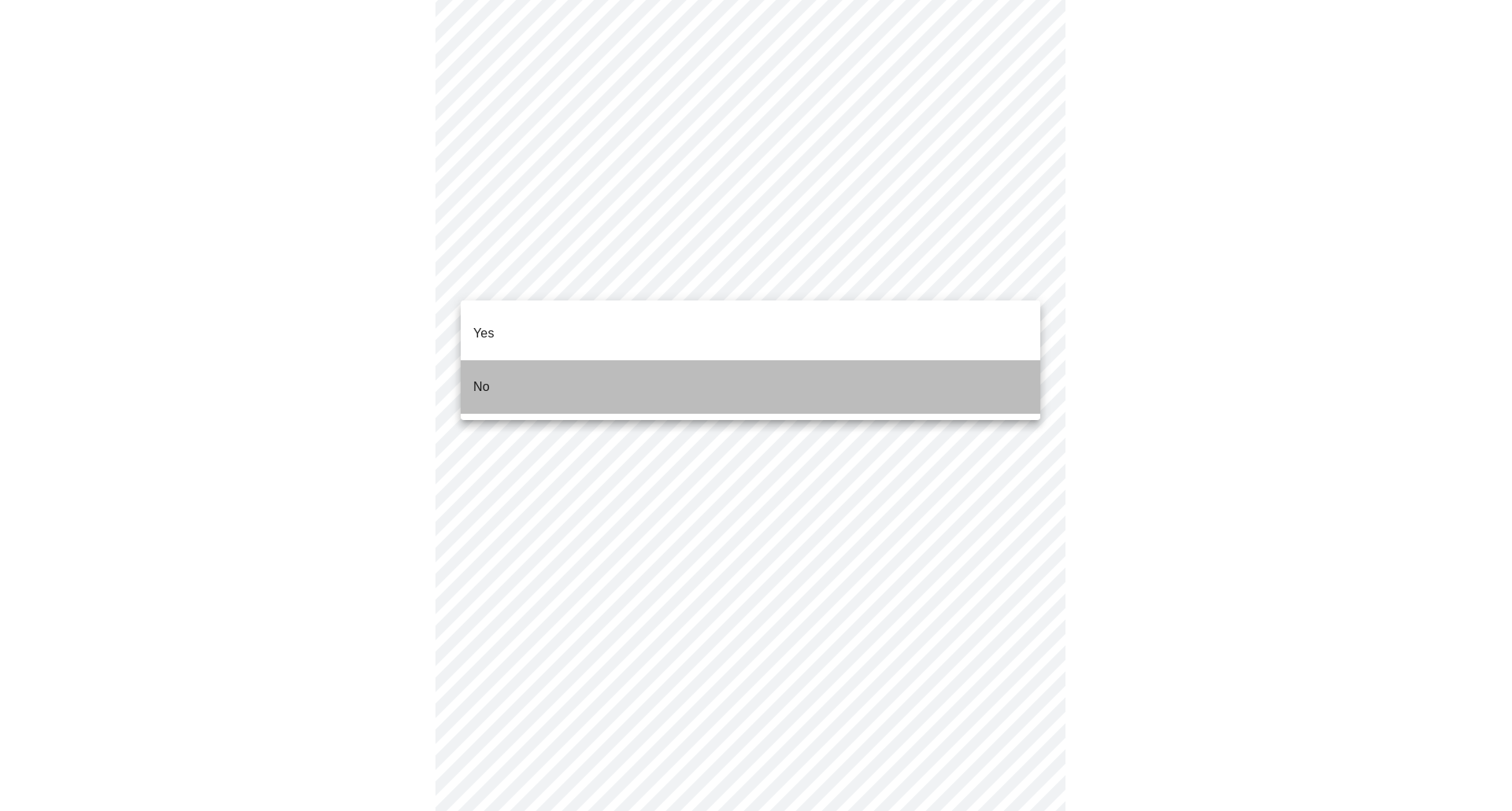
click at [509, 362] on li "No" at bounding box center [750, 386] width 580 height 53
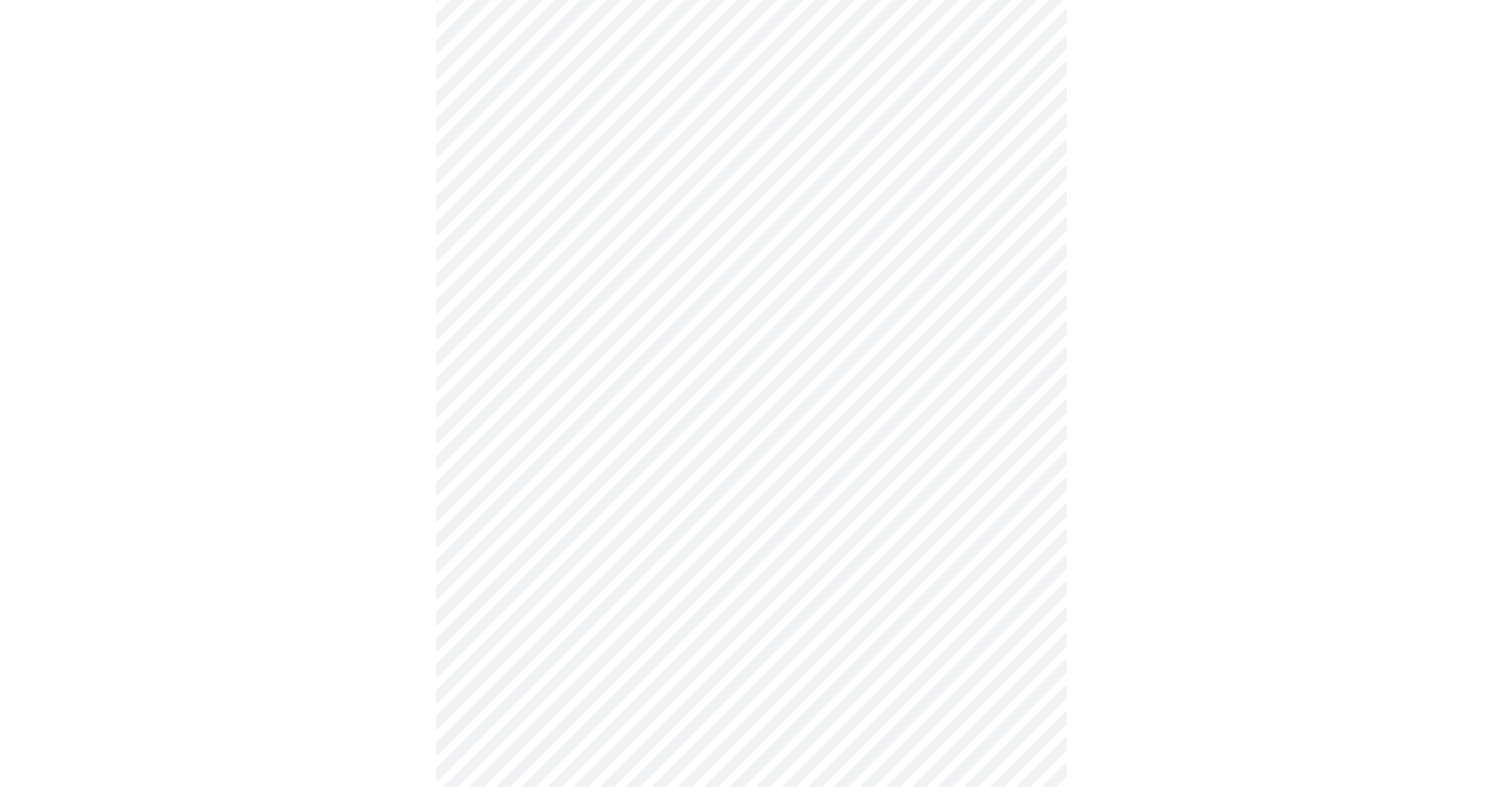
scroll to position [4129, 0]
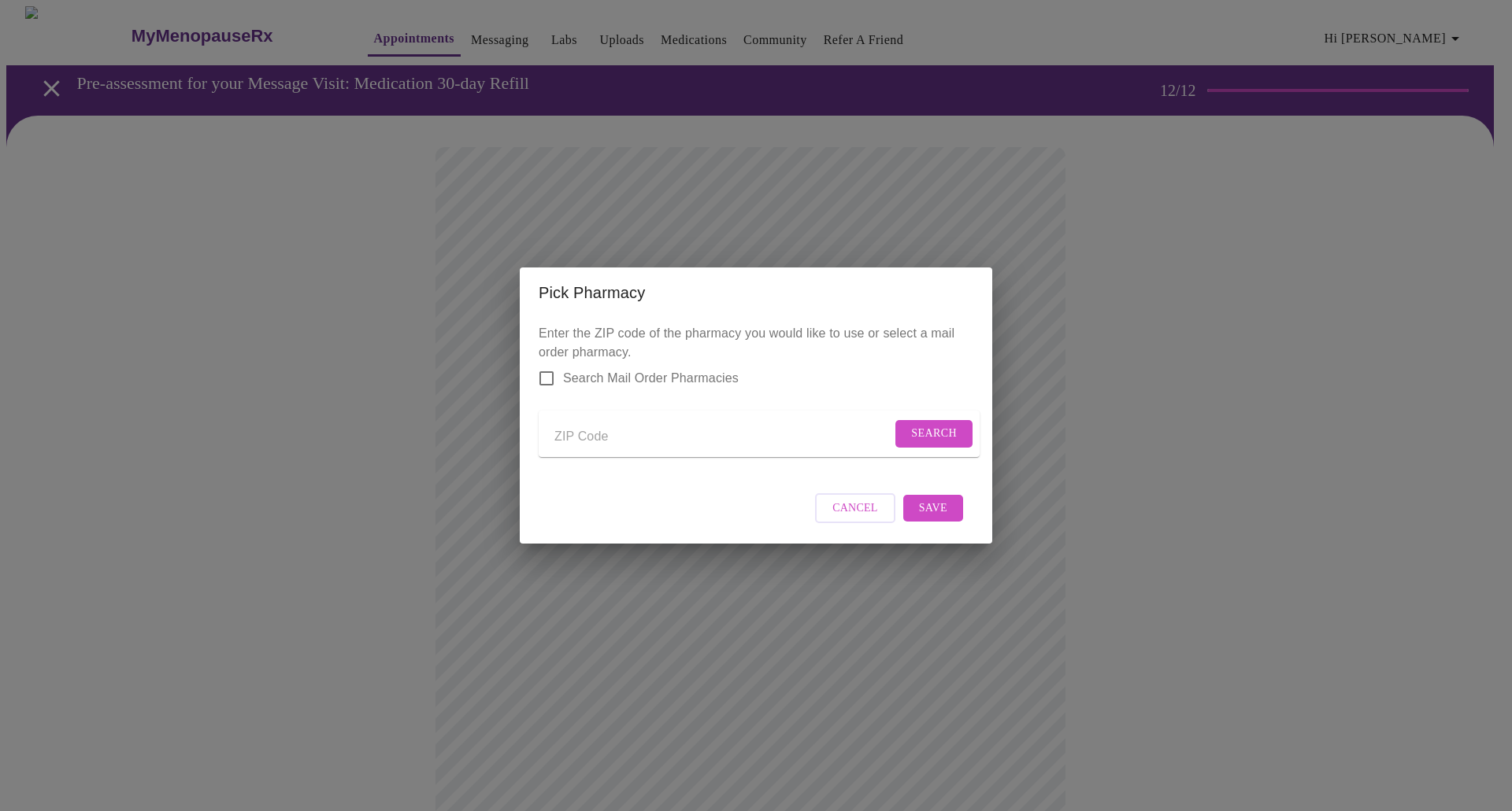
click at [578, 436] on input "Send a message to your care team" at bounding box center [723, 437] width 337 height 25
type input "89506"
click at [939, 431] on span "Search" at bounding box center [934, 434] width 46 height 20
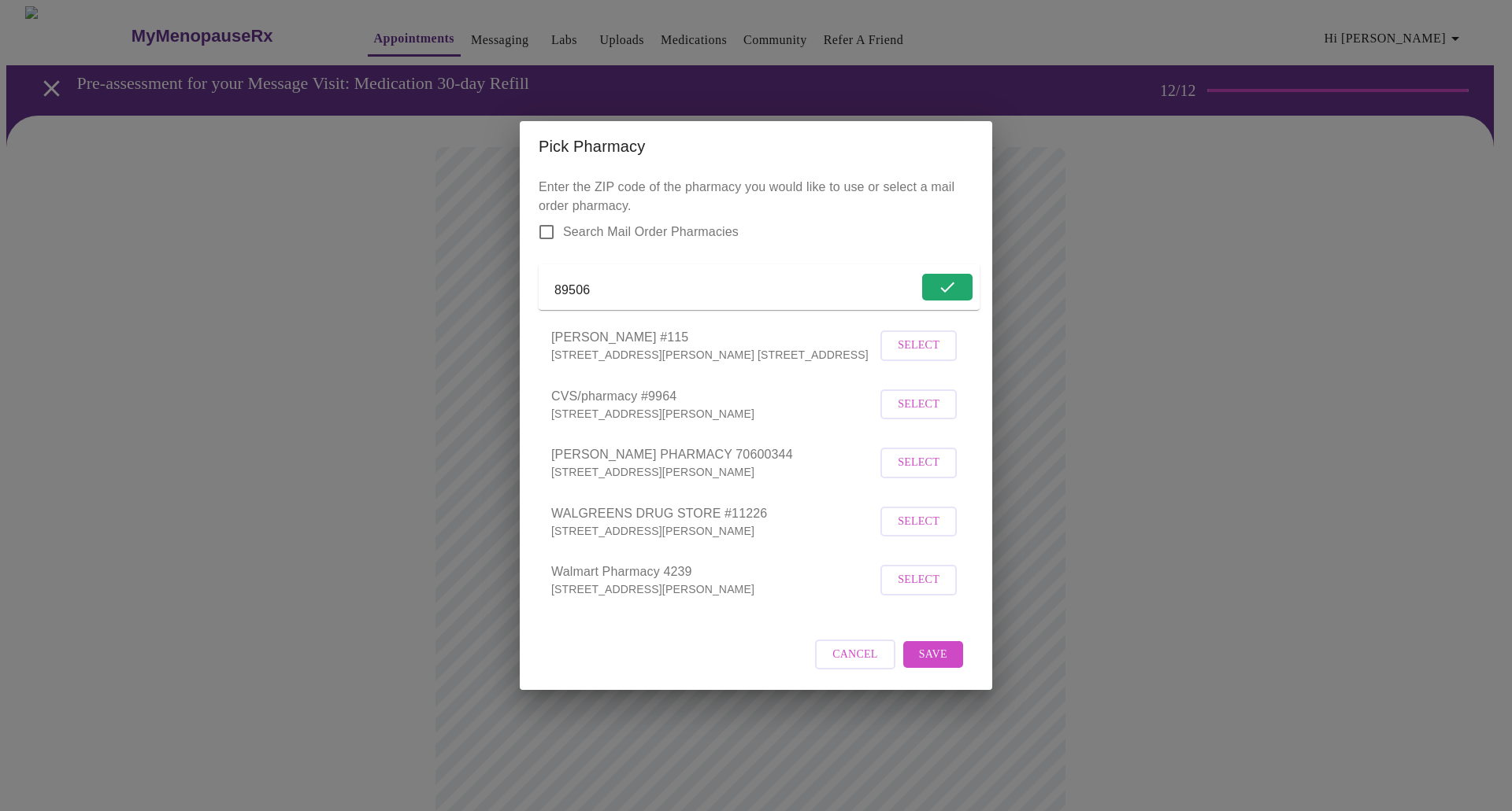
click at [919, 353] on span "Select" at bounding box center [919, 346] width 41 height 20
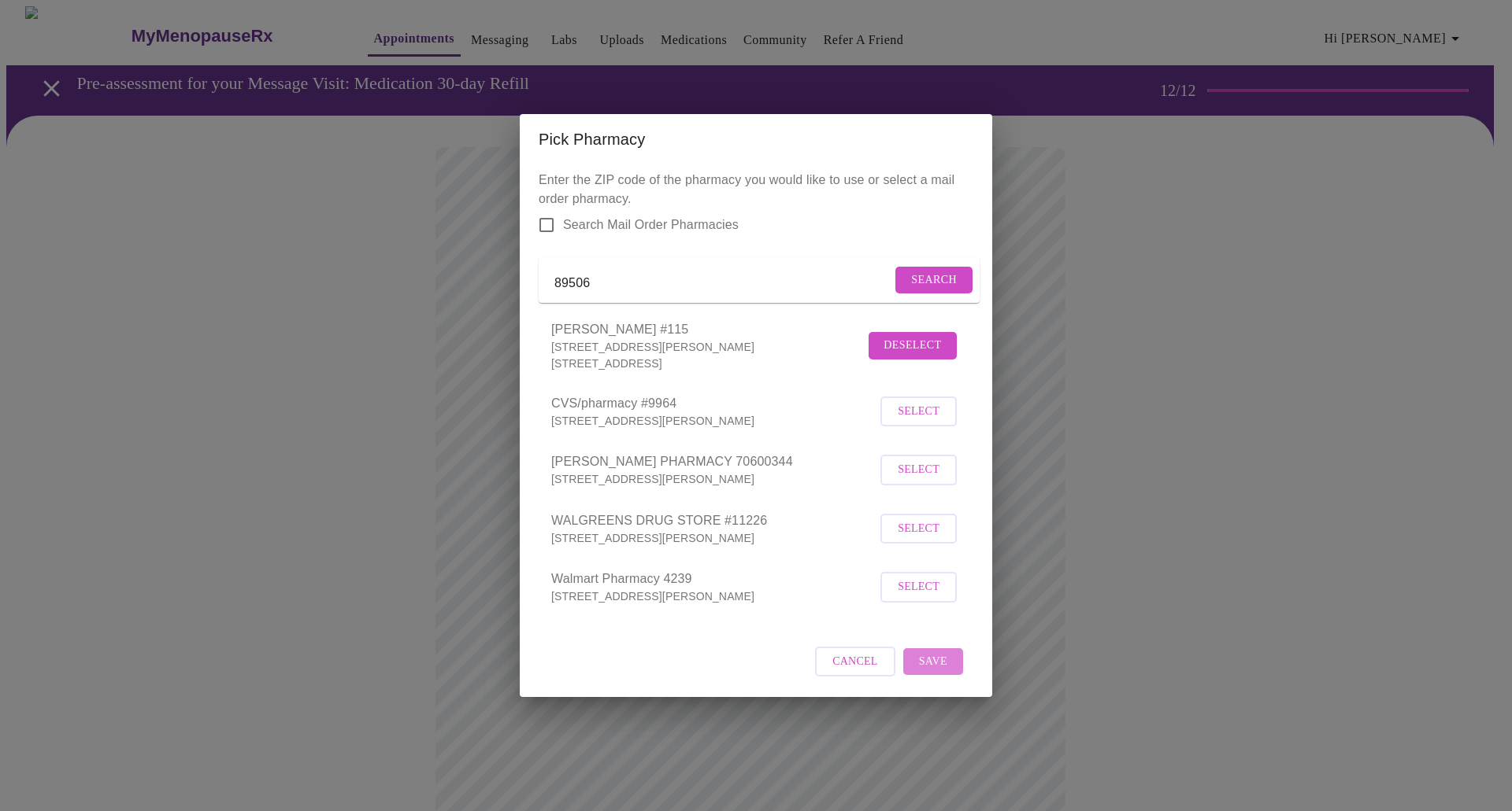
click at [933, 669] on span "Save" at bounding box center [932, 662] width 28 height 20
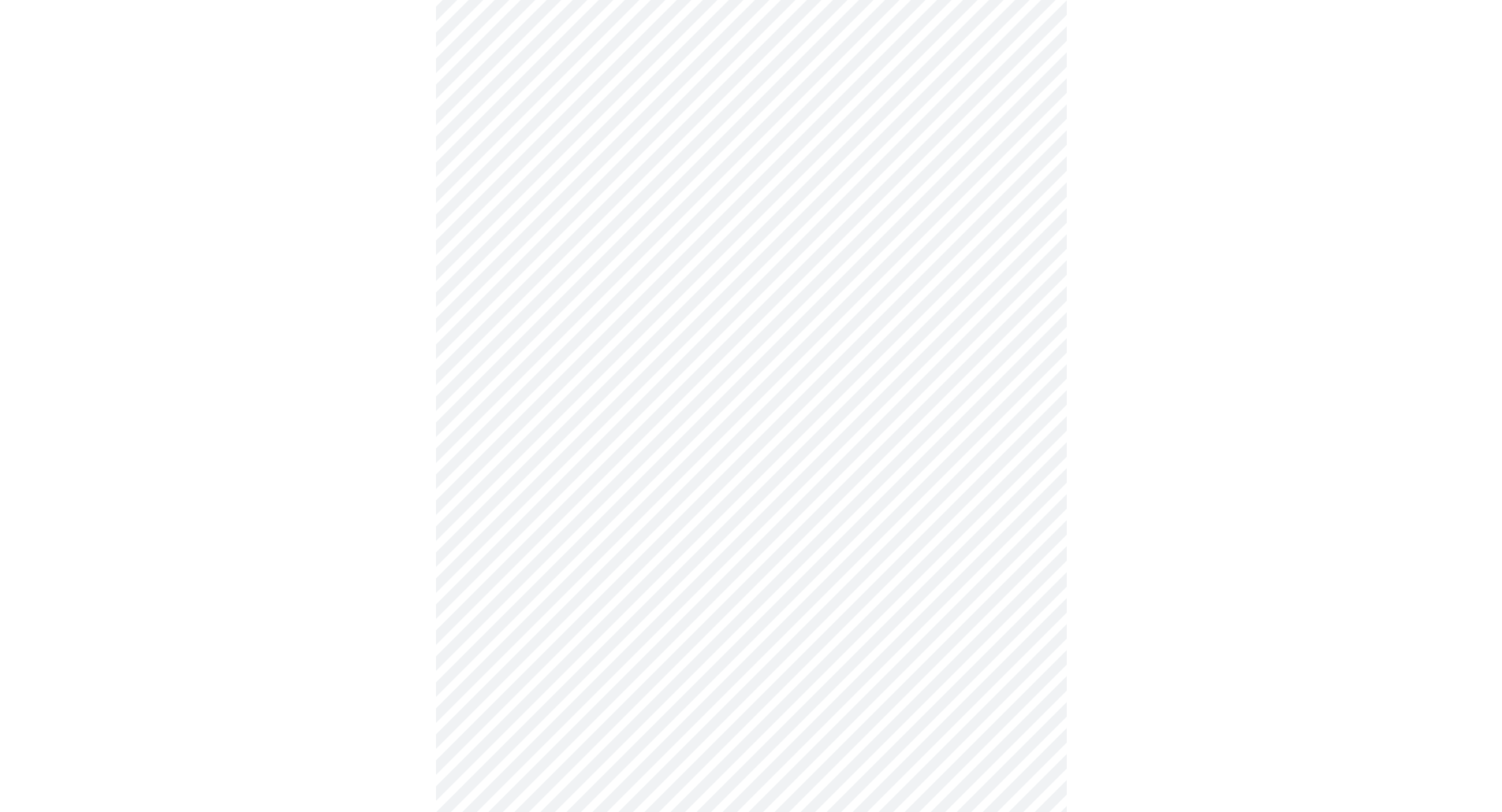
scroll to position [519, 0]
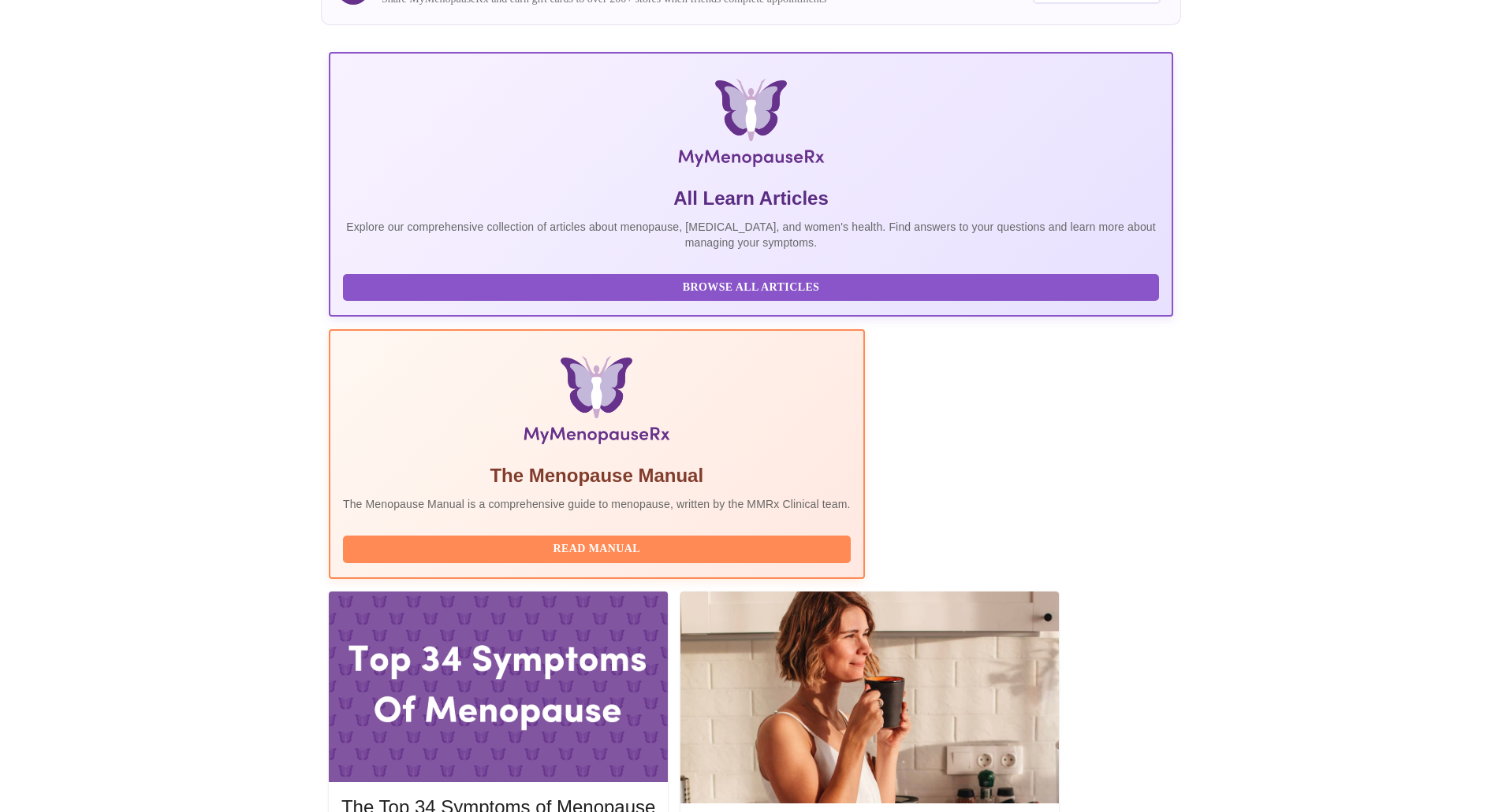
scroll to position [660, 0]
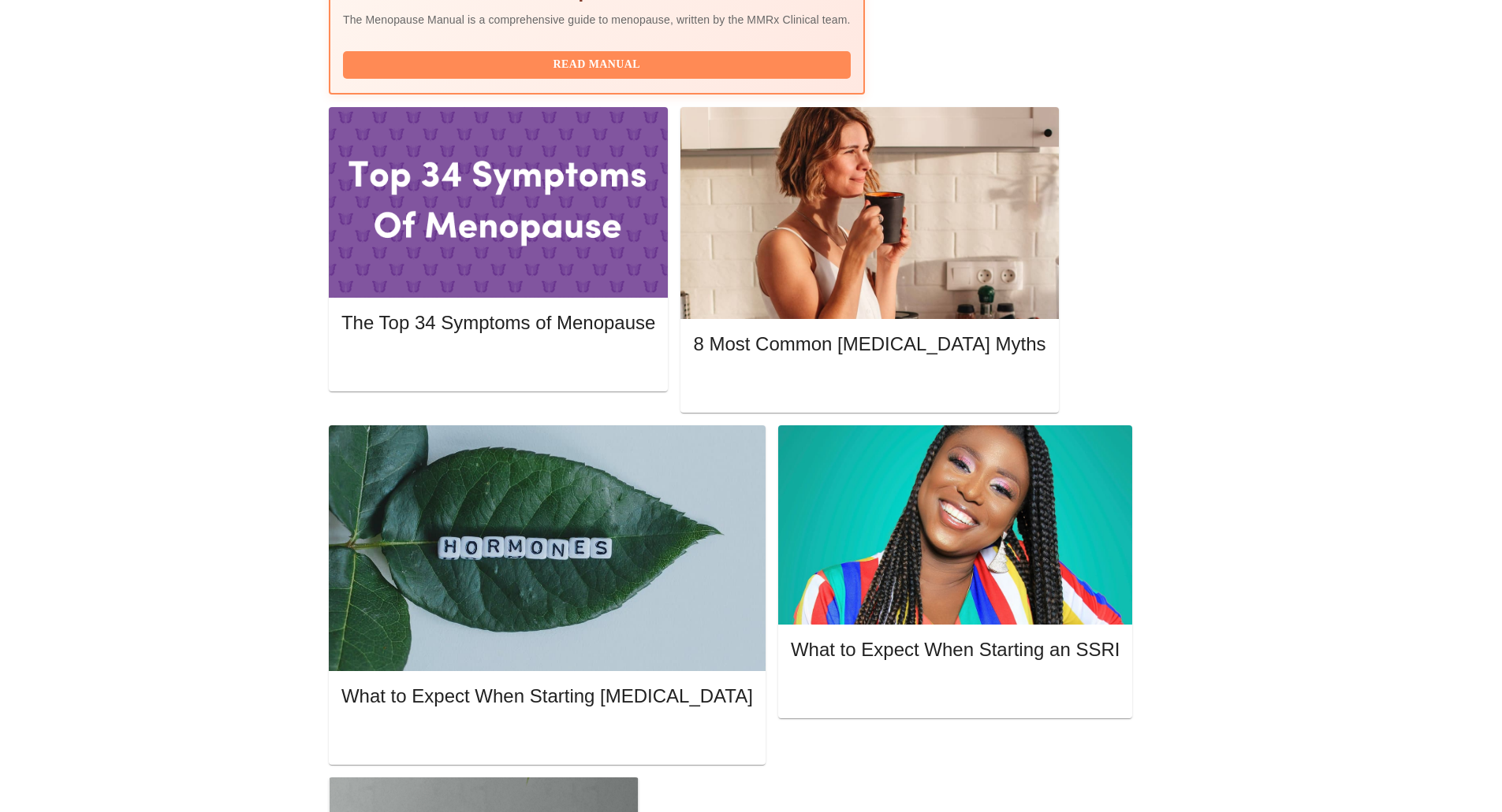
click at [1270, 480] on div "MyMenopauseRx Appointments Messaging Labs Uploads Medications Community Refer a…" at bounding box center [751, 697] width 1489 height 2700
